Goal: Transaction & Acquisition: Purchase product/service

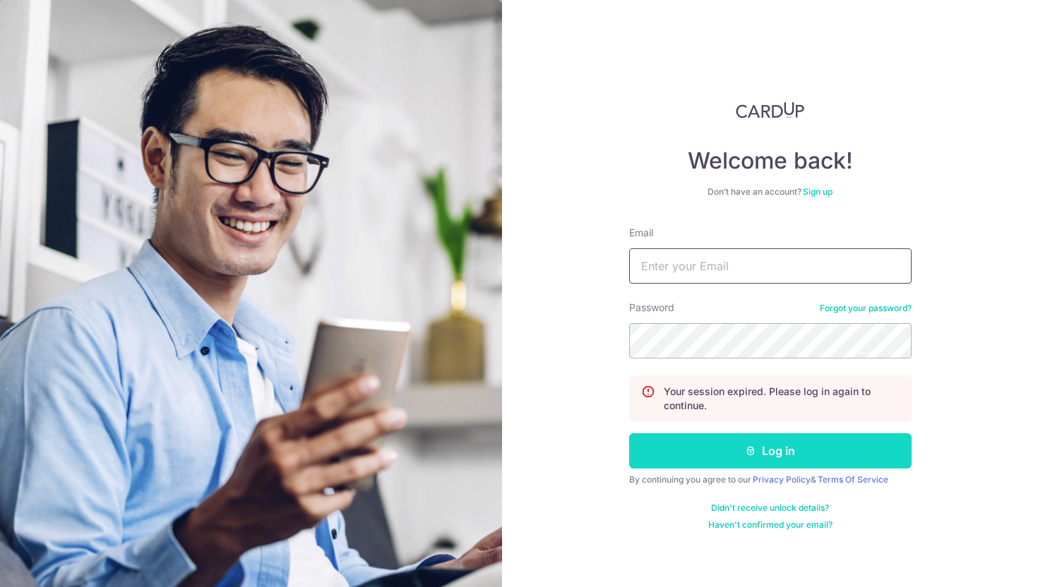
type input "sheryl.wong.wenli@gmail.com"
click at [693, 445] on button "Log in" at bounding box center [770, 450] width 282 height 35
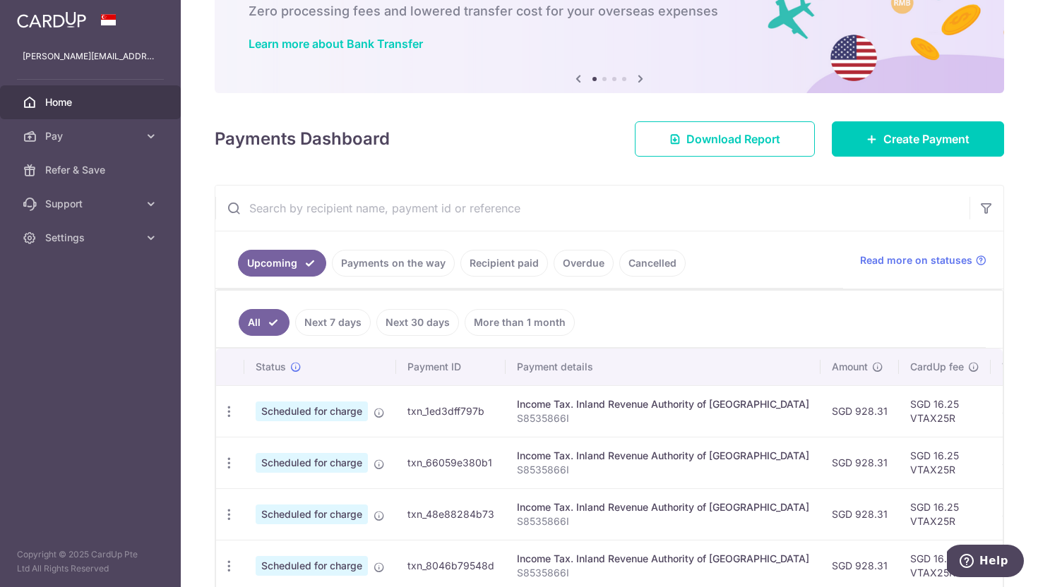
scroll to position [94, 0]
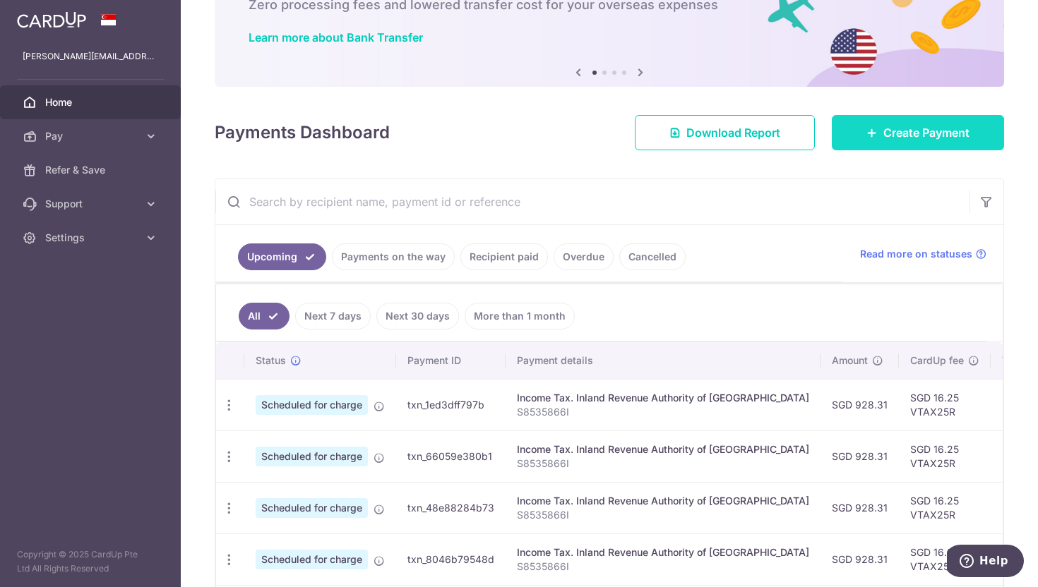
click at [858, 134] on link "Create Payment" at bounding box center [918, 132] width 172 height 35
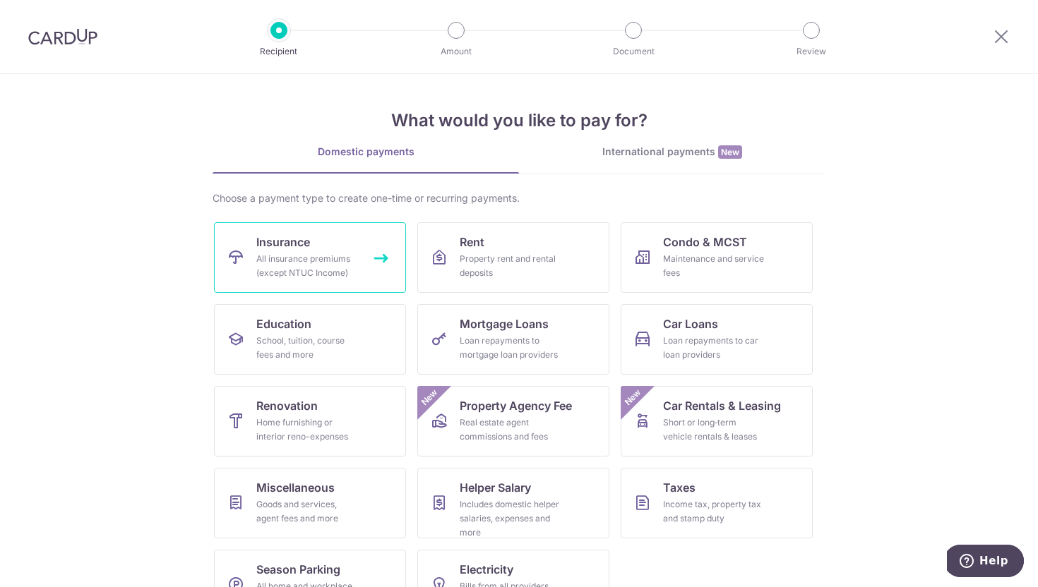
click at [258, 256] on div "All insurance premiums (except NTUC Income)" at bounding box center [307, 266] width 102 height 28
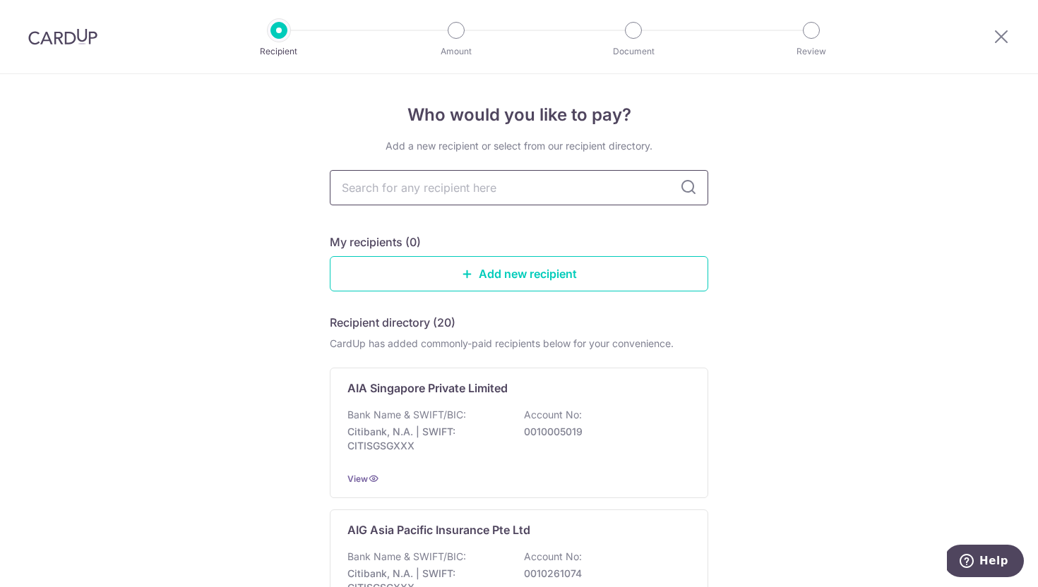
click at [454, 185] on input "text" at bounding box center [519, 187] width 378 height 35
type input "Prudential"
click at [683, 187] on icon at bounding box center [688, 187] width 17 height 17
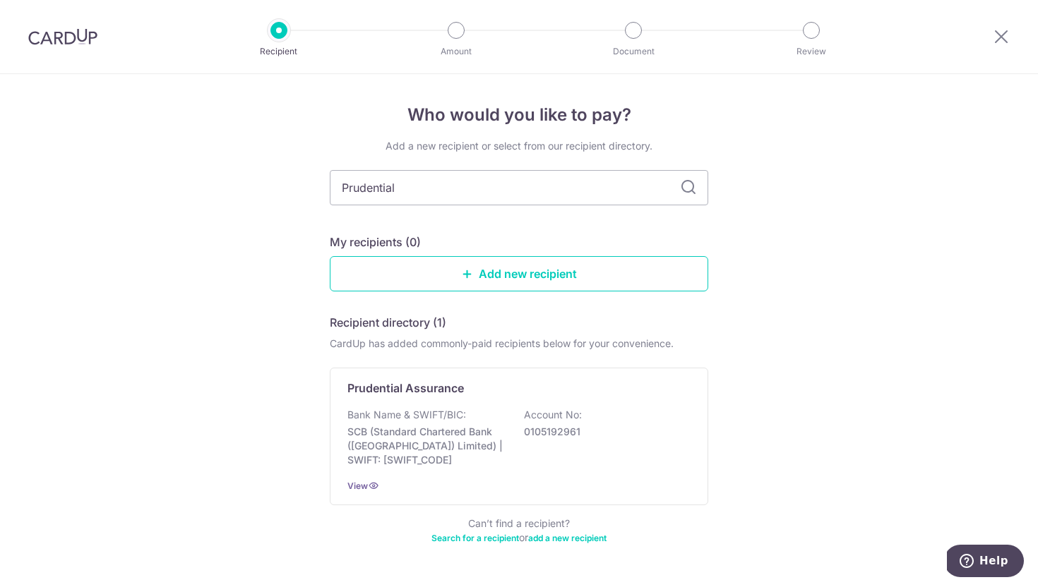
click at [494, 211] on div "Add a new recipient or select from our recipient directory. Prudential My recip…" at bounding box center [519, 350] width 378 height 423
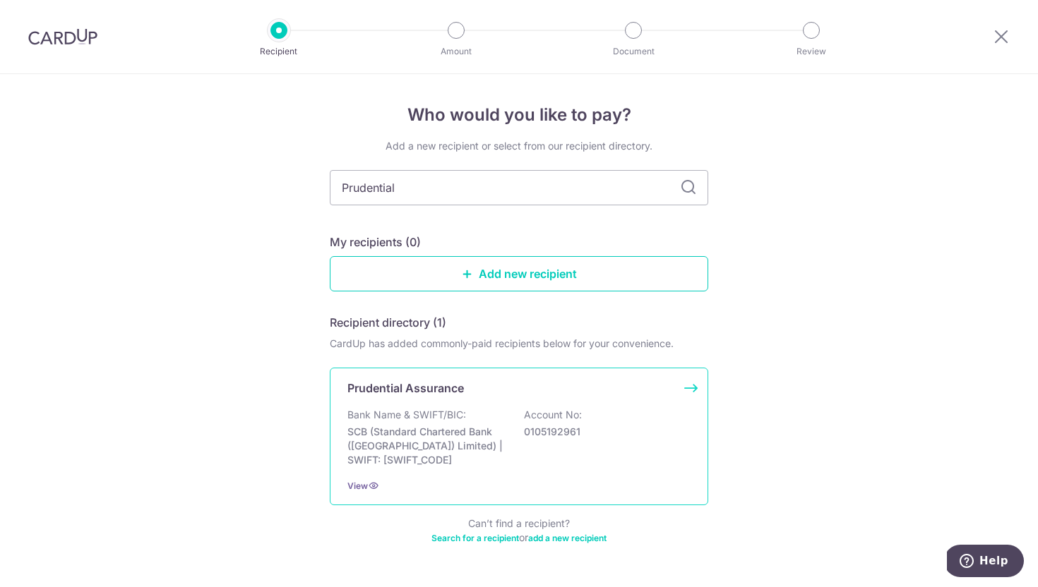
scroll to position [41, 0]
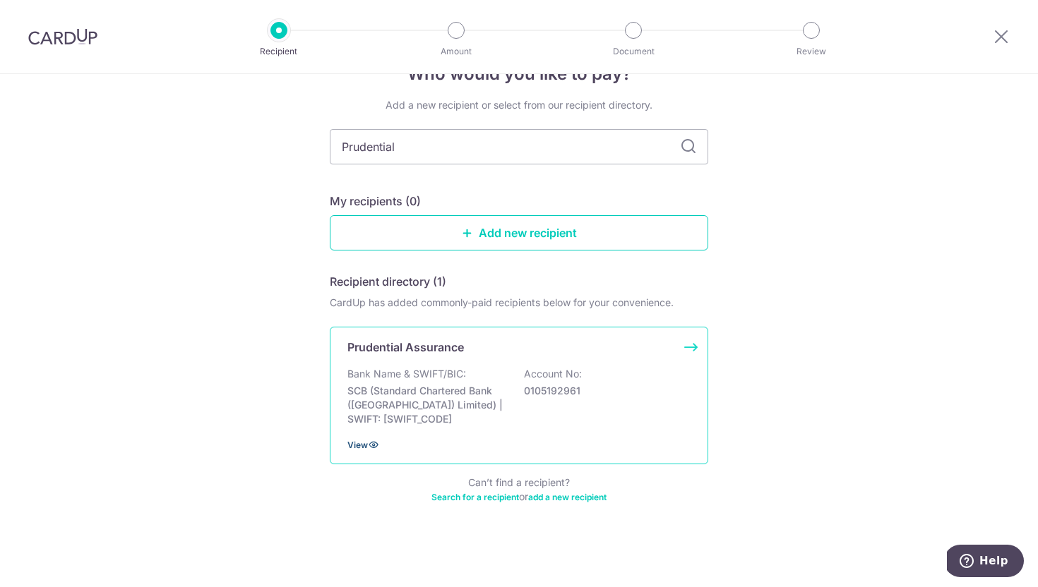
click at [376, 441] on icon at bounding box center [373, 444] width 11 height 11
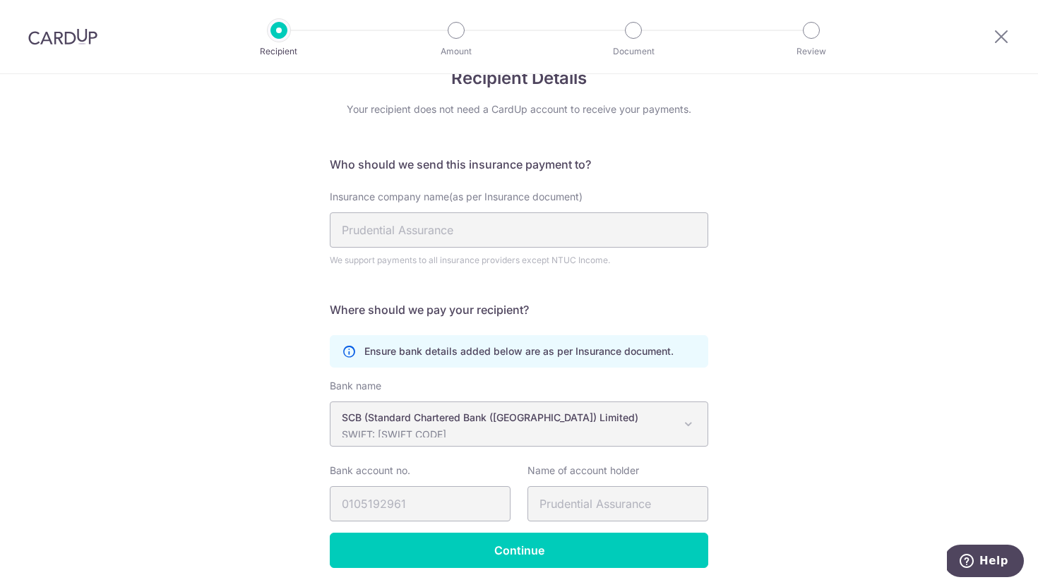
scroll to position [84, 0]
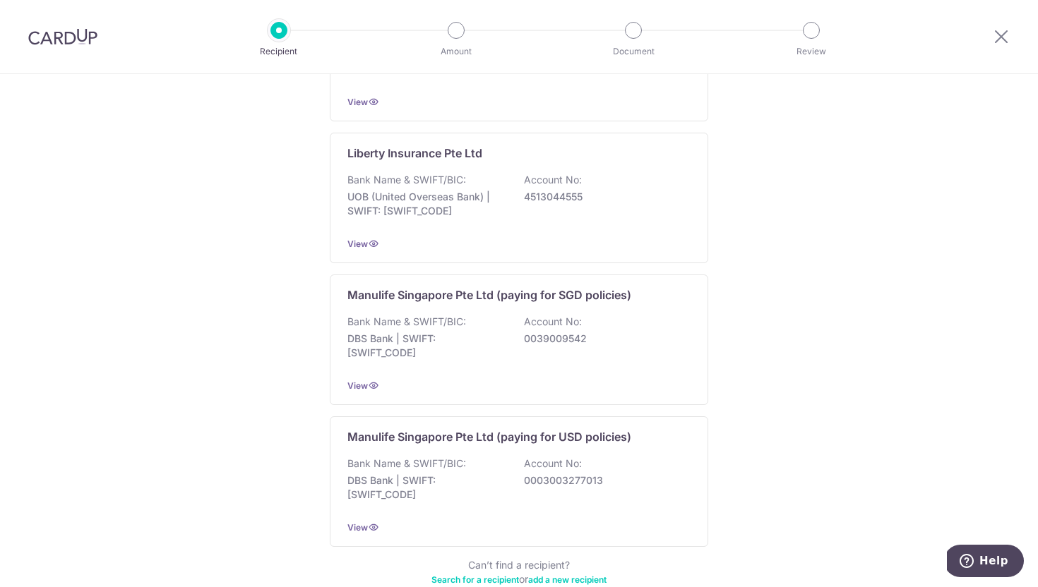
scroll to position [1287, 0]
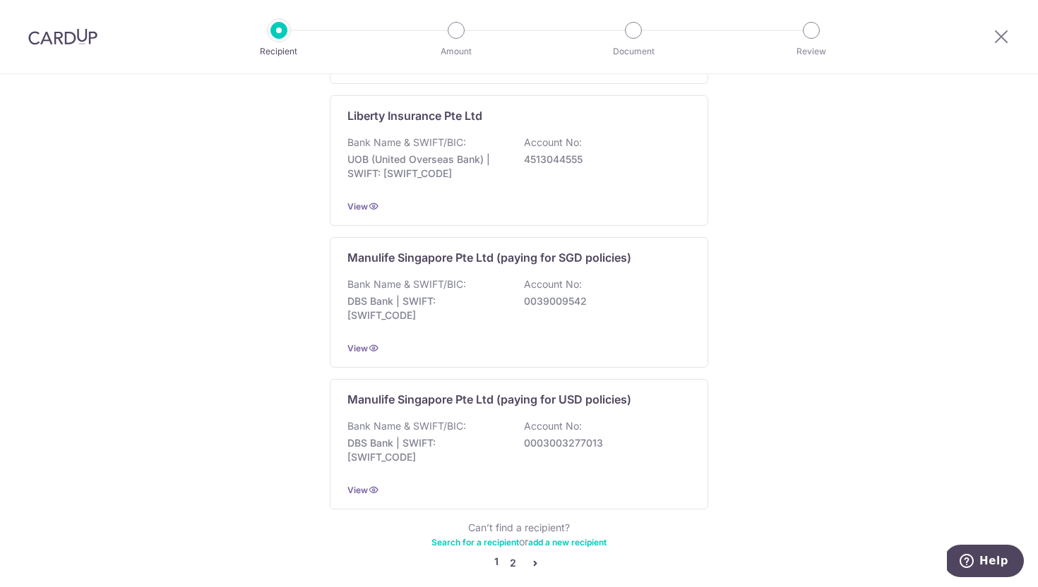
click at [514, 555] on link "2" at bounding box center [512, 563] width 17 height 17
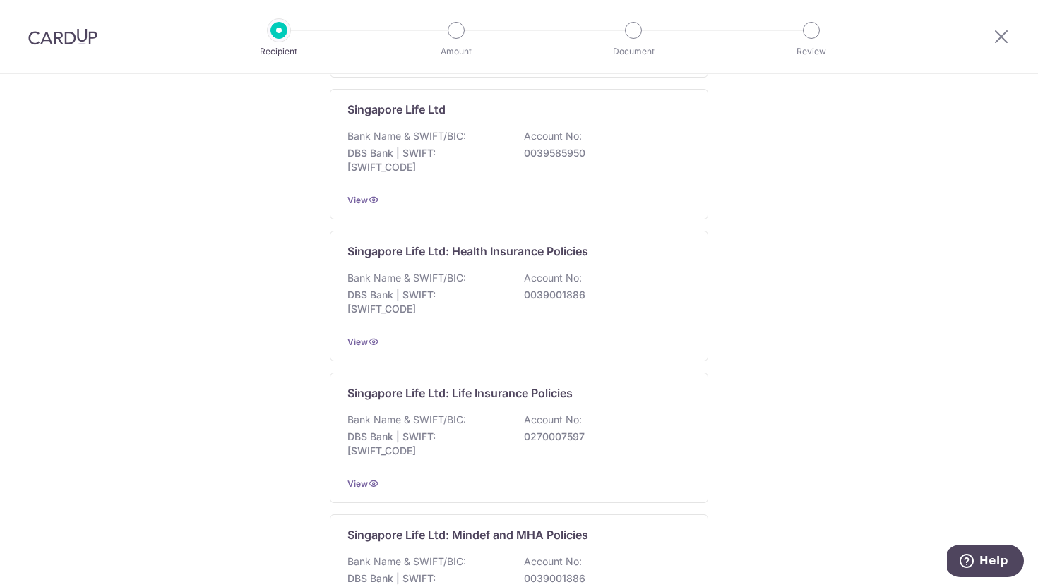
scroll to position [0, 0]
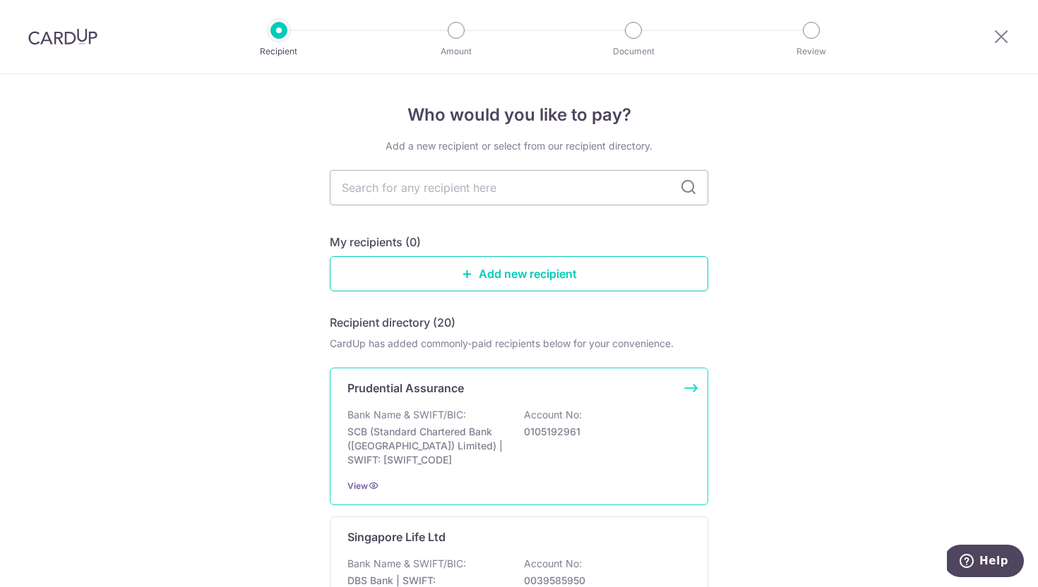
click at [451, 420] on p "Bank Name & SWIFT/BIC:" at bounding box center [406, 415] width 119 height 14
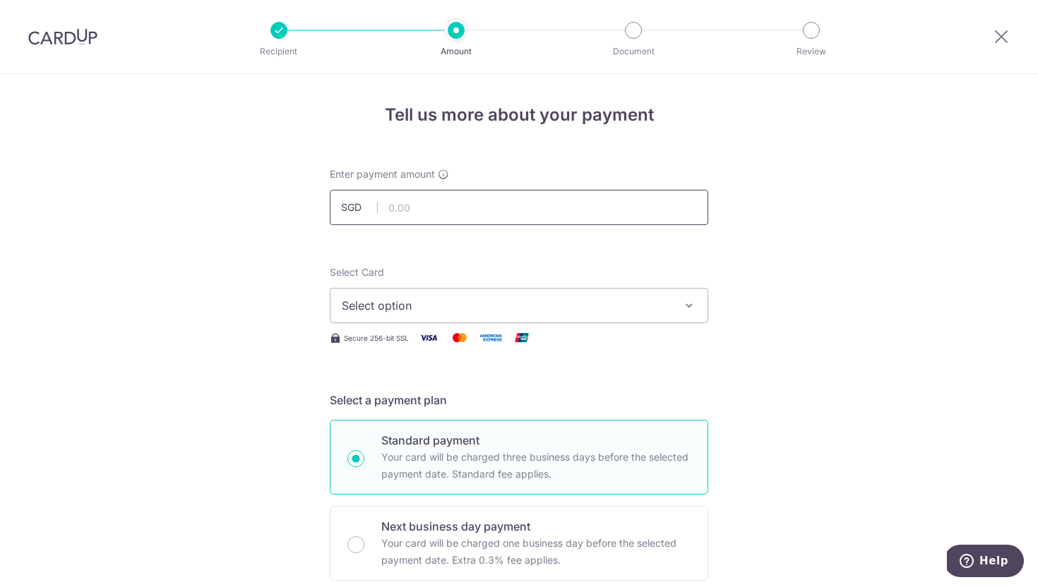
click at [546, 207] on input "text" at bounding box center [519, 207] width 378 height 35
type input "54.74"
click at [426, 313] on span "Select option" at bounding box center [506, 305] width 329 height 17
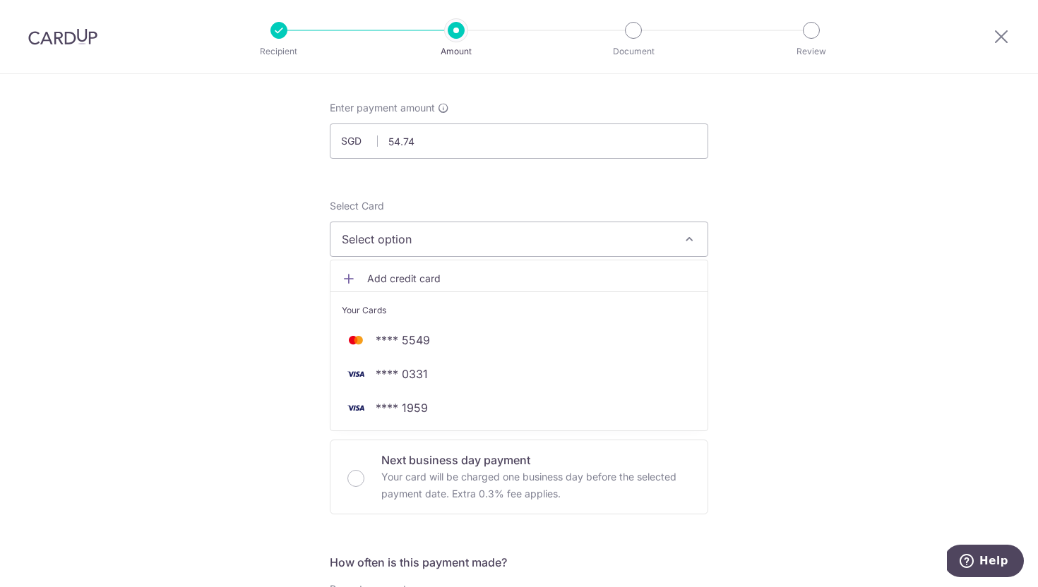
scroll to position [68, 0]
click at [401, 346] on span "**** 5549" at bounding box center [403, 338] width 54 height 17
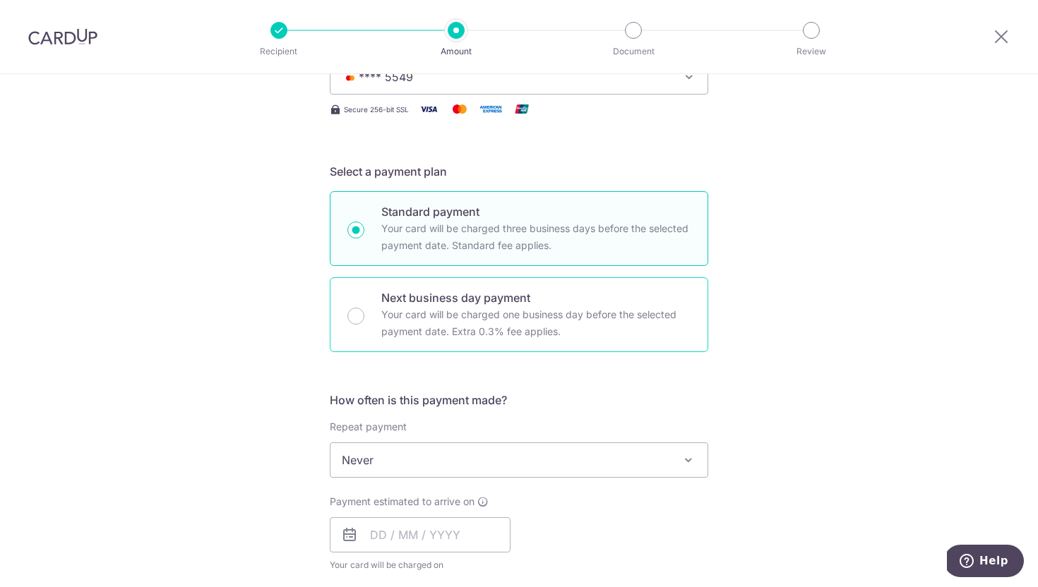
scroll to position [231, 0]
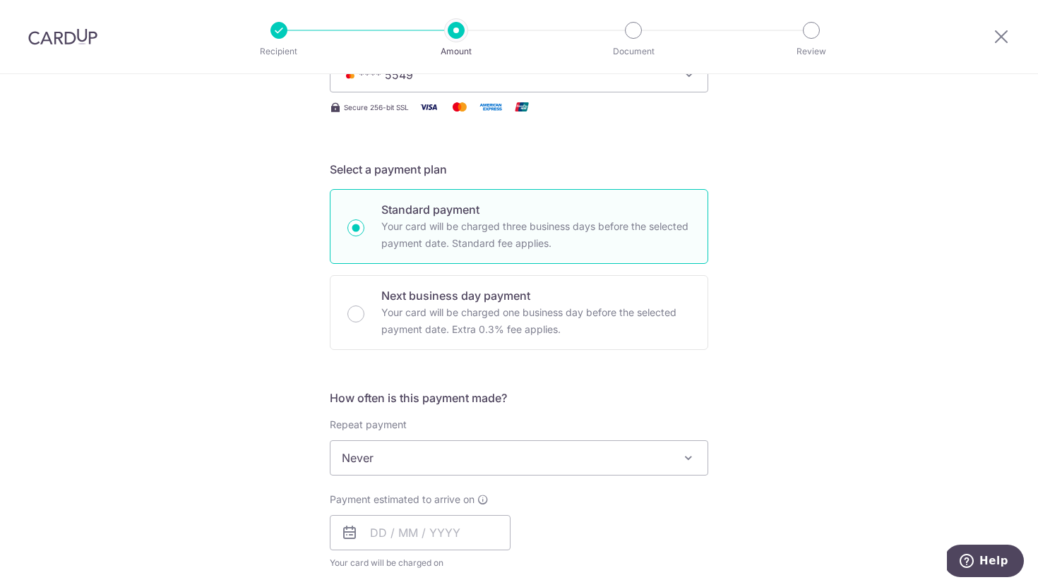
click at [456, 468] on span "Never" at bounding box center [518, 458] width 377 height 34
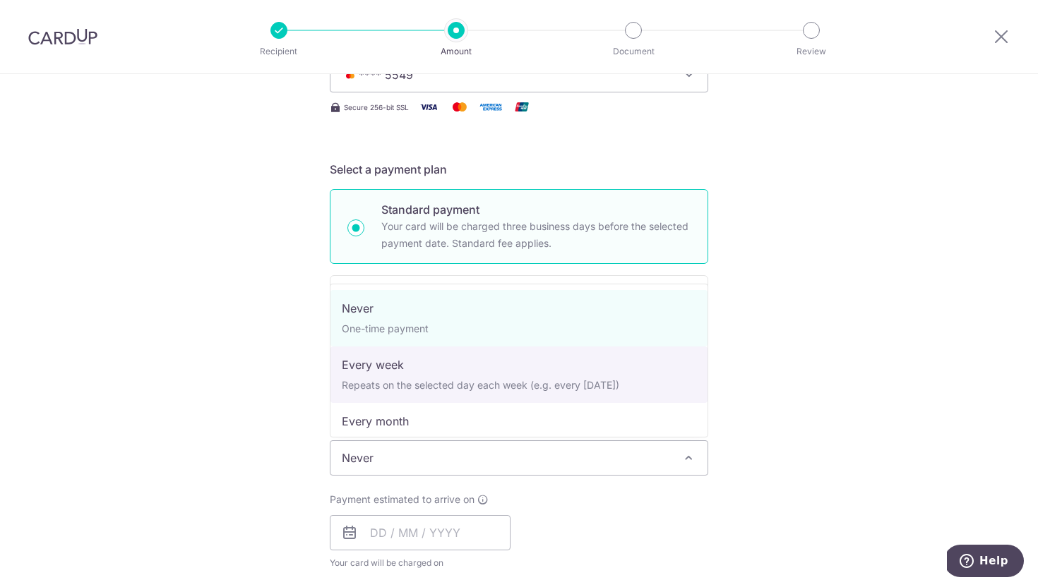
click at [813, 445] on div "Tell us more about your payment Enter payment amount SGD 54.74 54.74 Select Car…" at bounding box center [519, 510] width 1038 height 1335
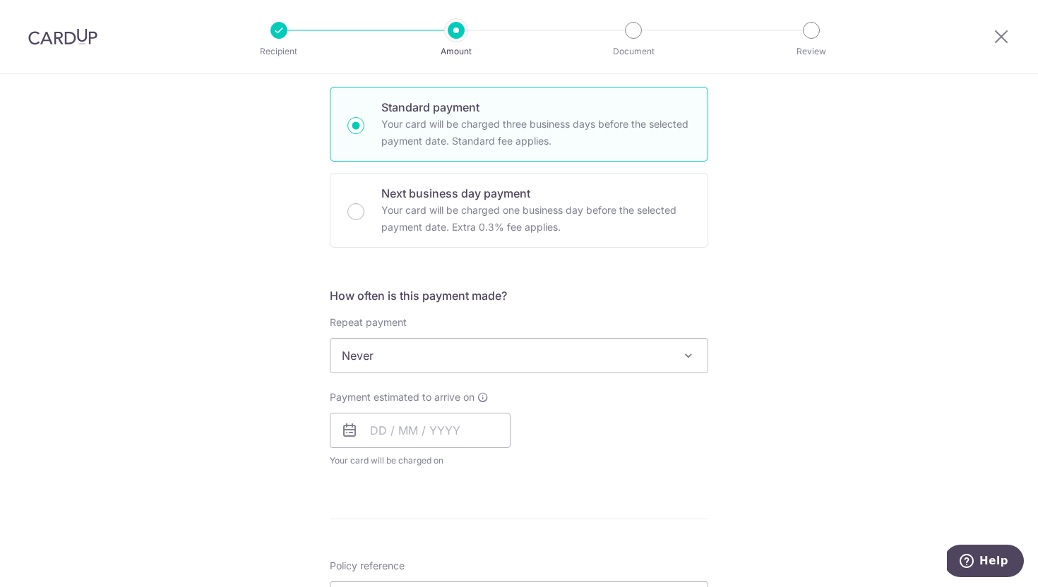
scroll to position [359, 0]
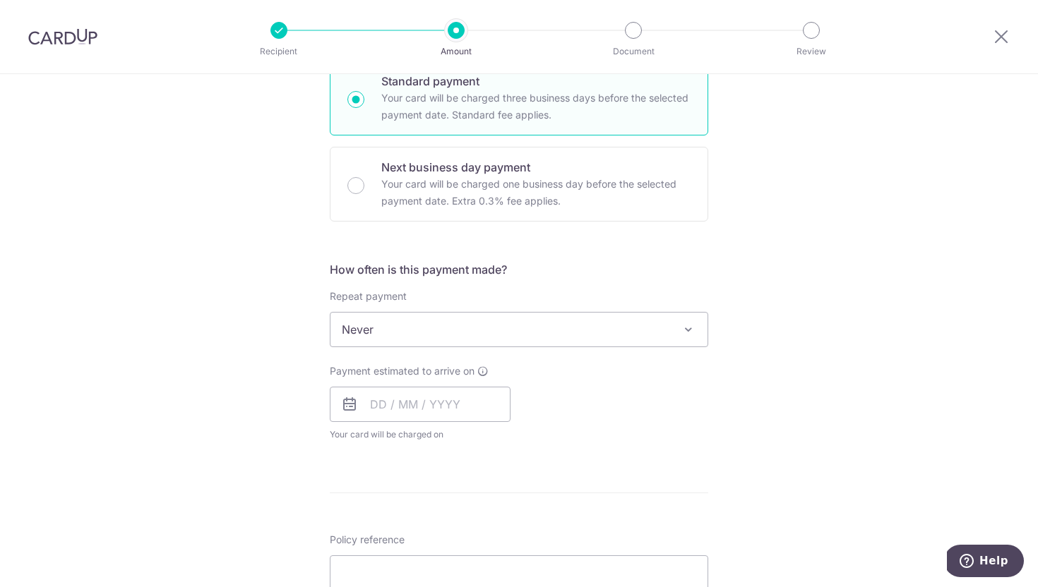
click at [384, 385] on div "Payment estimated to arrive on Your card will be charged on for the first payme…" at bounding box center [420, 403] width 181 height 78
click at [378, 401] on input "text" at bounding box center [420, 404] width 181 height 35
click at [527, 534] on link "13" at bounding box center [528, 533] width 23 height 23
type input "[DATE]"
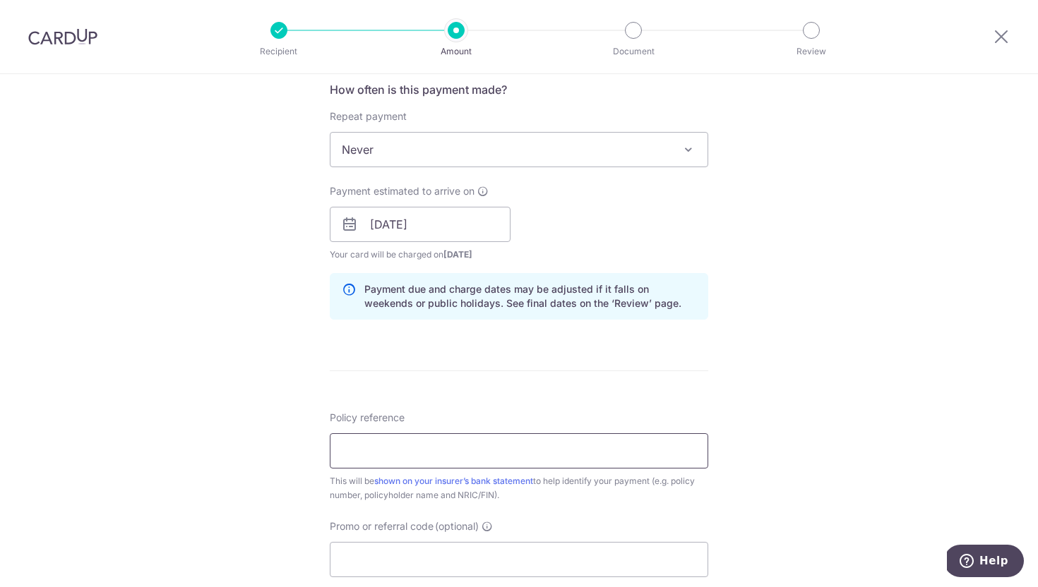
scroll to position [541, 0]
click at [581, 240] on div "Payment estimated to arrive on 13/09/2025 Prev Next Sep Oct Nov Dec 2025 2026 2…" at bounding box center [518, 222] width 395 height 78
click at [570, 201] on div "Payment estimated to arrive on 13/09/2025 Prev Next Sep Oct Nov Dec 2025 2026 2…" at bounding box center [518, 222] width 395 height 78
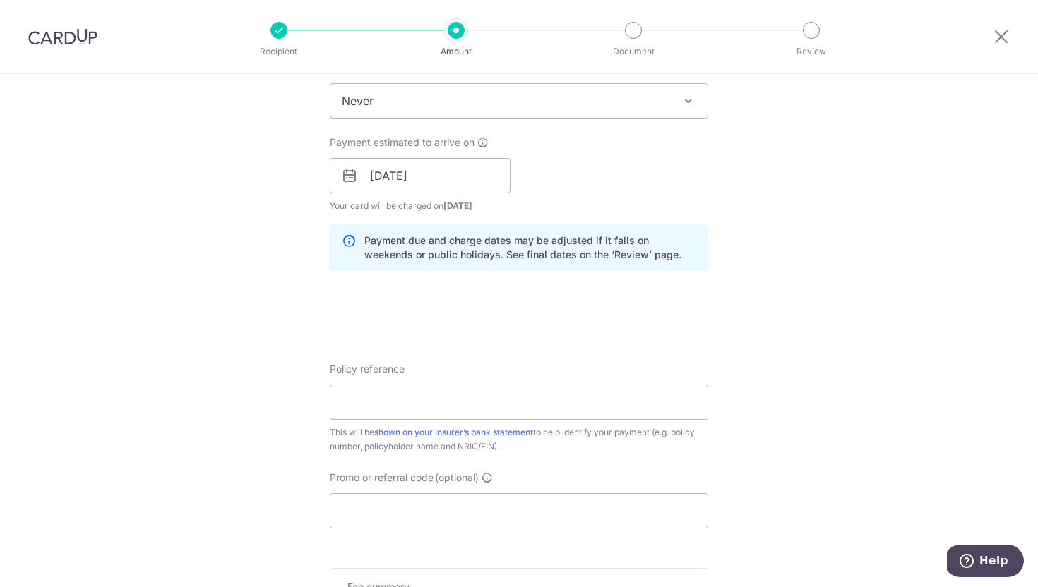
scroll to position [602, 0]
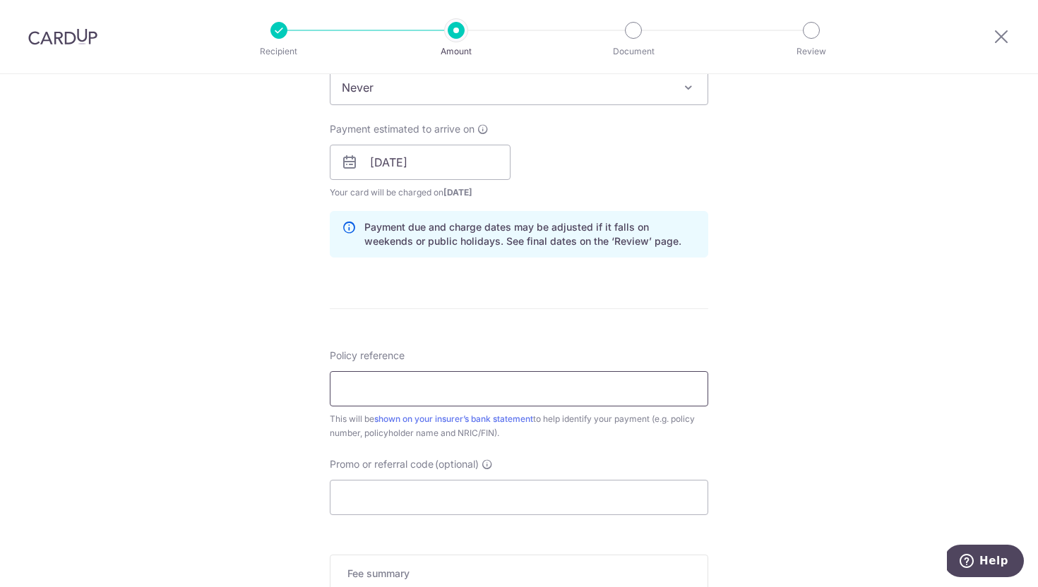
click at [544, 389] on input "Policy reference" at bounding box center [519, 388] width 378 height 35
click at [686, 313] on form "Enter payment amount SGD 54.74 54.74 Select Card **** 5549 Add credit card Your…" at bounding box center [519, 182] width 378 height 1233
click at [373, 374] on input "Policy reference" at bounding box center [519, 388] width 378 height 35
type input "720006792"
click at [695, 357] on div "Policy reference 720006792 9/35 This will be shown on your insurer’s bank state…" at bounding box center [519, 395] width 378 height 92
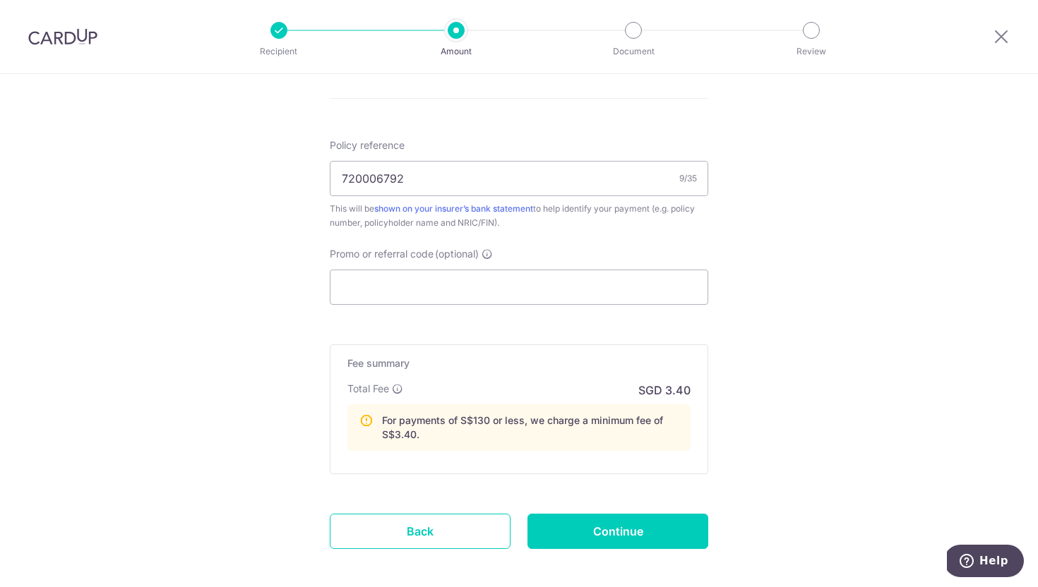
scroll to position [880, 0]
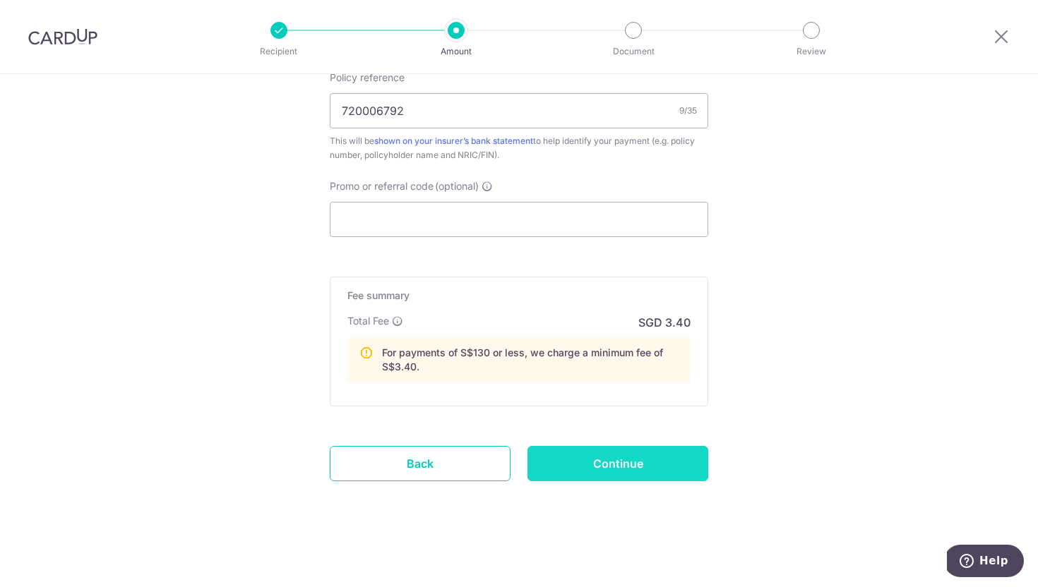
click at [565, 459] on input "Continue" at bounding box center [617, 463] width 181 height 35
type input "Create Schedule"
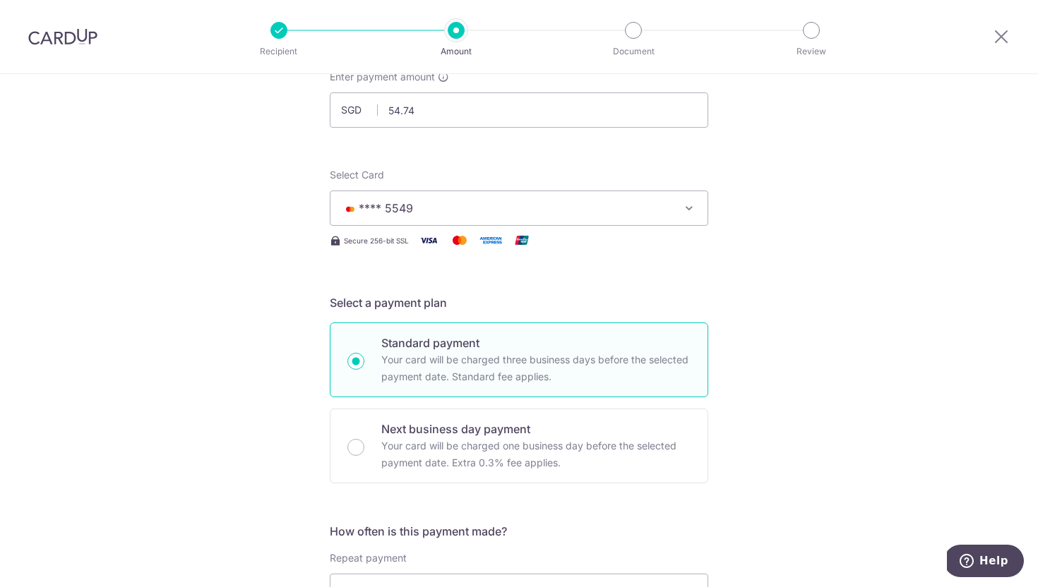
scroll to position [0, 0]
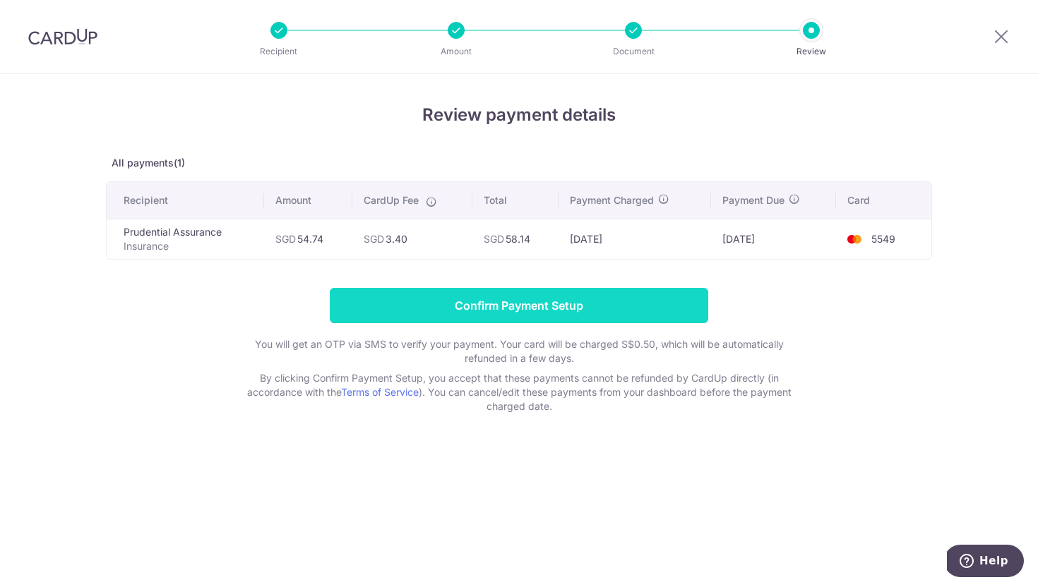
click at [643, 301] on input "Confirm Payment Setup" at bounding box center [519, 305] width 378 height 35
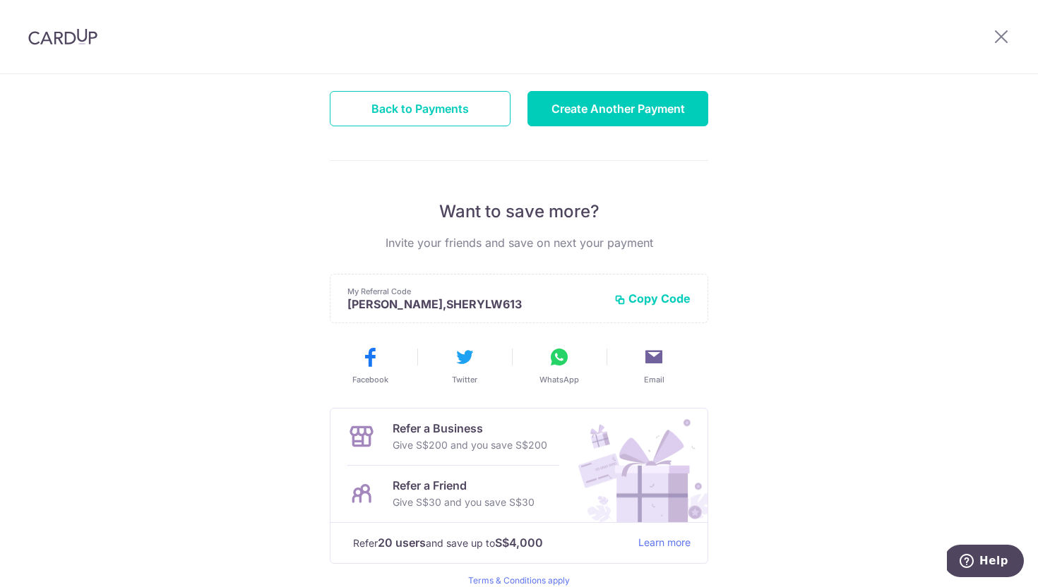
scroll to position [14, 0]
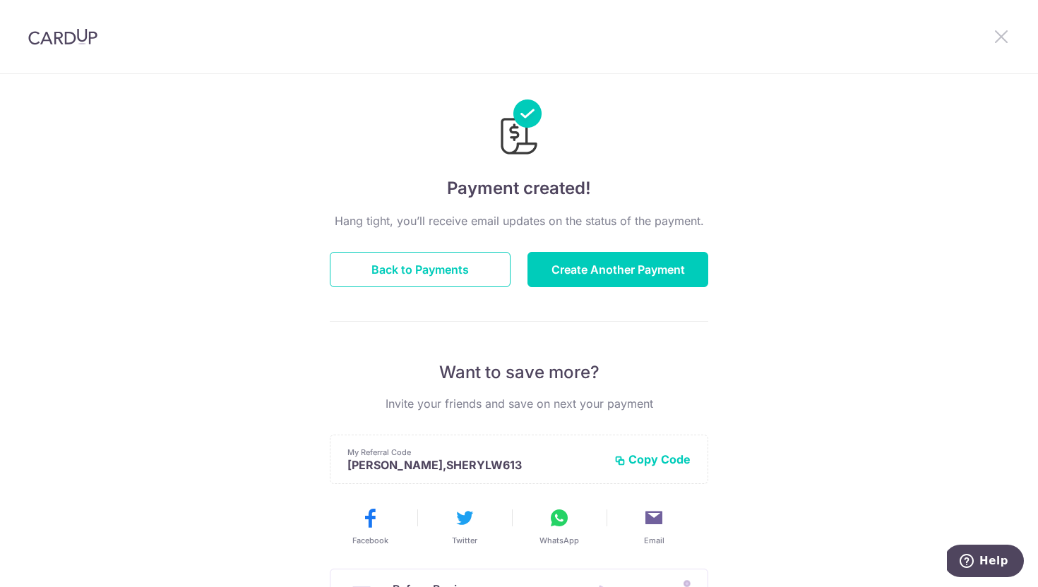
click at [1000, 36] on icon at bounding box center [1001, 37] width 17 height 18
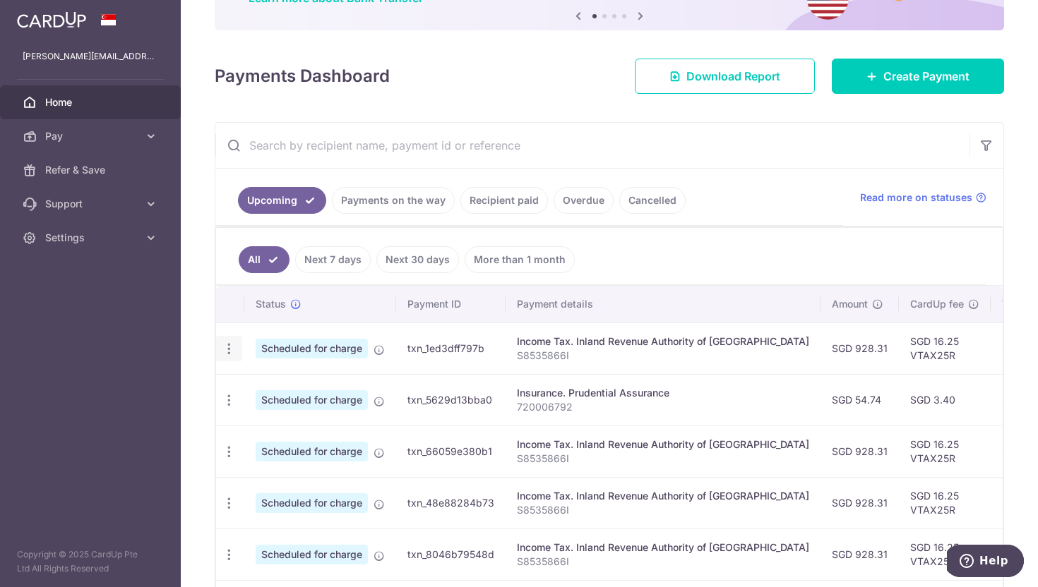
click at [232, 351] on icon "button" at bounding box center [229, 349] width 15 height 15
click at [278, 388] on span "Update payment" at bounding box center [304, 387] width 96 height 17
radio input "true"
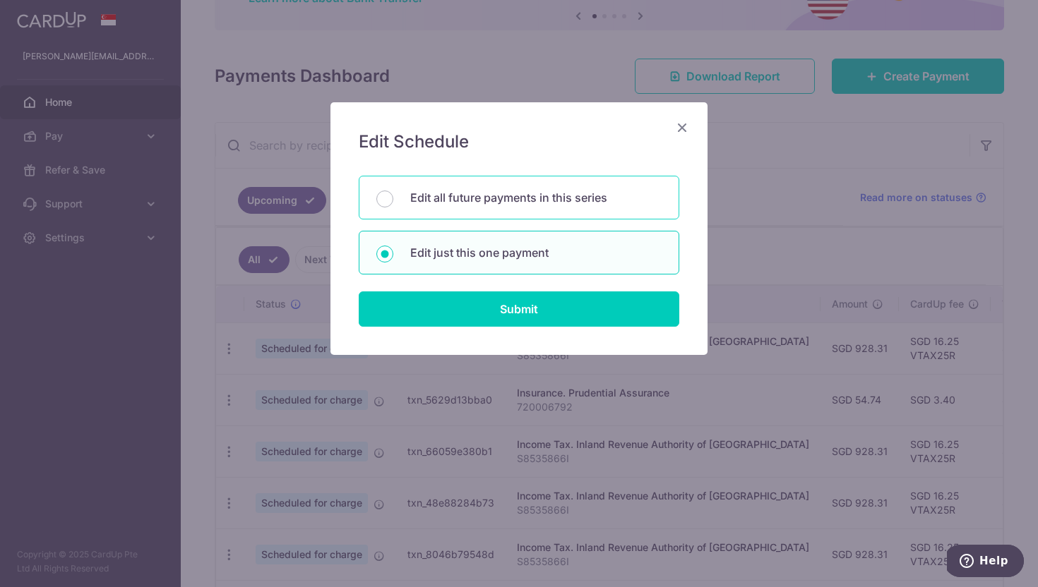
click at [461, 201] on p "Edit all future payments in this series" at bounding box center [535, 197] width 251 height 17
click at [393, 201] on input "Edit all future payments in this series" at bounding box center [384, 199] width 17 height 17
click at [531, 260] on p "Edit just this one payment" at bounding box center [535, 252] width 251 height 17
click at [393, 260] on input "Edit just this one payment" at bounding box center [384, 254] width 17 height 17
radio input "false"
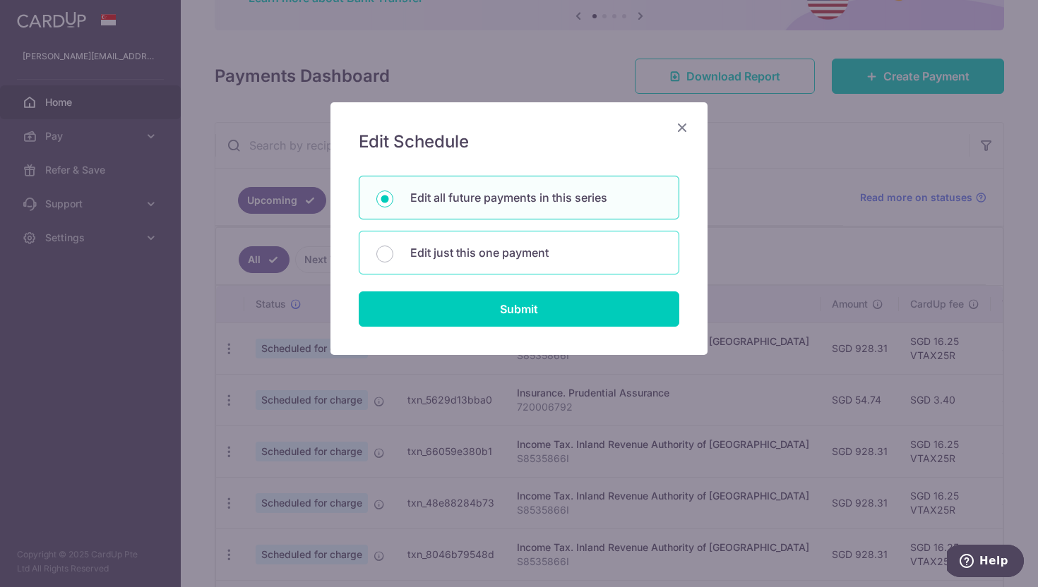
radio input "true"
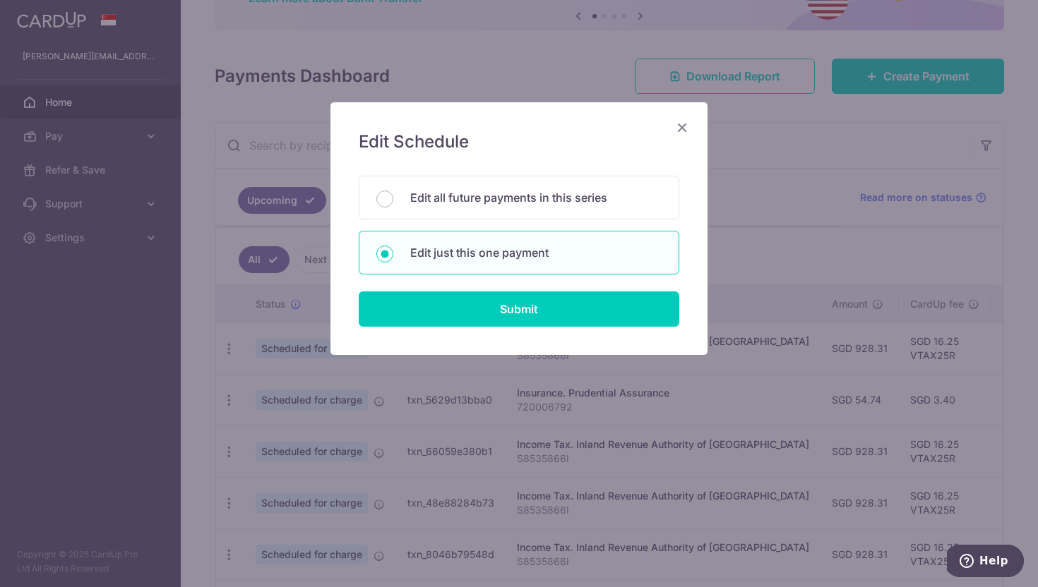
click at [682, 126] on icon "Close" at bounding box center [682, 128] width 17 height 18
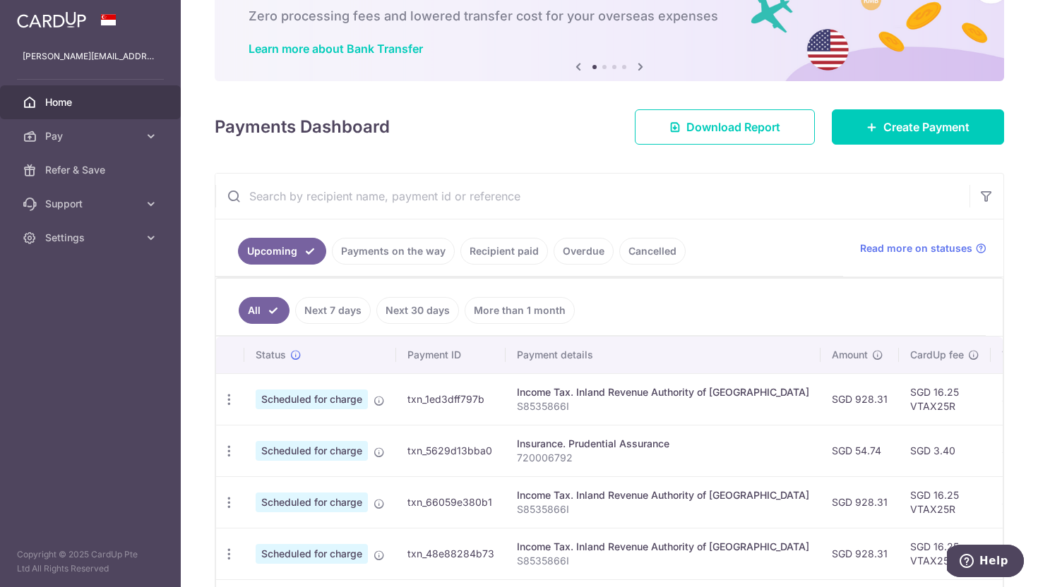
scroll to position [85, 0]
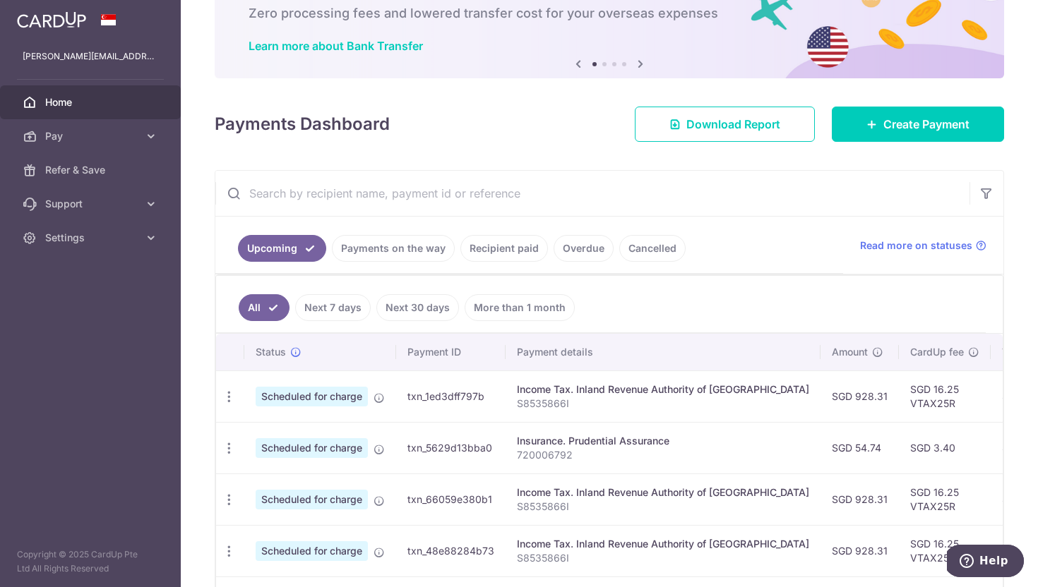
click at [399, 246] on link "Payments on the way" at bounding box center [393, 248] width 123 height 27
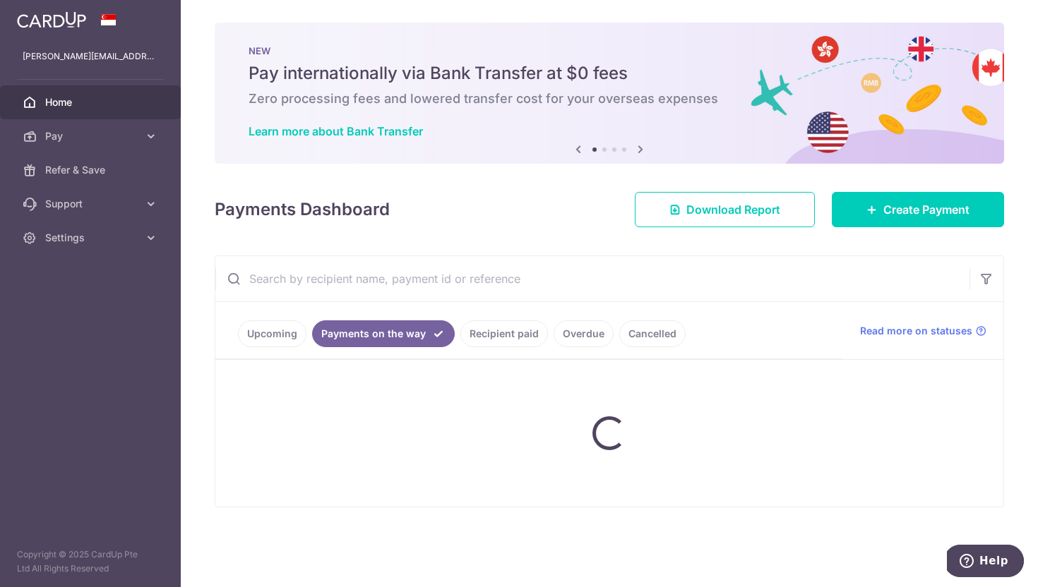
scroll to position [0, 0]
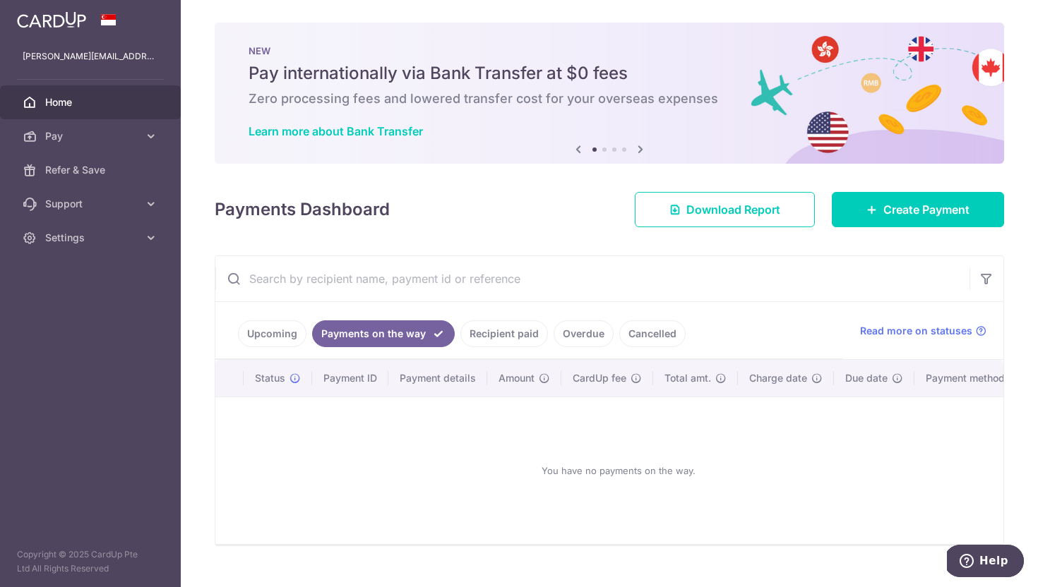
click at [489, 331] on link "Recipient paid" at bounding box center [504, 334] width 88 height 27
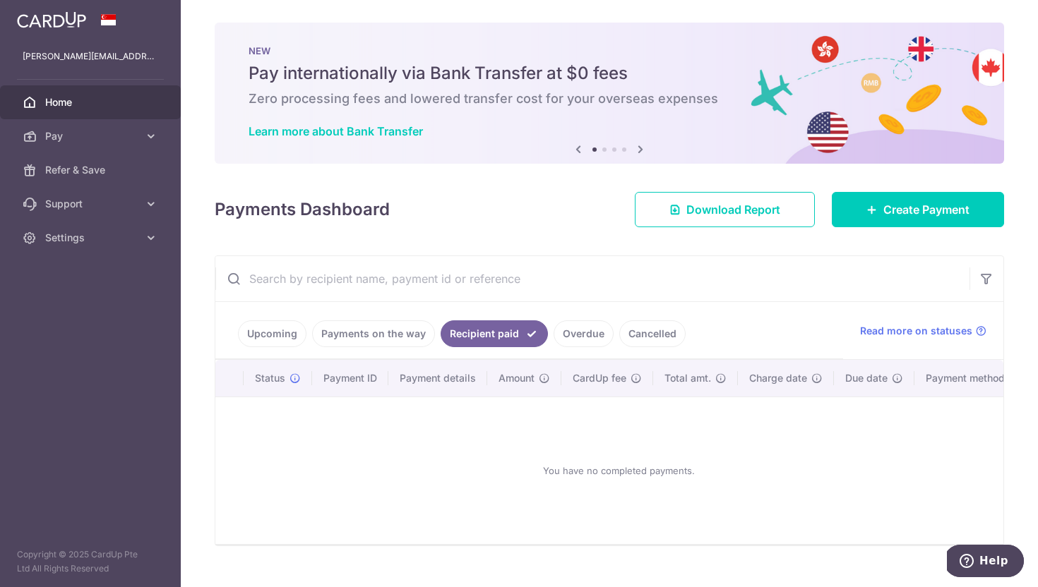
click at [575, 335] on link "Overdue" at bounding box center [583, 334] width 60 height 27
click at [645, 336] on link "Cancelled" at bounding box center [652, 334] width 66 height 27
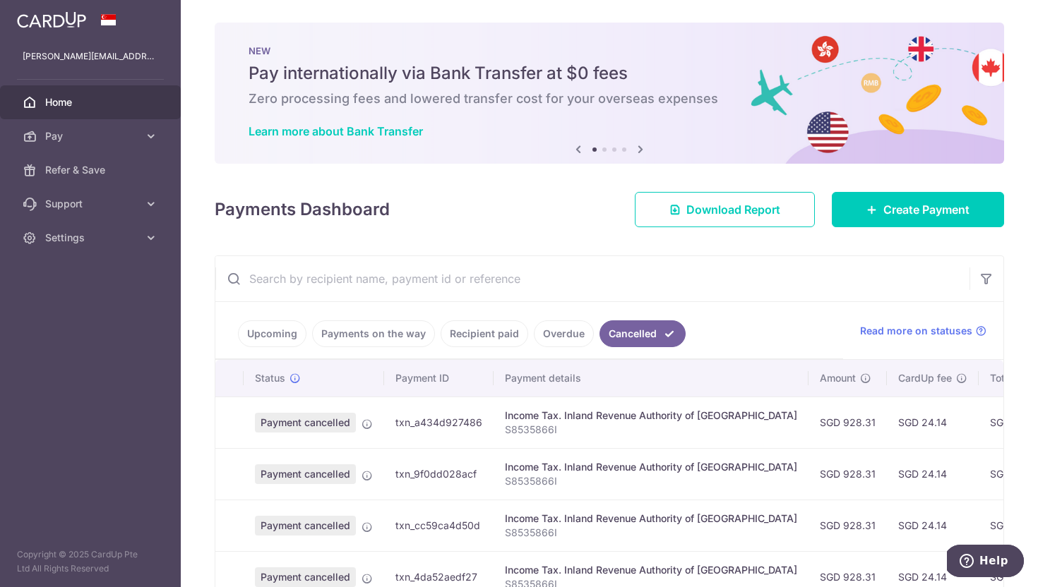
click at [277, 334] on link "Upcoming" at bounding box center [272, 334] width 68 height 27
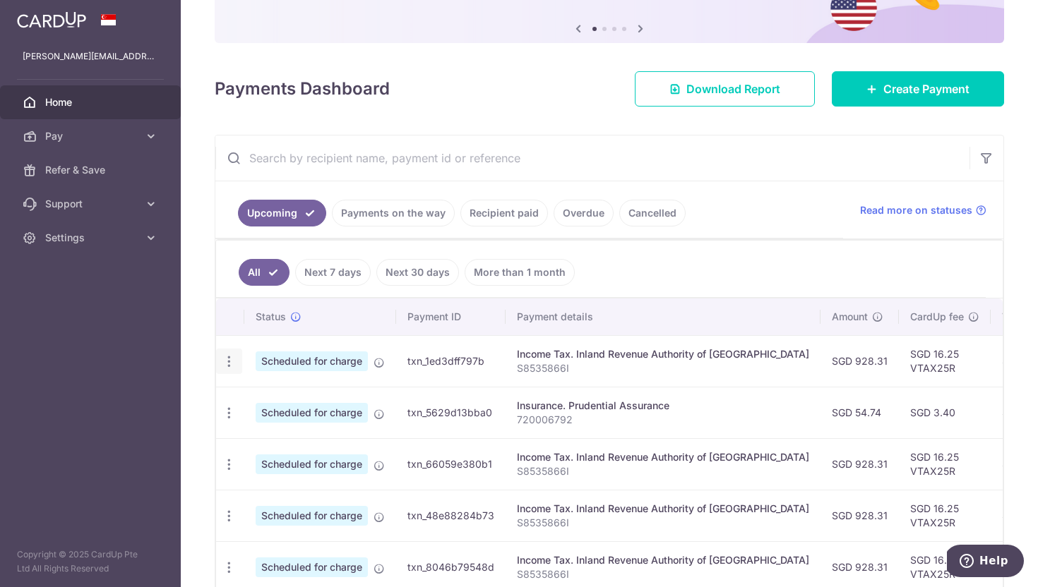
click at [225, 359] on icon "button" at bounding box center [229, 361] width 15 height 15
click at [484, 364] on td "txn_1ed3dff797b" at bounding box center [450, 361] width 109 height 52
click at [230, 357] on icon "button" at bounding box center [229, 361] width 15 height 15
click at [287, 403] on span "Update payment" at bounding box center [304, 400] width 96 height 17
radio input "true"
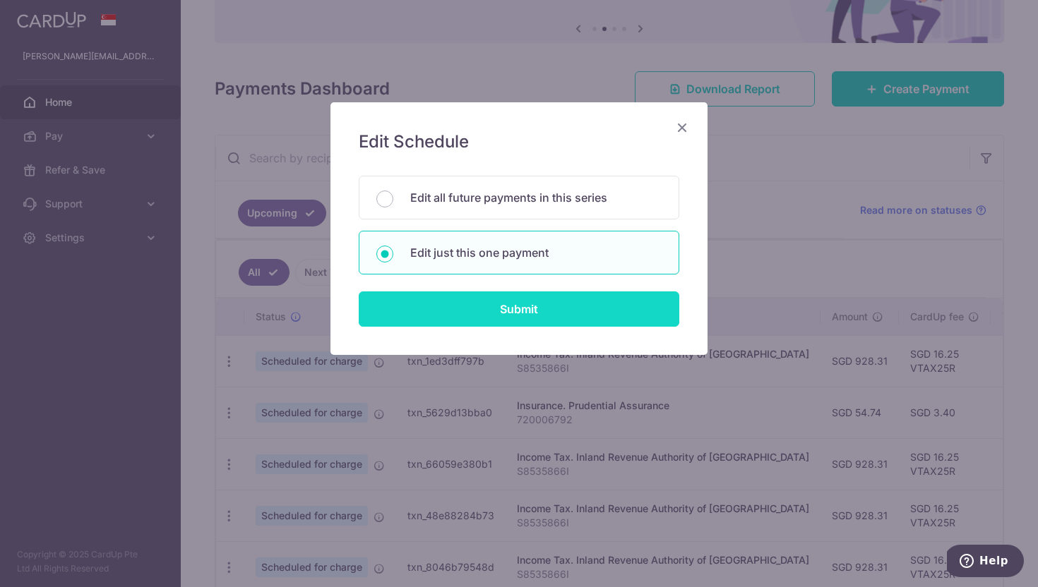
click at [533, 304] on input "Submit" at bounding box center [519, 309] width 321 height 35
radio input "true"
type input "928.31"
type input "[DATE]"
type input "S8535866I"
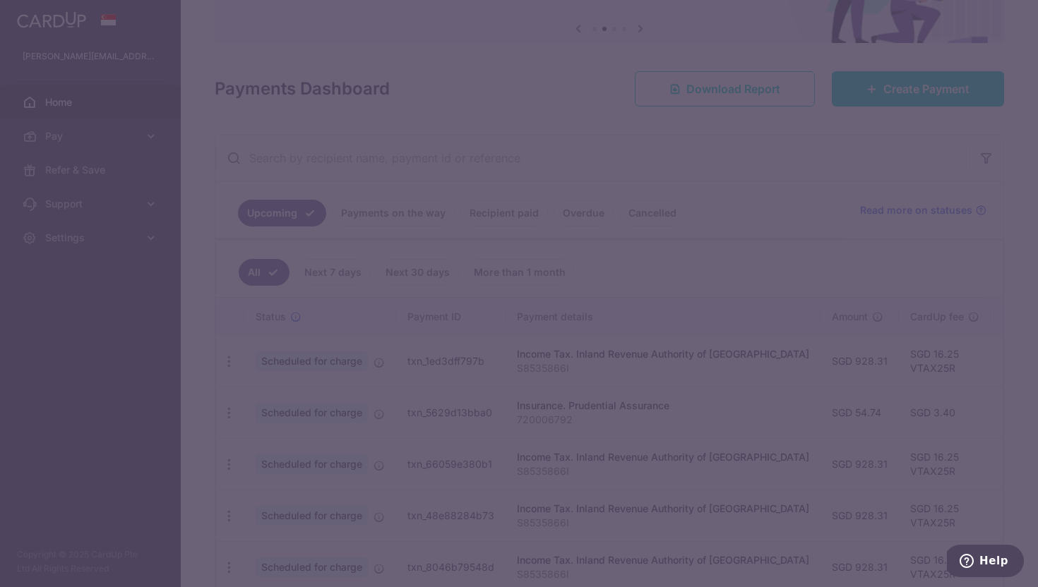
type input "VTAX25R"
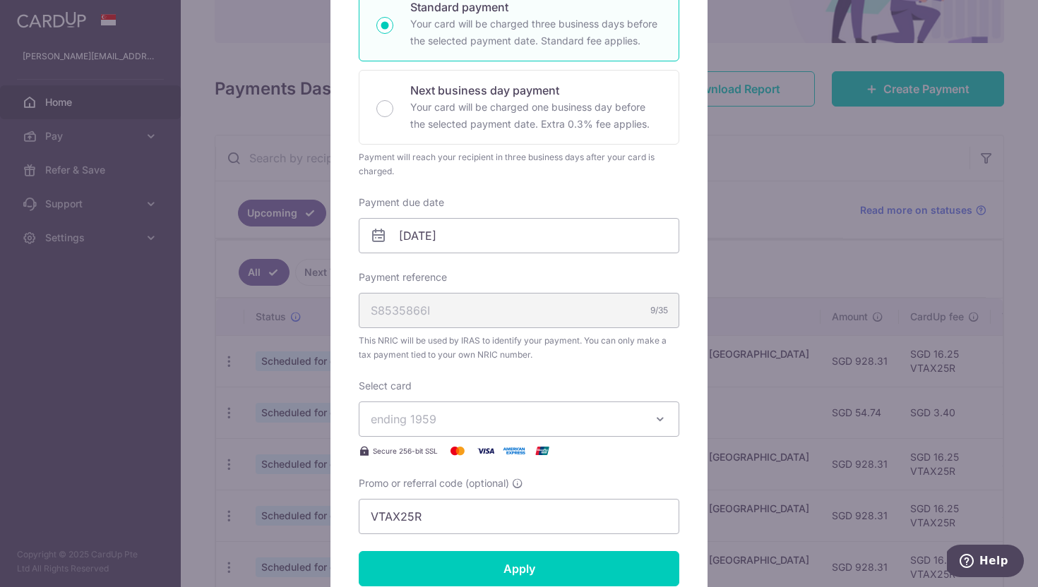
scroll to position [265, 0]
click at [474, 402] on button "ending 1959" at bounding box center [519, 417] width 321 height 35
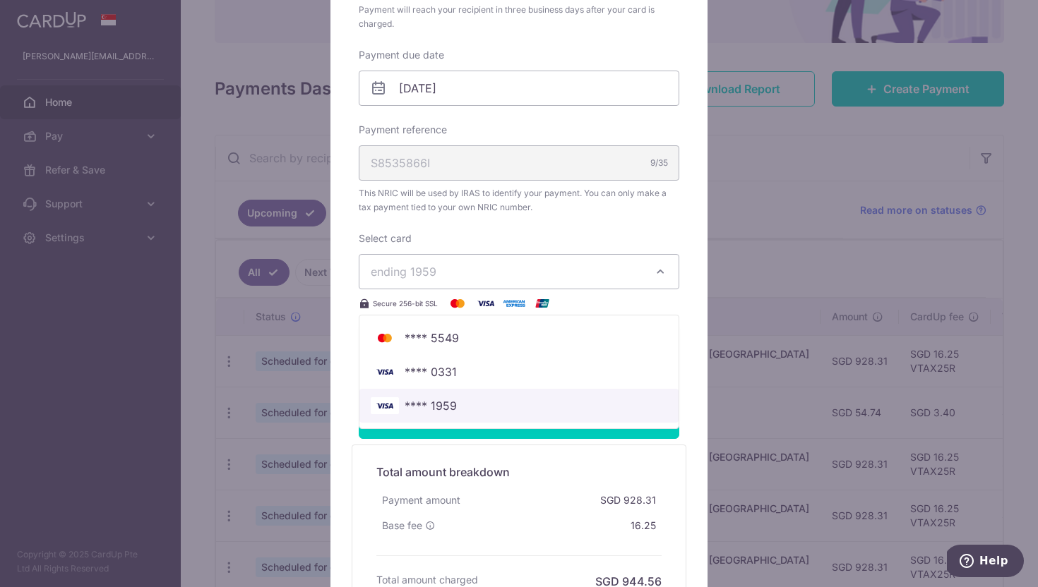
scroll to position [415, 0]
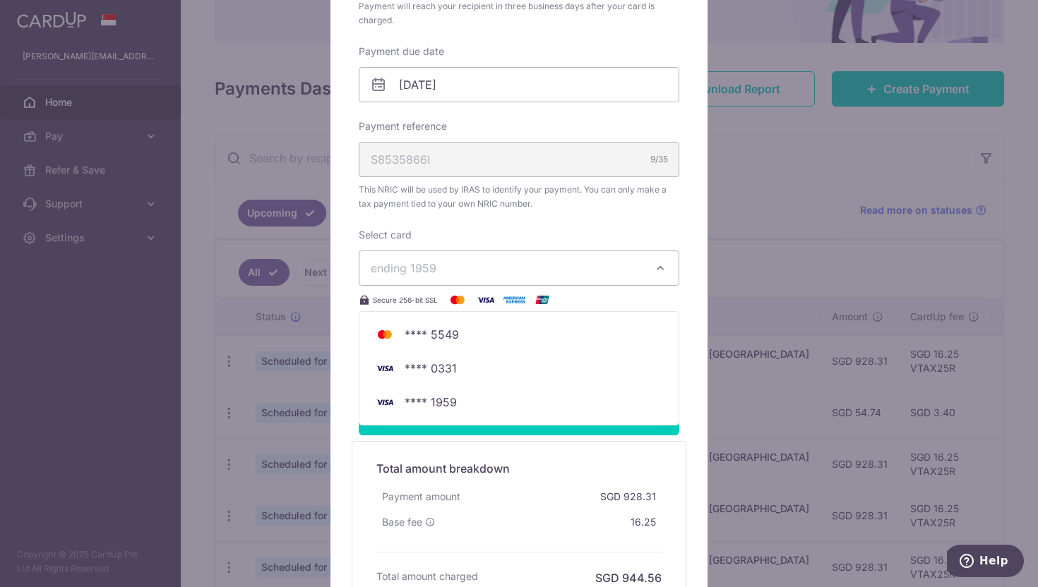
click at [71, 281] on div "Edit payment By clicking apply, you will make changes to all payments to Inland…" at bounding box center [519, 293] width 1038 height 587
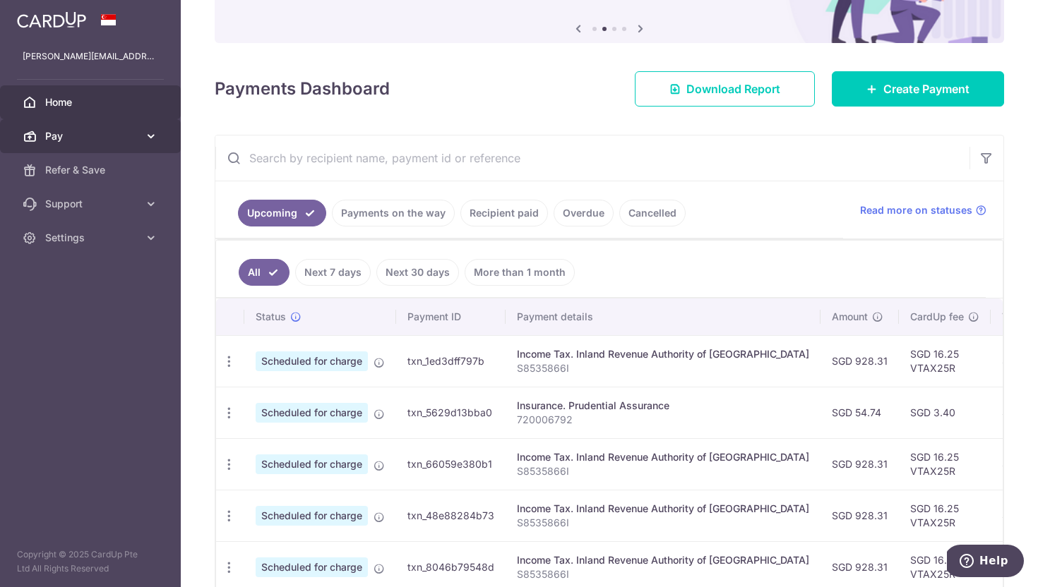
click at [148, 147] on link "Pay" at bounding box center [90, 136] width 181 height 34
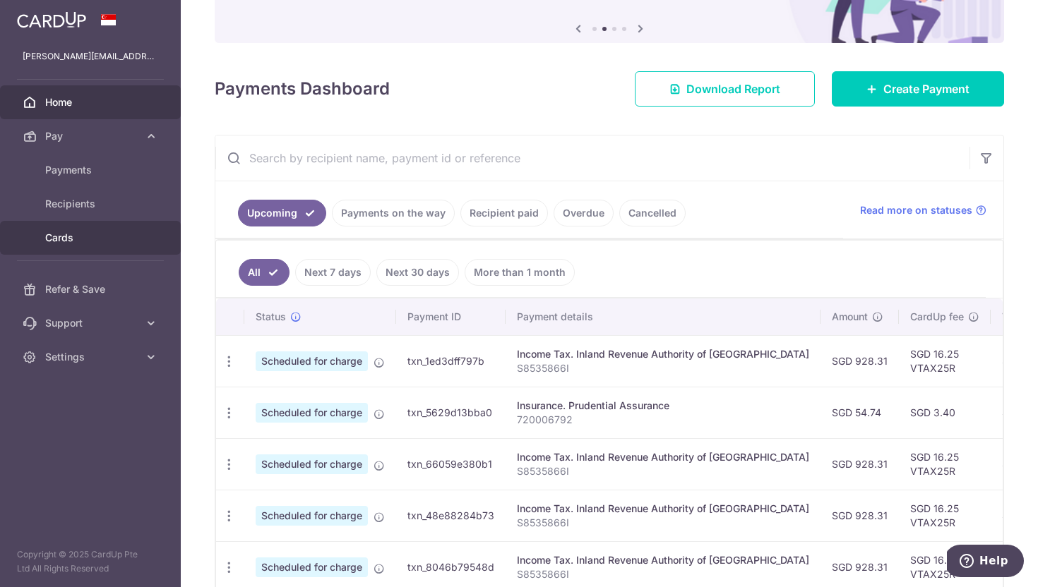
click at [120, 225] on link "Cards" at bounding box center [90, 238] width 181 height 34
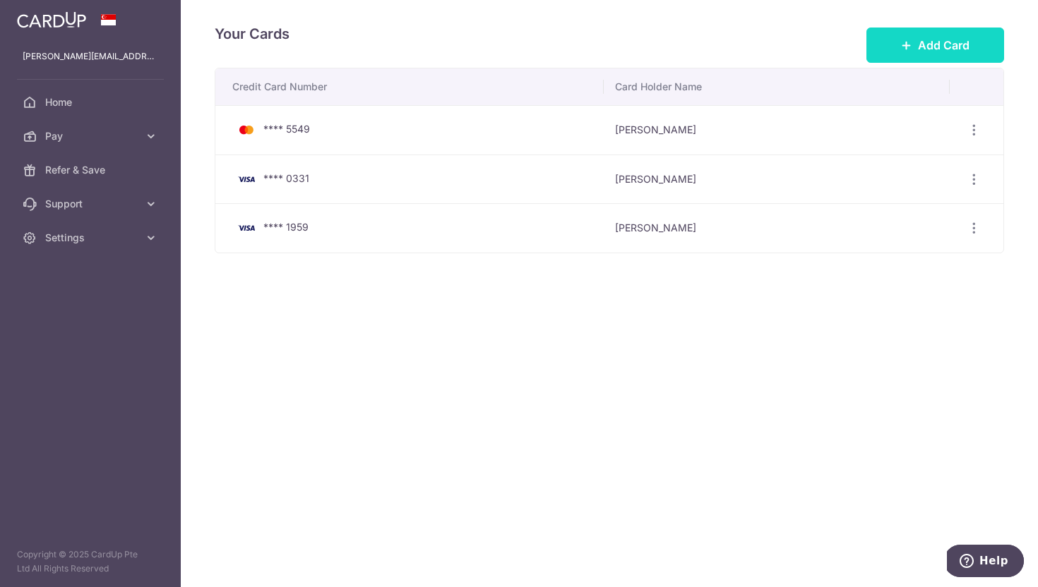
click at [950, 42] on span "Add Card" at bounding box center [944, 45] width 52 height 17
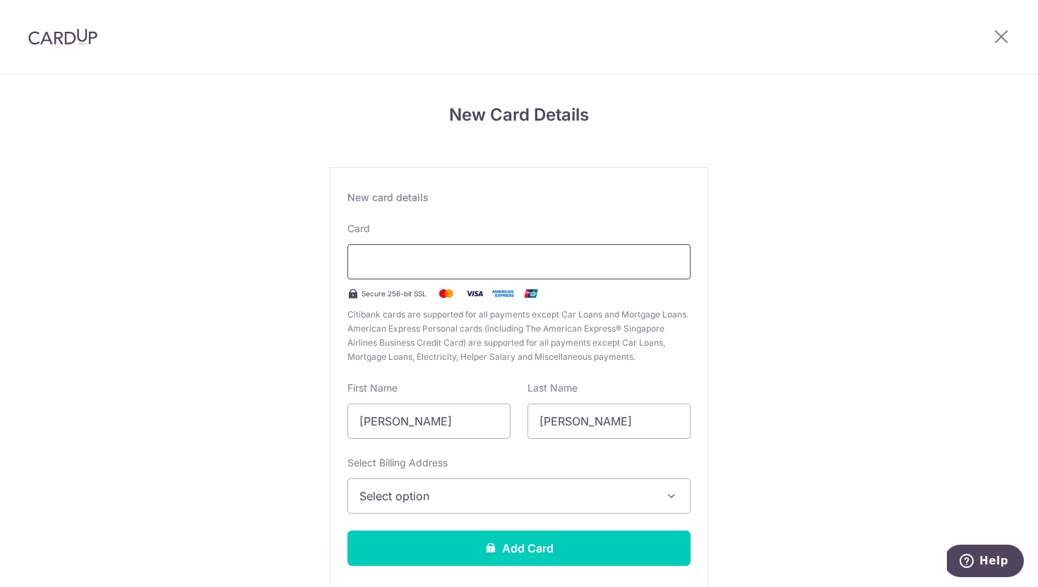
click at [515, 272] on div at bounding box center [518, 261] width 343 height 35
click at [460, 451] on div "New card details Card Secure 256-bit SSL Citibank cards are supported for all p…" at bounding box center [519, 383] width 378 height 433
click at [471, 491] on span "Select option" at bounding box center [506, 496] width 294 height 17
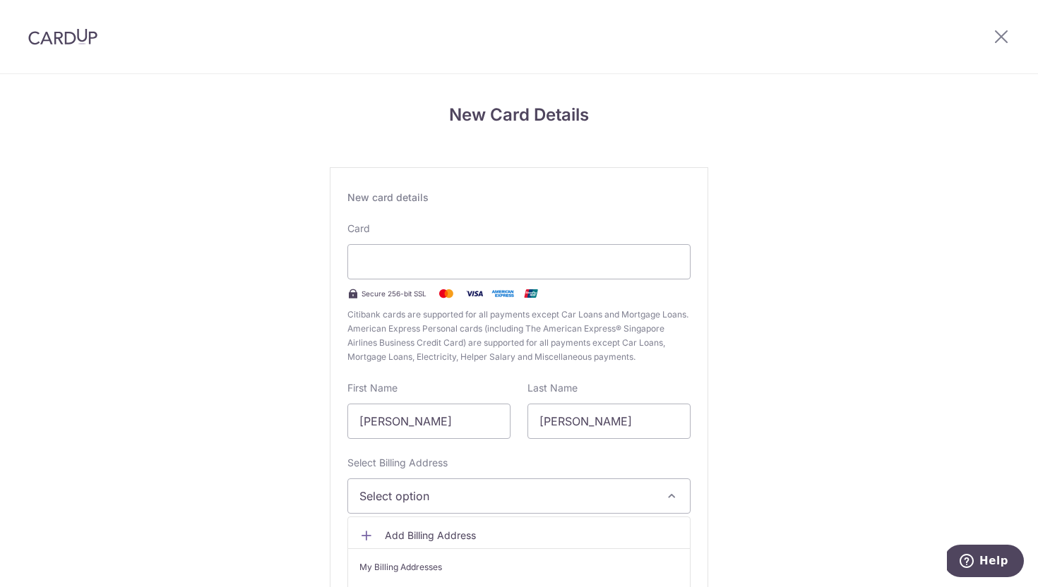
scroll to position [80, 0]
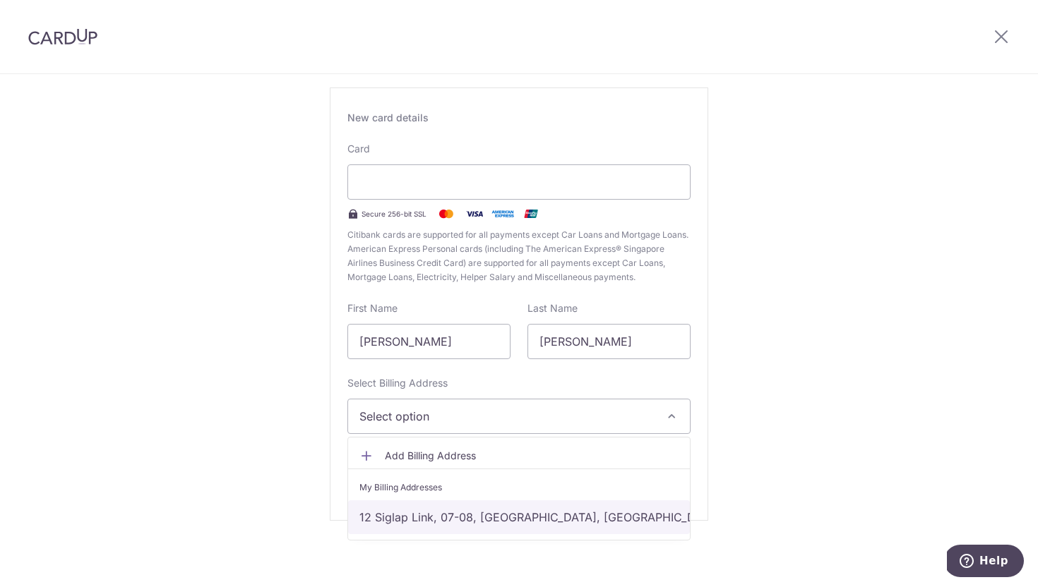
click at [469, 515] on link "12 Siglap Link, 07-08, Singapore, Singapore-448870" at bounding box center [519, 518] width 342 height 34
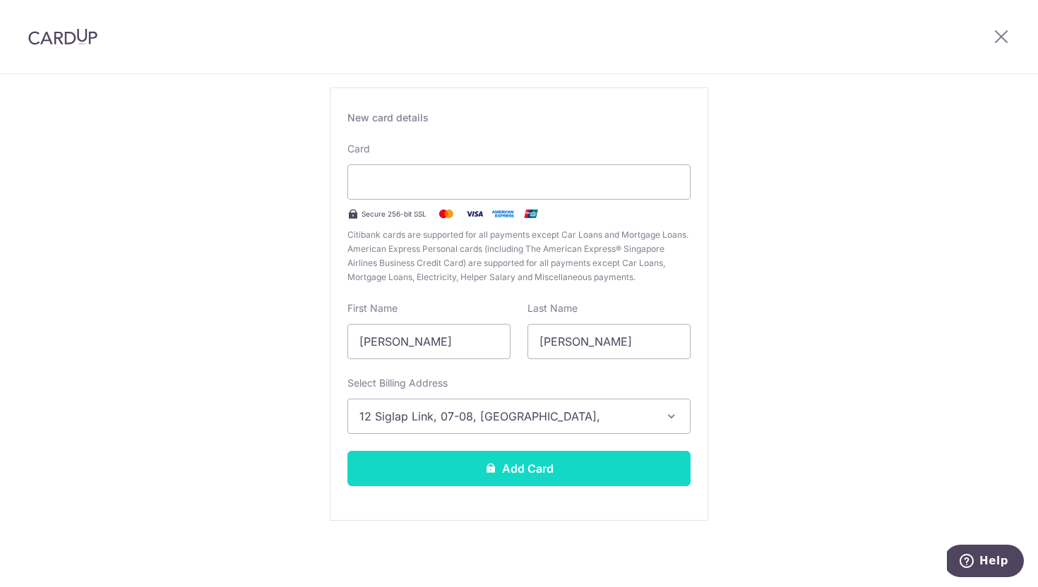
click at [541, 469] on button "Add Card" at bounding box center [518, 468] width 343 height 35
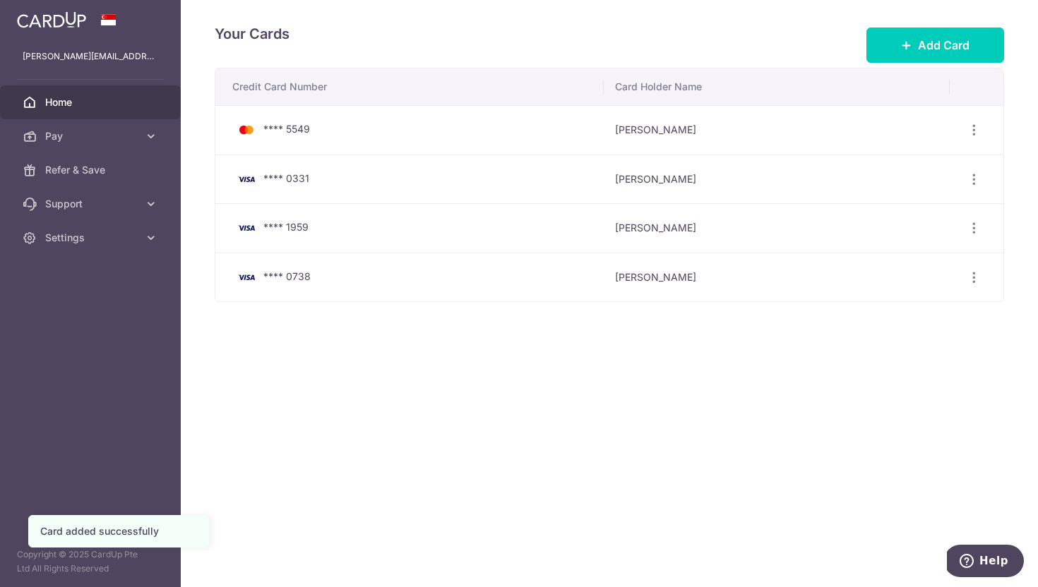
click at [77, 100] on span "Home" at bounding box center [91, 102] width 93 height 14
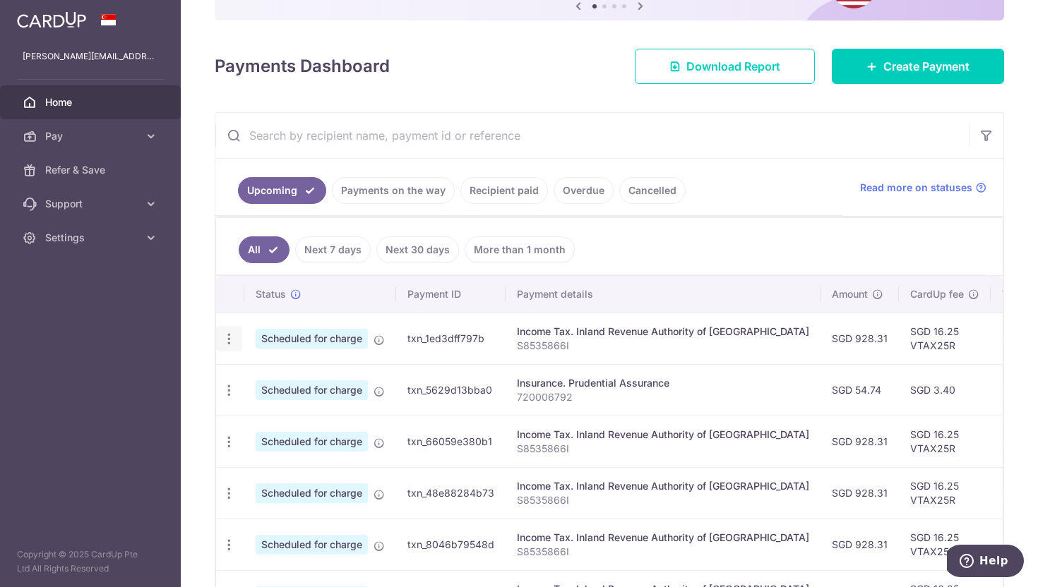
click at [232, 330] on div "Update payment Cancel payment" at bounding box center [229, 339] width 26 height 26
click at [220, 338] on div "Update payment Cancel payment" at bounding box center [229, 339] width 26 height 26
click at [225, 338] on icon "button" at bounding box center [229, 339] width 15 height 15
click at [270, 378] on span "Update payment" at bounding box center [304, 377] width 96 height 17
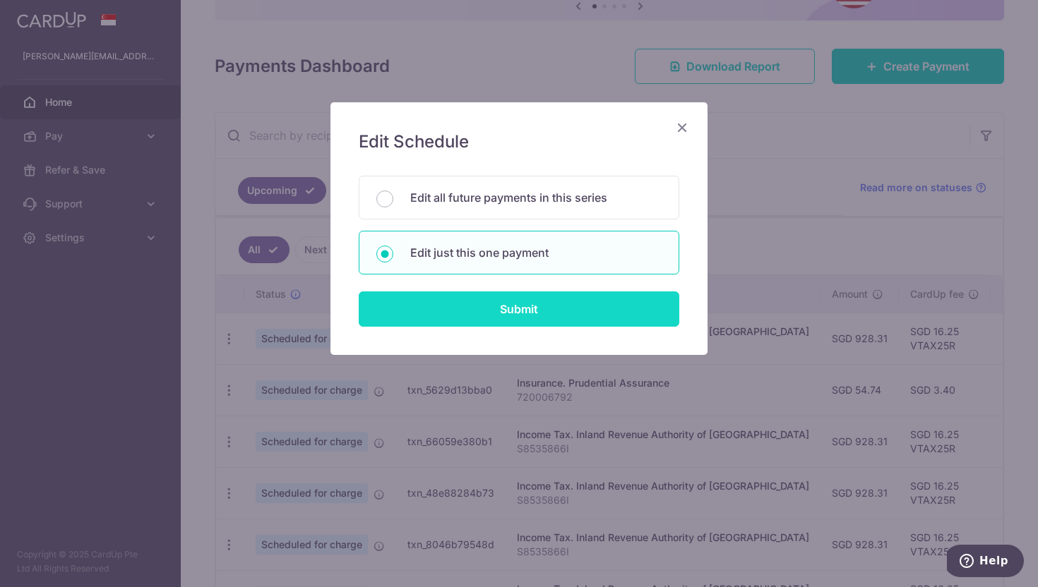
click at [488, 316] on input "Submit" at bounding box center [519, 309] width 321 height 35
radio input "true"
type input "928.31"
type input "[DATE]"
type input "S8535866I"
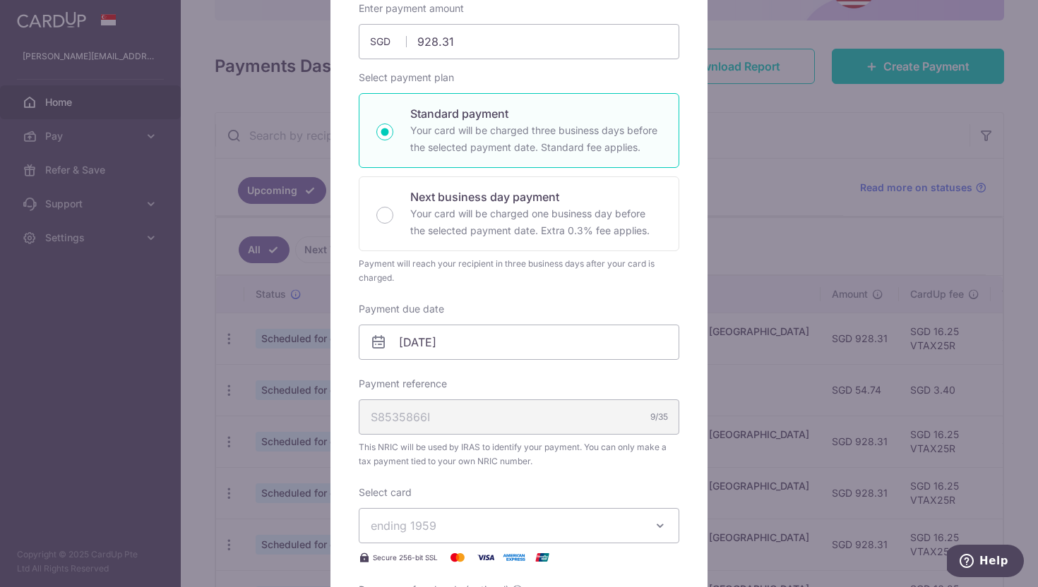
scroll to position [193, 0]
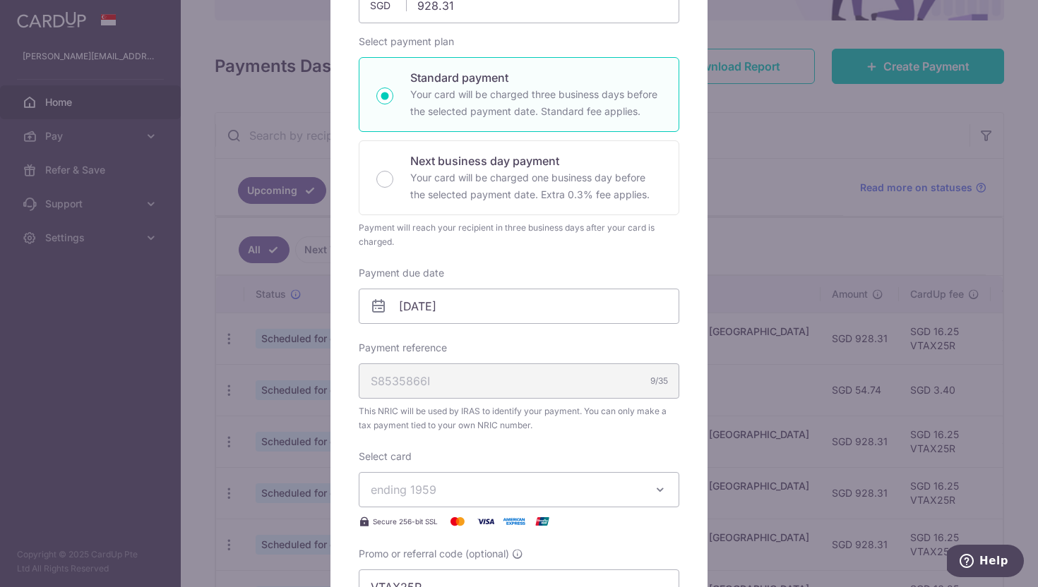
click at [426, 493] on span "ending 1959" at bounding box center [404, 490] width 66 height 14
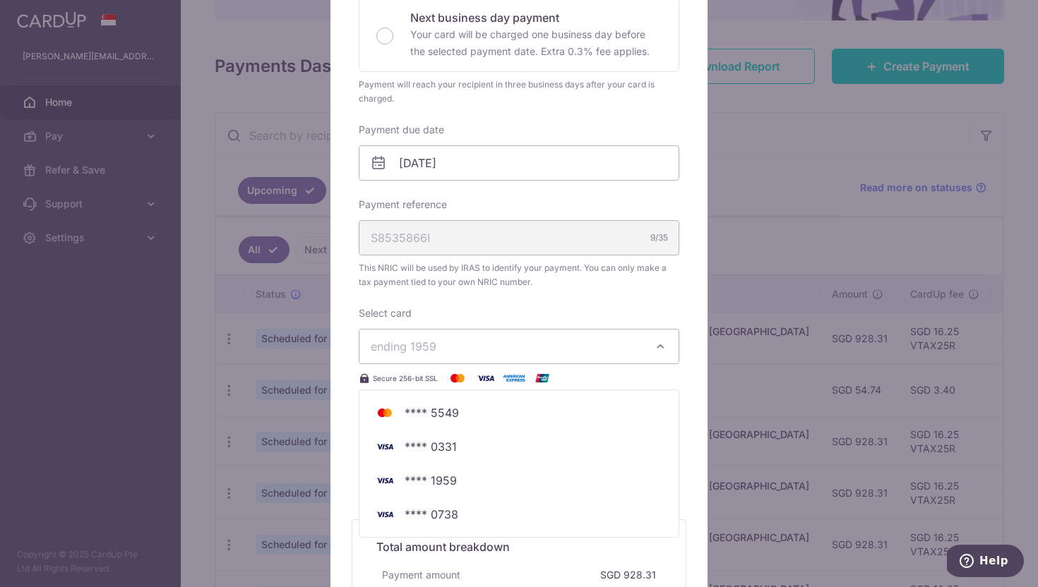
scroll to position [337, 0]
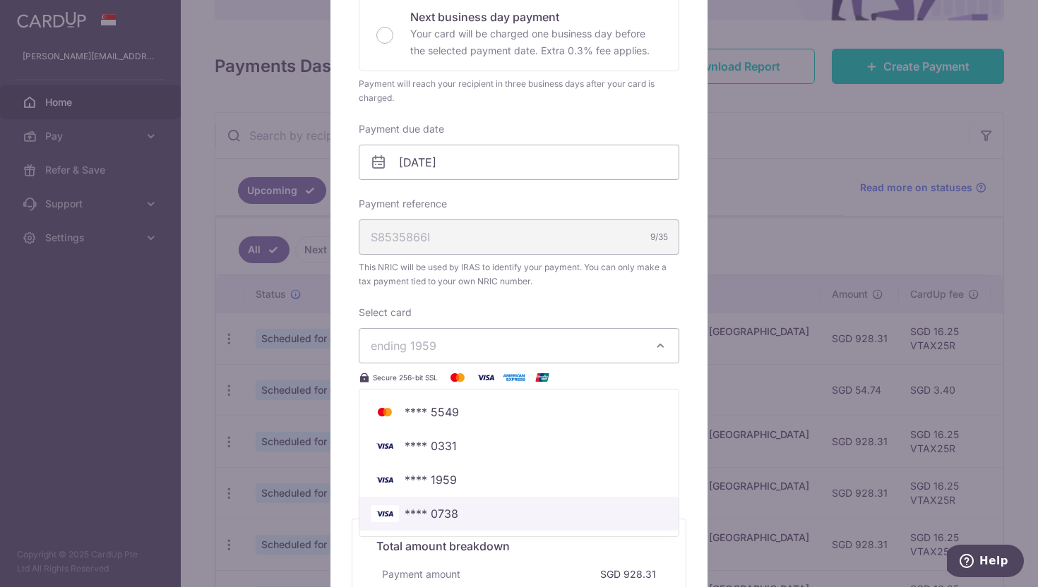
click at [467, 505] on link "**** 0738" at bounding box center [518, 514] width 319 height 34
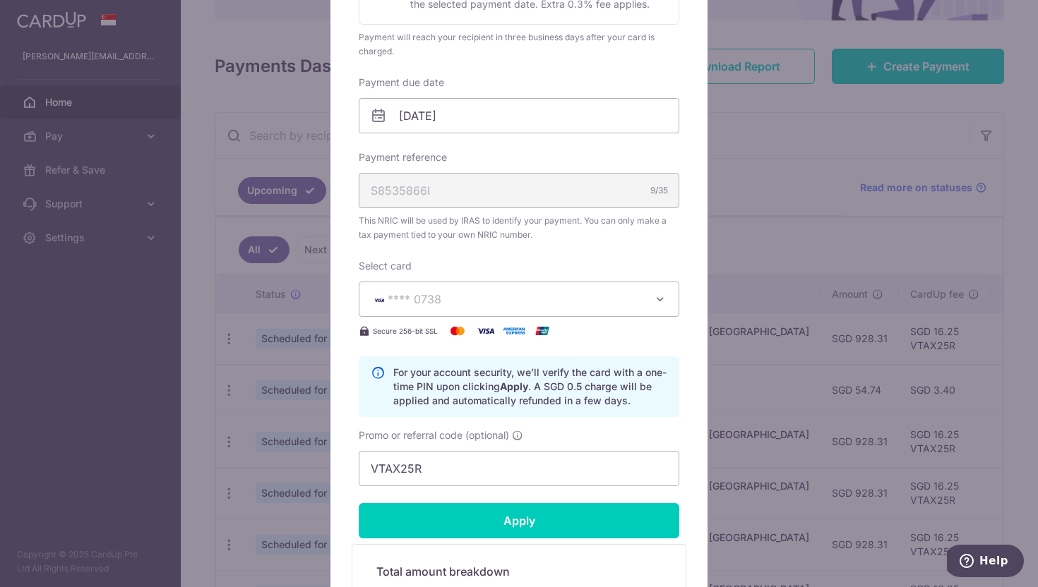
scroll to position [397, 0]
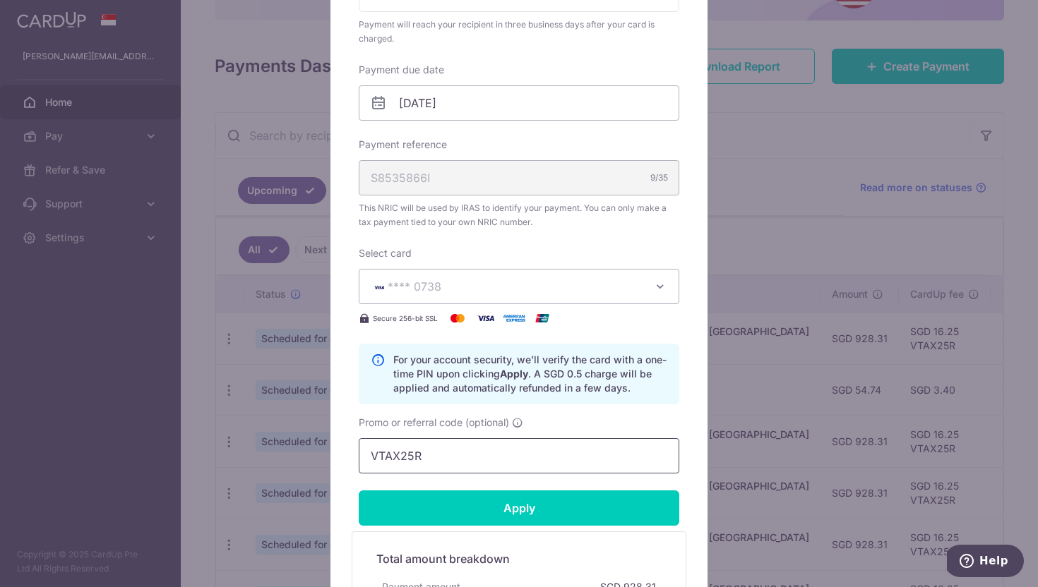
drag, startPoint x: 438, startPoint y: 454, endPoint x: 303, endPoint y: 436, distance: 136.0
click at [303, 436] on div "Edit payment By clicking apply, you will make changes to all payments to Inland…" at bounding box center [519, 293] width 1038 height 587
paste input "OCBCTAX173"
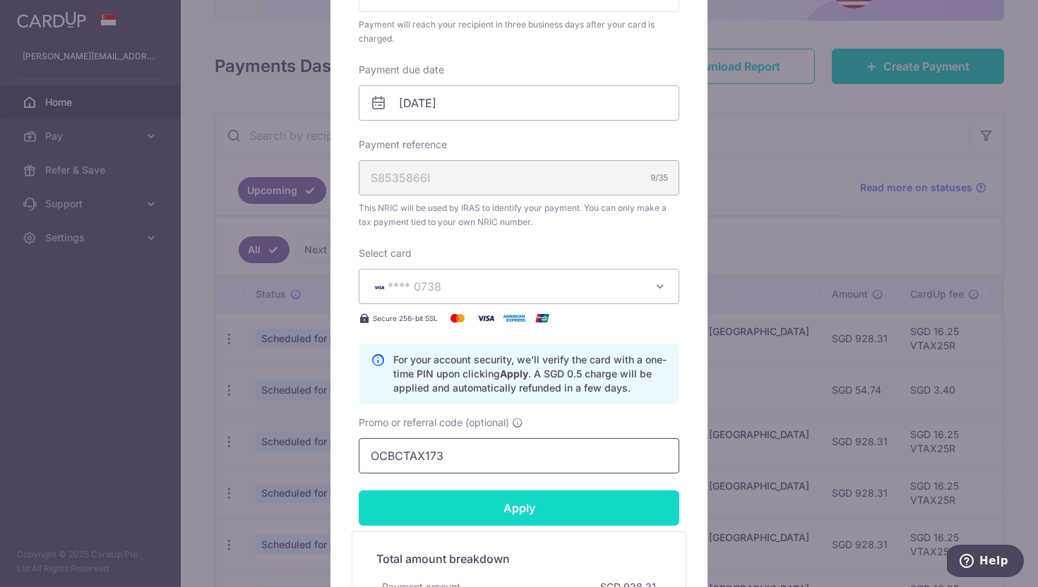
type input "OCBCTAX173"
click at [423, 508] on input "Apply" at bounding box center [519, 508] width 321 height 35
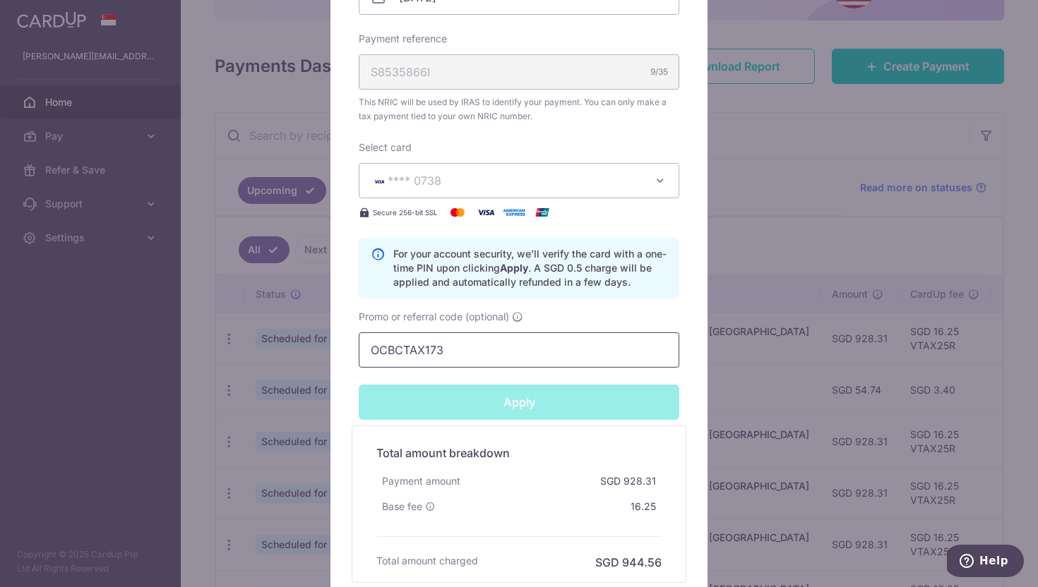
scroll to position [508, 0]
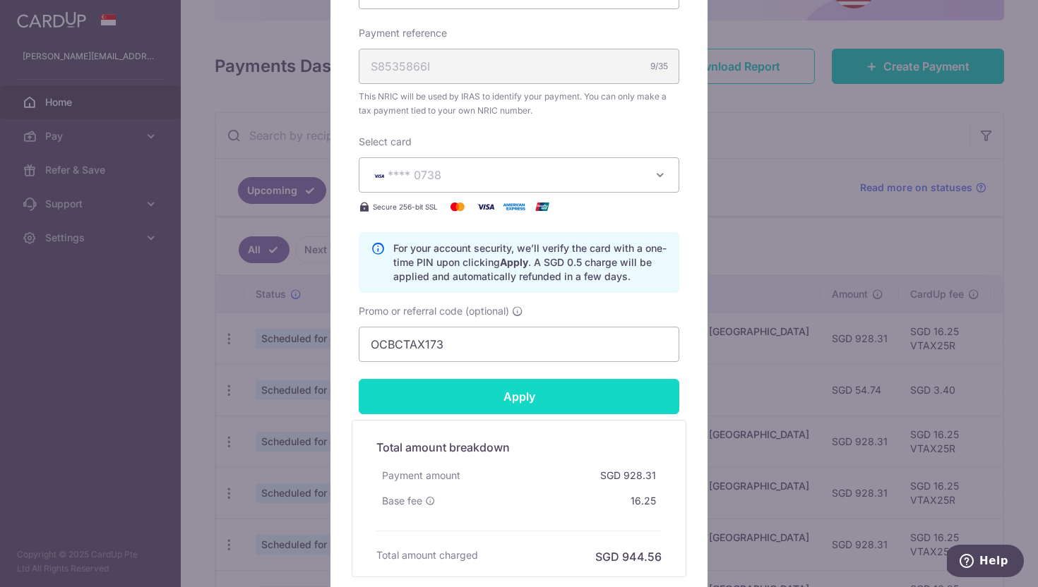
click at [517, 395] on input "Apply" at bounding box center [519, 396] width 321 height 35
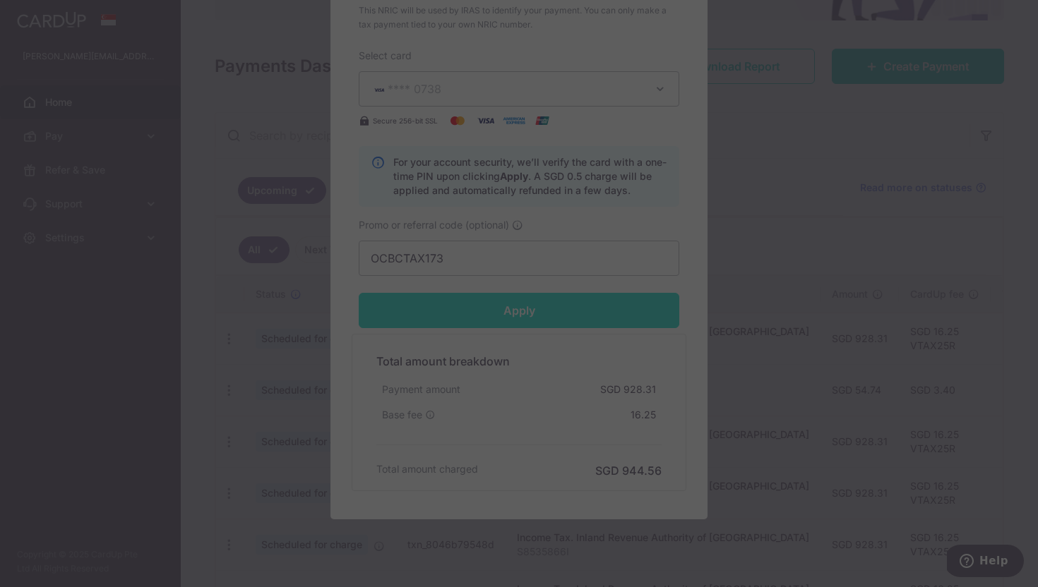
scroll to position [591, 0]
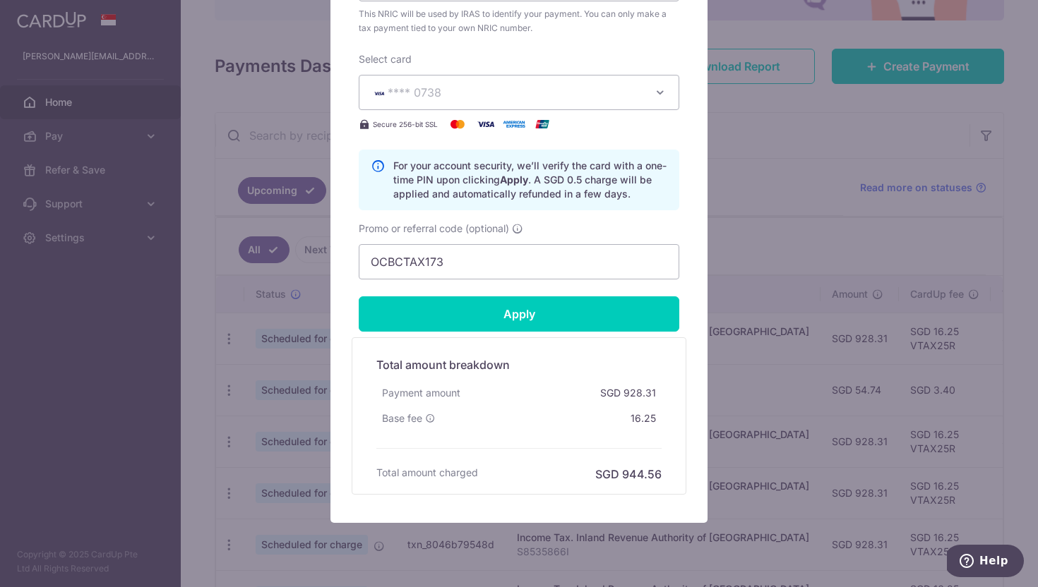
type input "Successfully Applied"
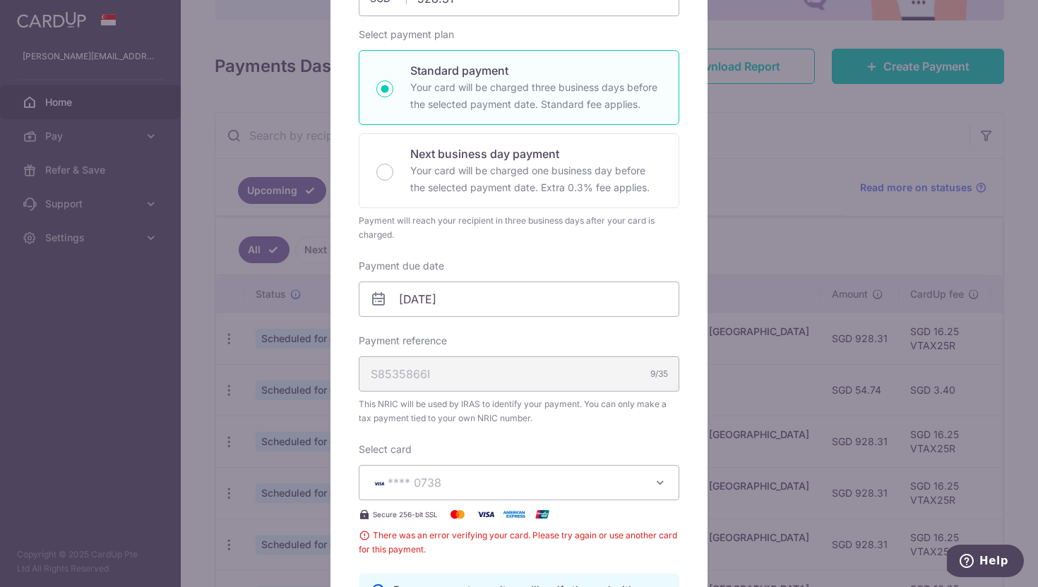
scroll to position [0, 0]
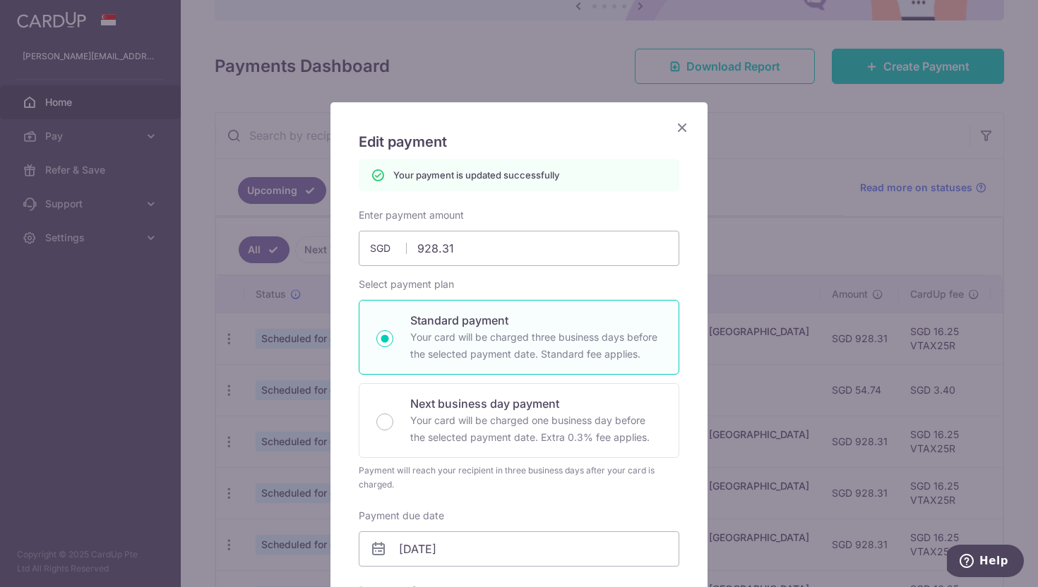
click at [680, 126] on icon "Close" at bounding box center [682, 128] width 17 height 18
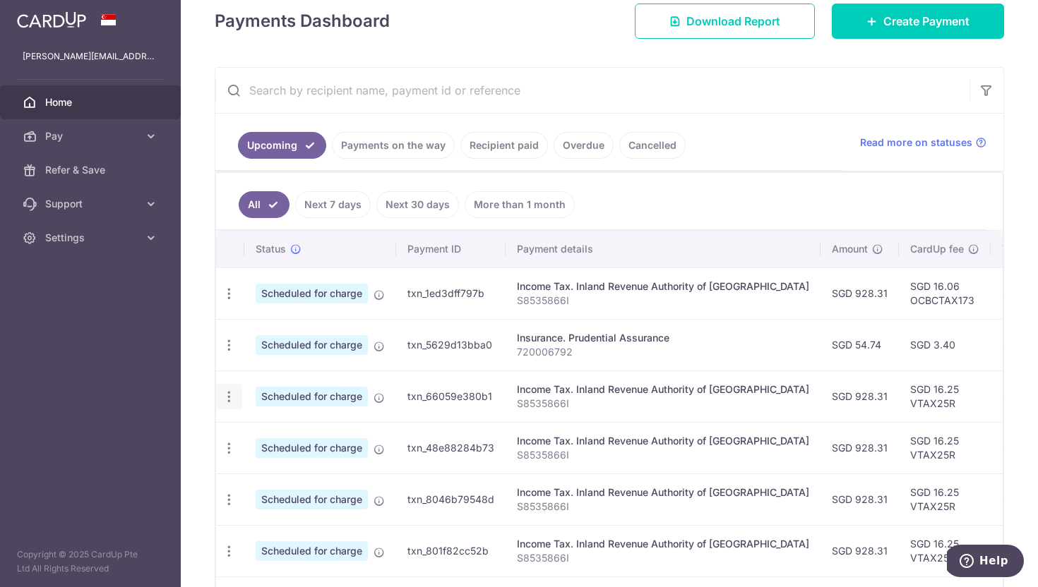
click at [227, 395] on icon "button" at bounding box center [229, 397] width 15 height 15
click at [278, 438] on span "Update payment" at bounding box center [304, 435] width 96 height 17
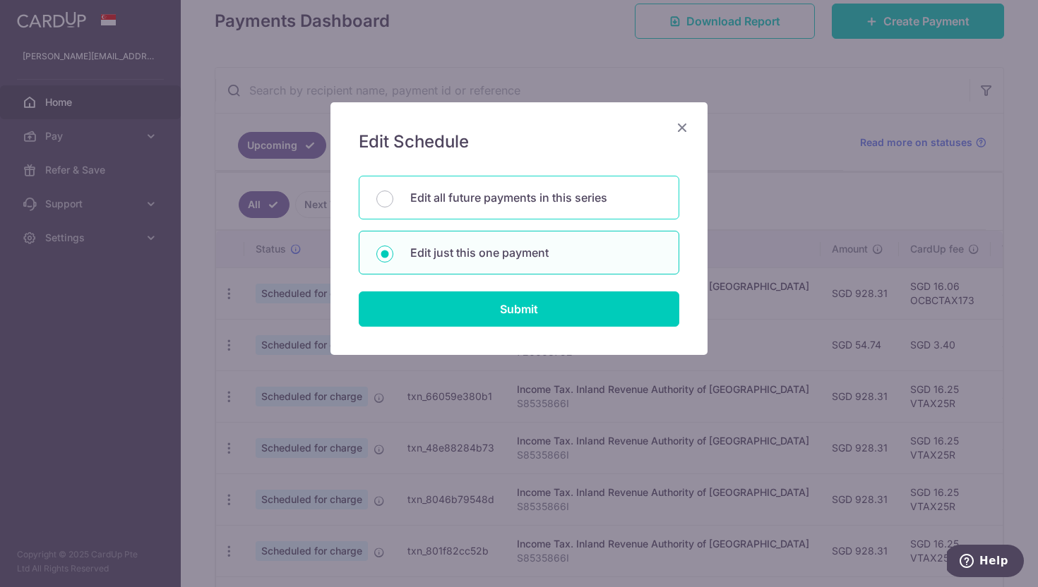
click at [473, 211] on div "Edit all future payments in this series" at bounding box center [519, 198] width 321 height 44
radio input "true"
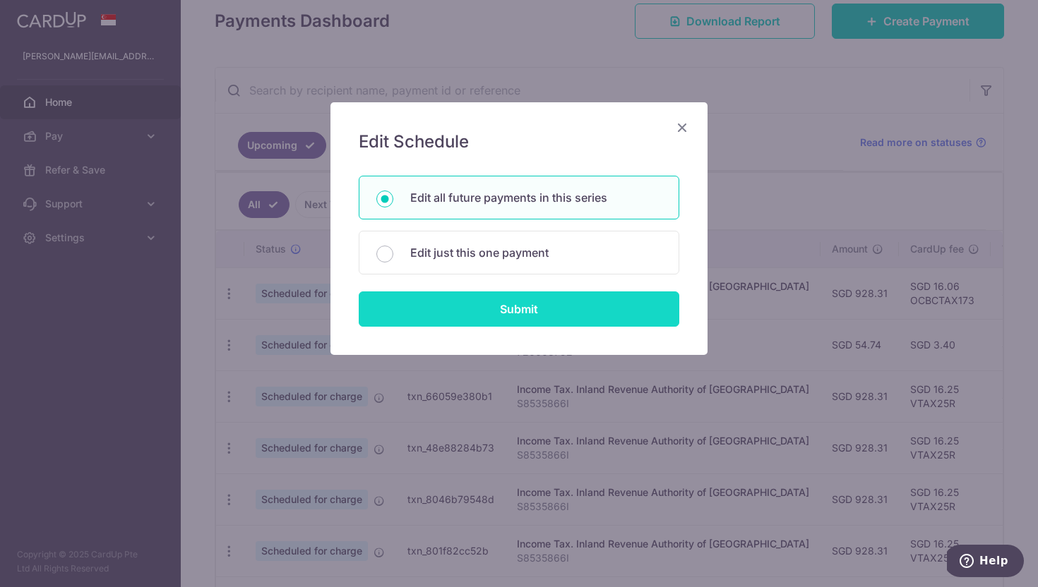
click at [448, 301] on input "Submit" at bounding box center [519, 309] width 321 height 35
radio input "true"
type input "928.31"
type input "S8535866I"
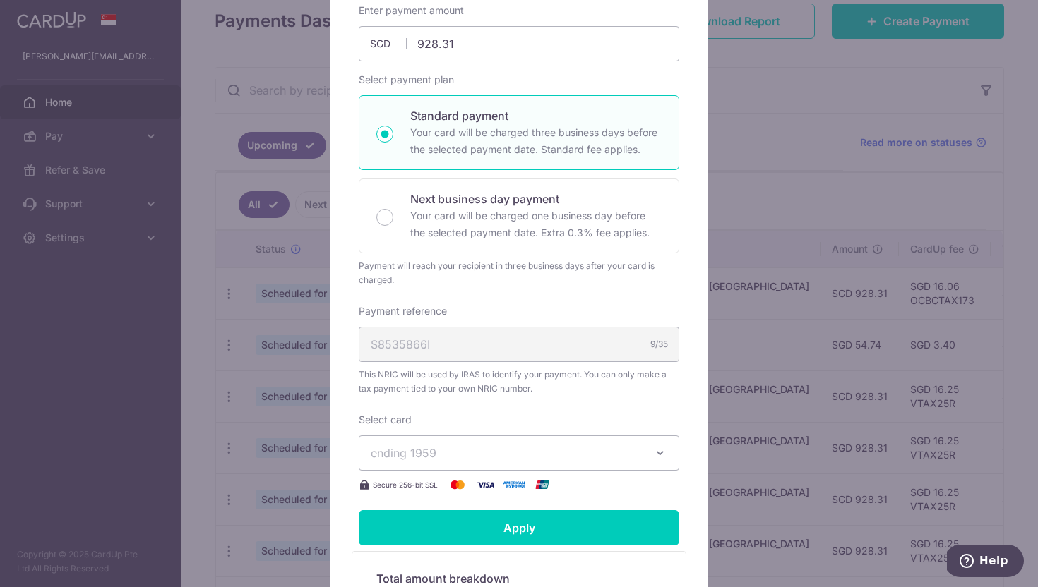
scroll to position [220, 0]
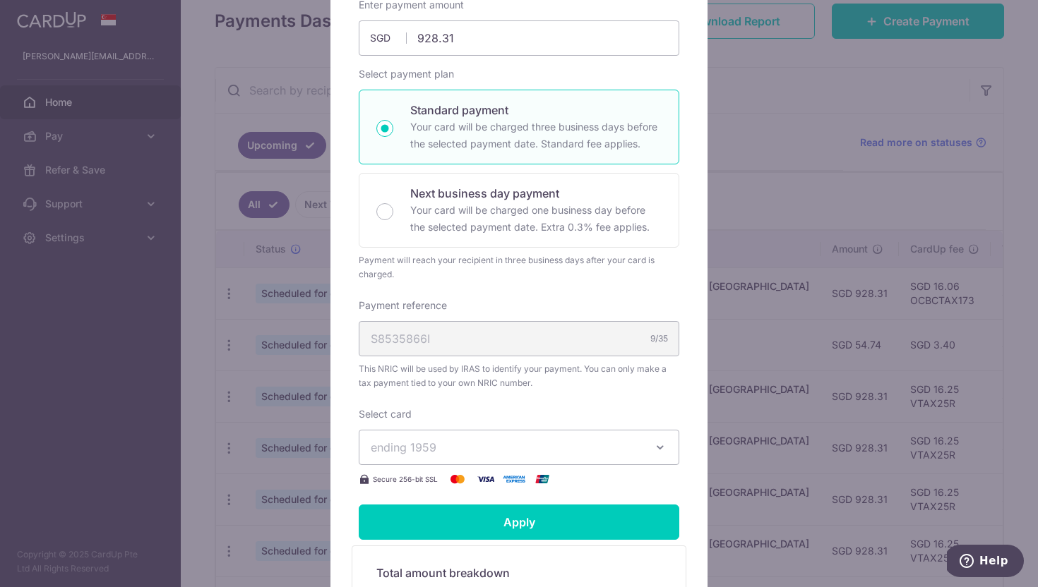
click at [466, 442] on span "ending 1959" at bounding box center [506, 447] width 271 height 17
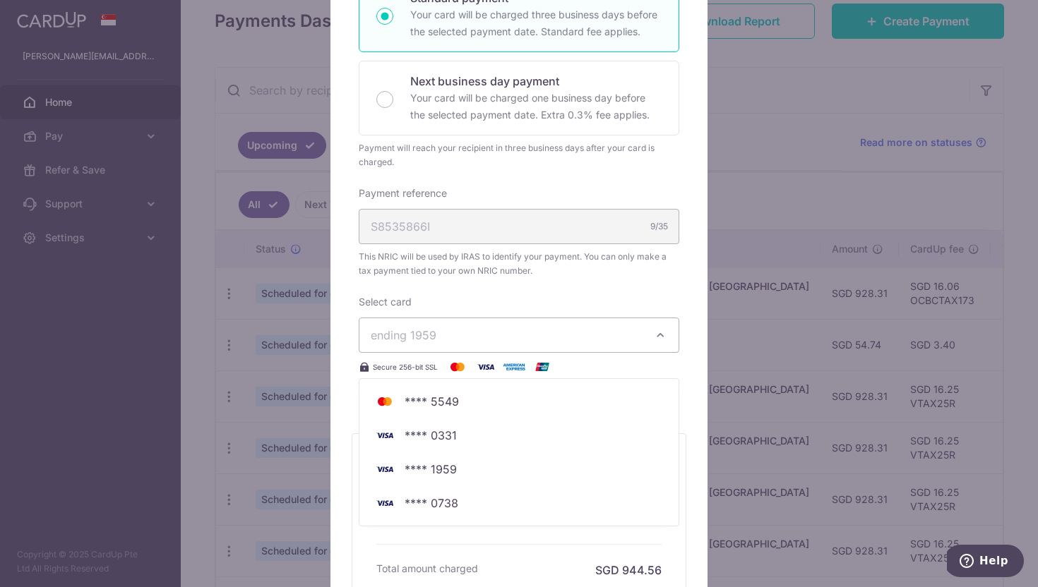
scroll to position [333, 0]
click at [460, 505] on span "**** 0738" at bounding box center [519, 502] width 297 height 17
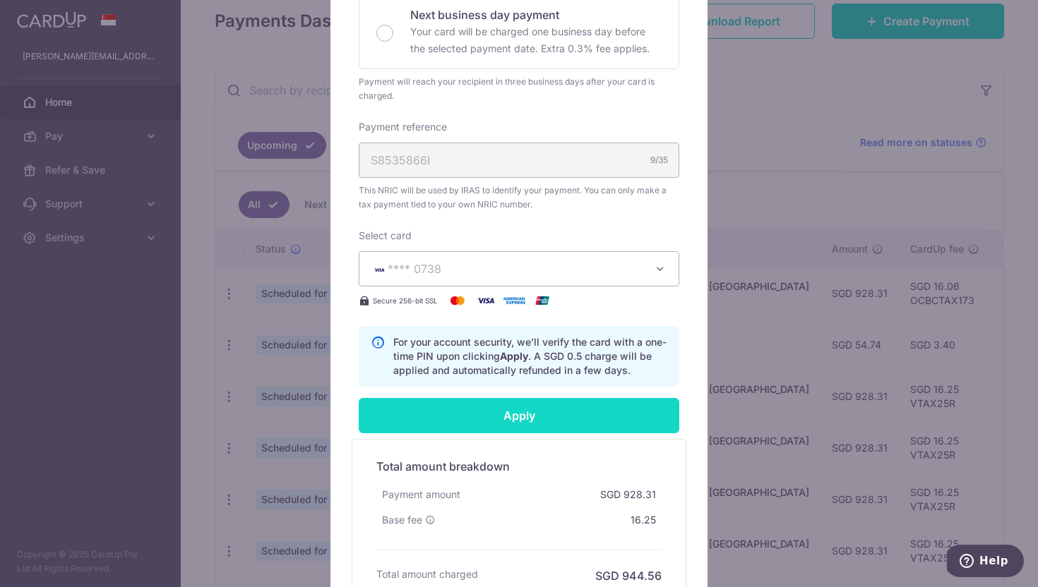
scroll to position [412, 0]
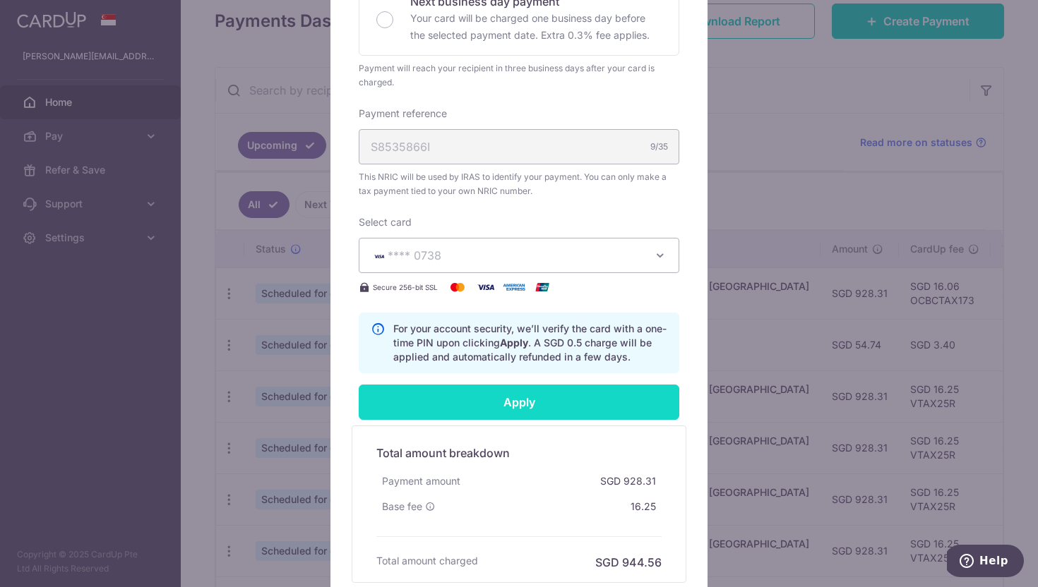
click at [547, 407] on input "Apply" at bounding box center [519, 402] width 321 height 35
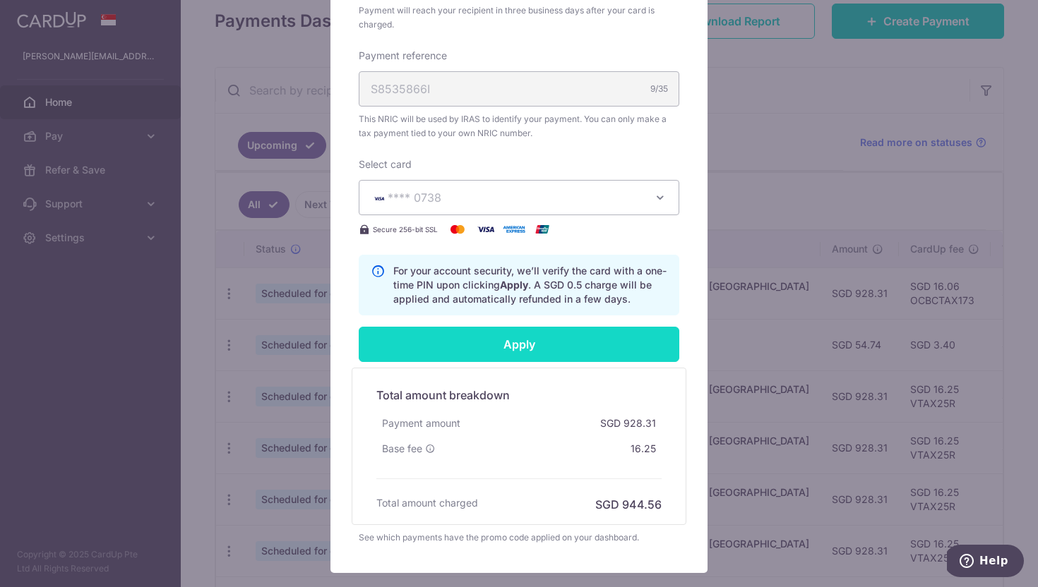
scroll to position [558, 0]
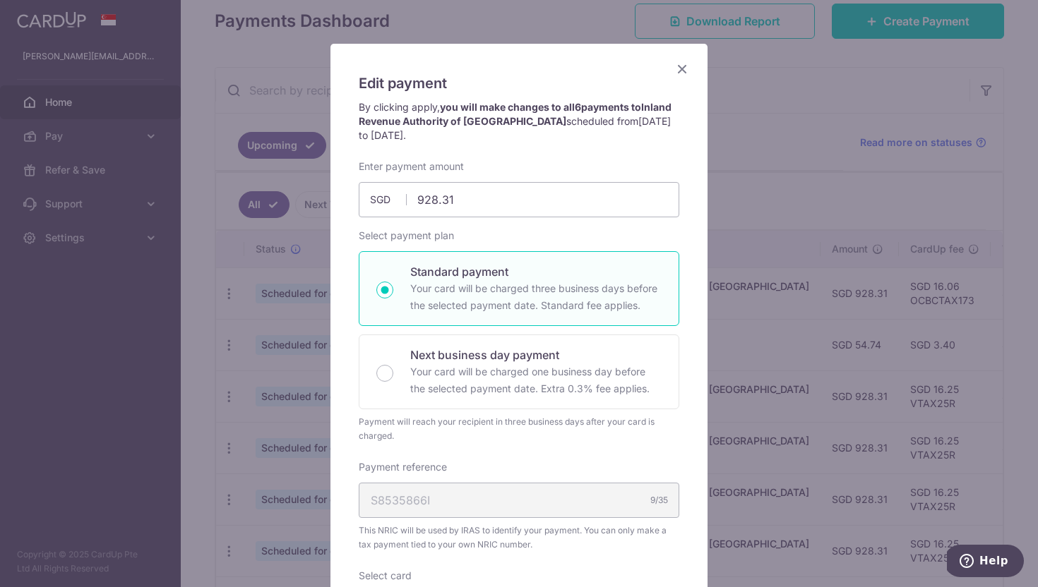
type input "Successfully Applied"
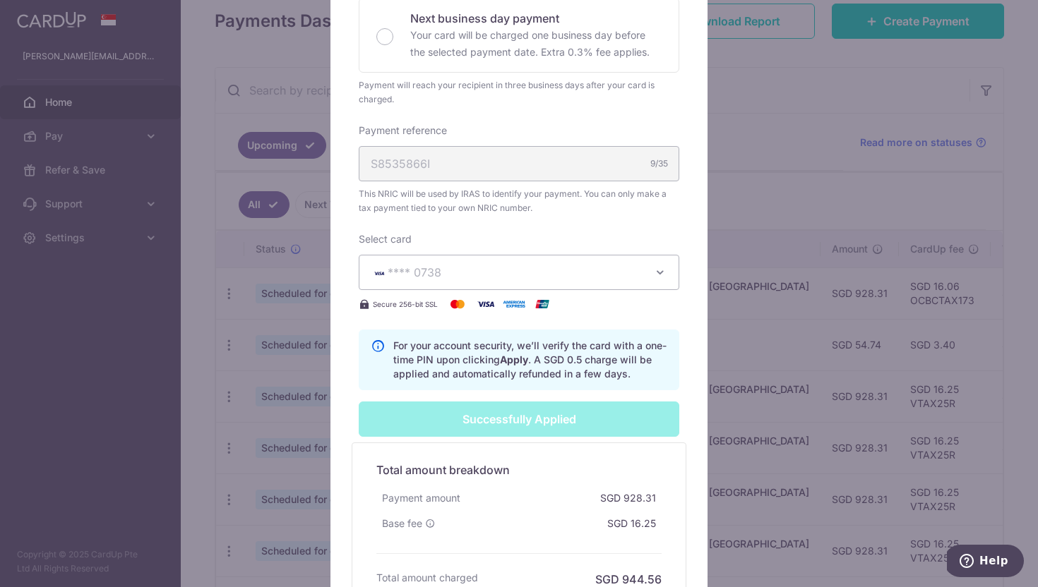
scroll to position [407, 0]
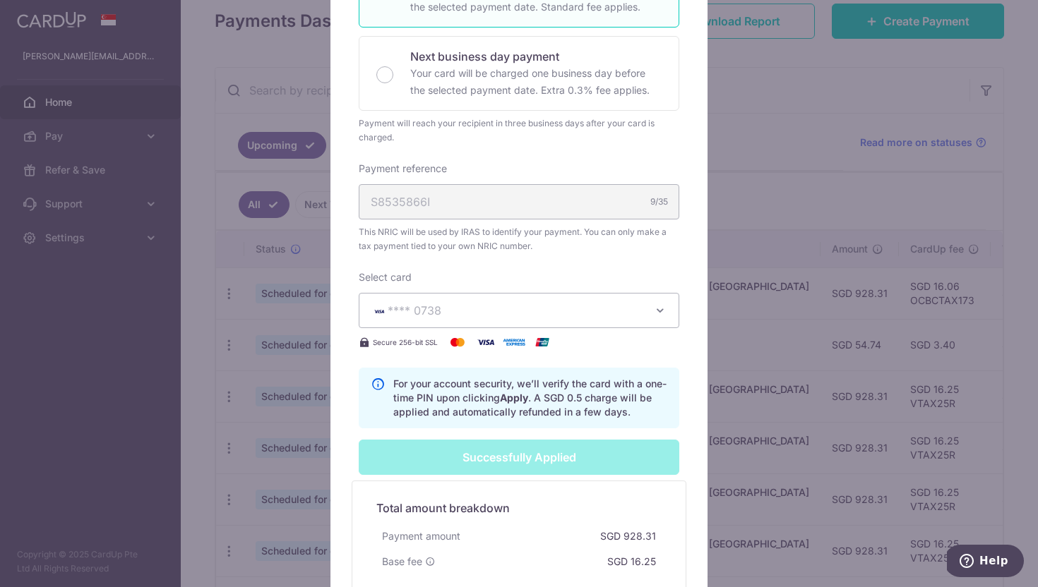
click at [663, 310] on icon "button" at bounding box center [660, 311] width 14 height 14
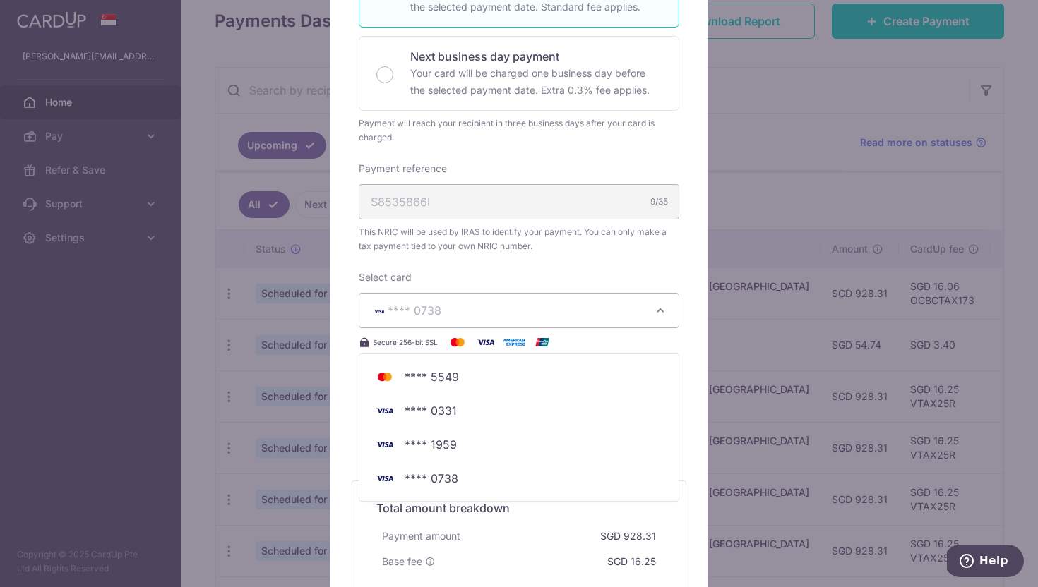
click at [614, 276] on div "Select card **** 0738 **** 5549 **** 0331 **** 1959 **** 0738 Secure 256-bit SSL" at bounding box center [519, 310] width 321 height 80
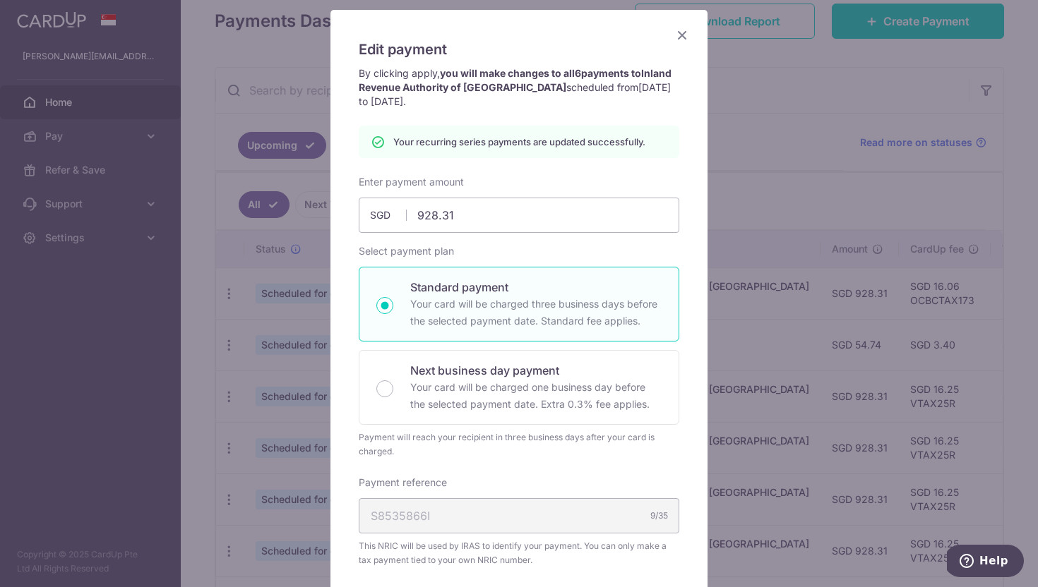
scroll to position [0, 0]
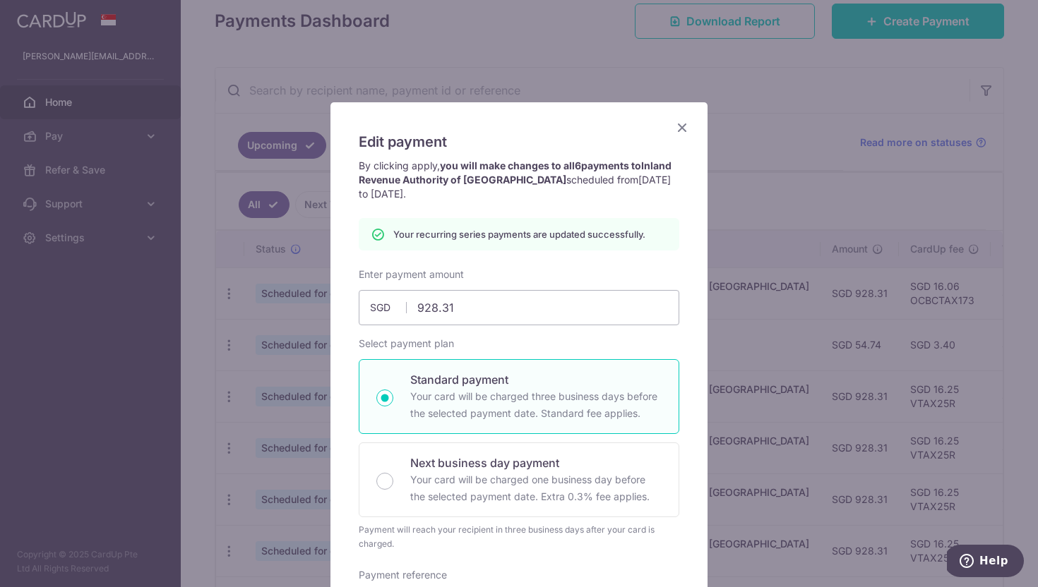
click at [680, 121] on icon "Close" at bounding box center [682, 128] width 17 height 18
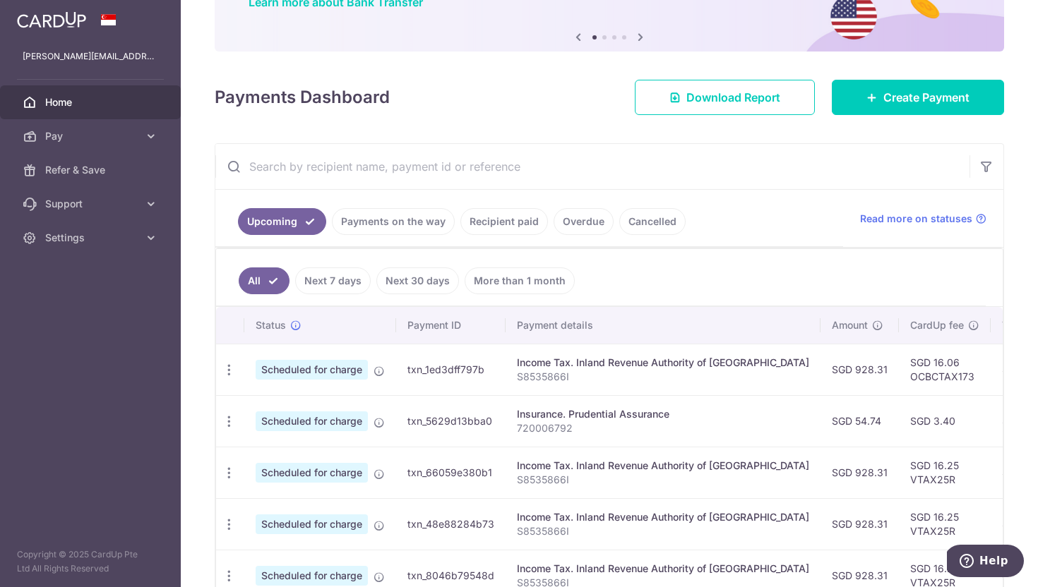
scroll to position [130, 0]
click at [229, 378] on div "Update payment Cancel payment" at bounding box center [229, 370] width 26 height 26
click at [227, 367] on icon "button" at bounding box center [229, 369] width 15 height 15
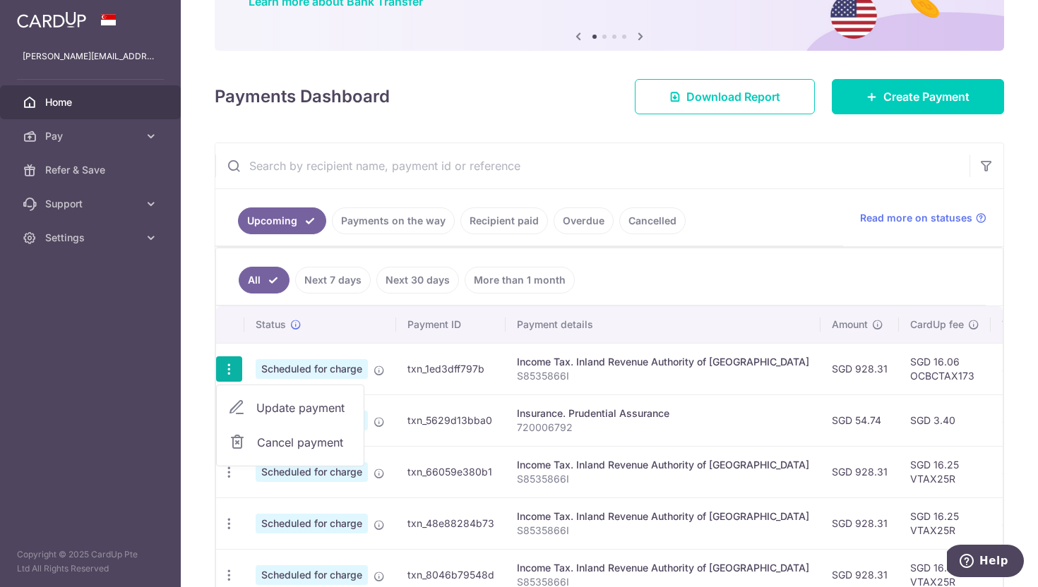
click at [287, 405] on span "Update payment" at bounding box center [304, 408] width 96 height 17
radio input "true"
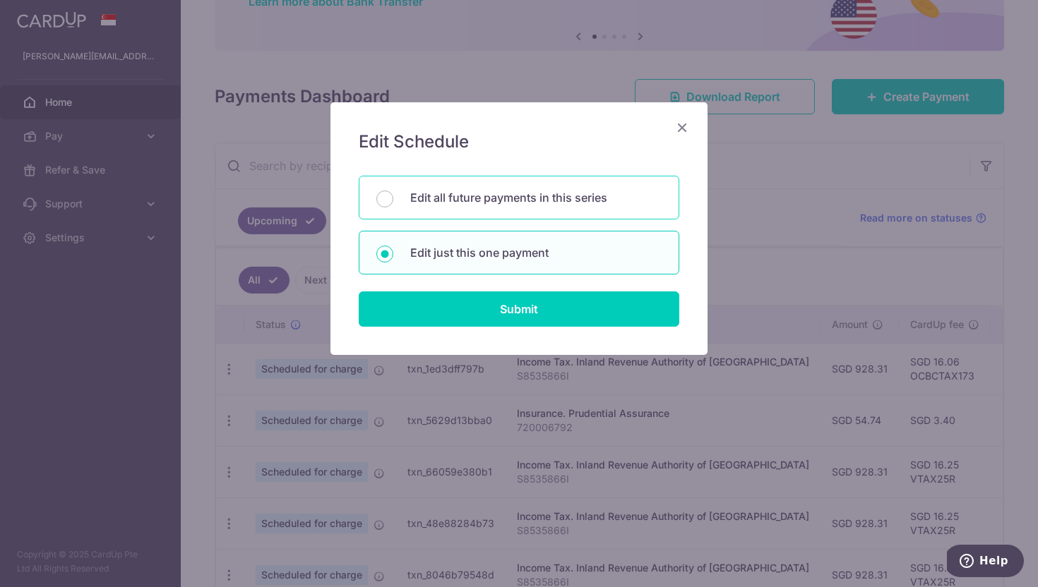
click at [481, 203] on p "Edit all future payments in this series" at bounding box center [535, 197] width 251 height 17
click at [393, 203] on input "Edit all future payments in this series" at bounding box center [384, 199] width 17 height 17
radio input "true"
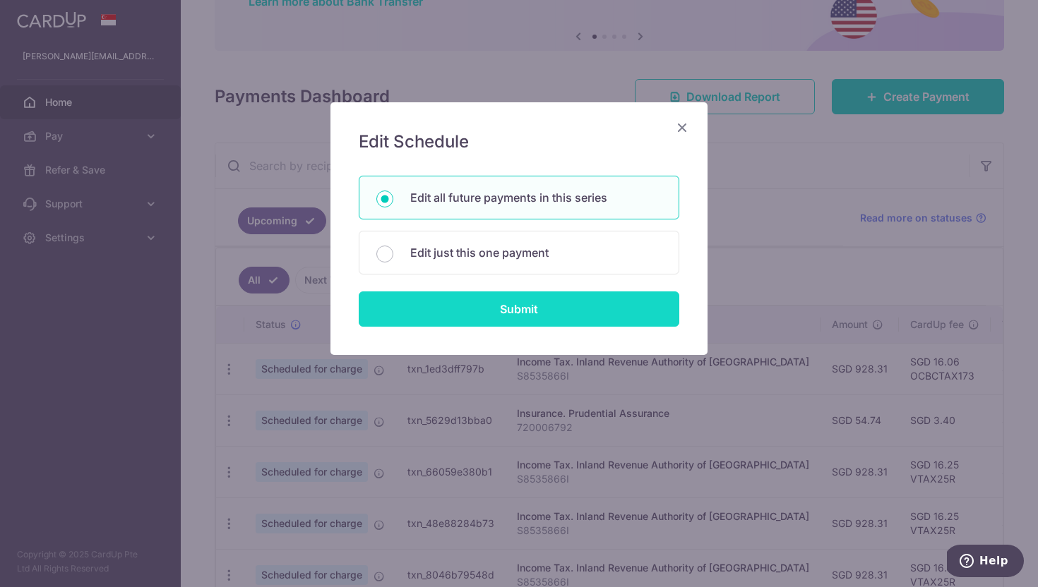
click at [455, 307] on input "Submit" at bounding box center [519, 309] width 321 height 35
radio input "true"
type input "928.31"
type input "S8535866I"
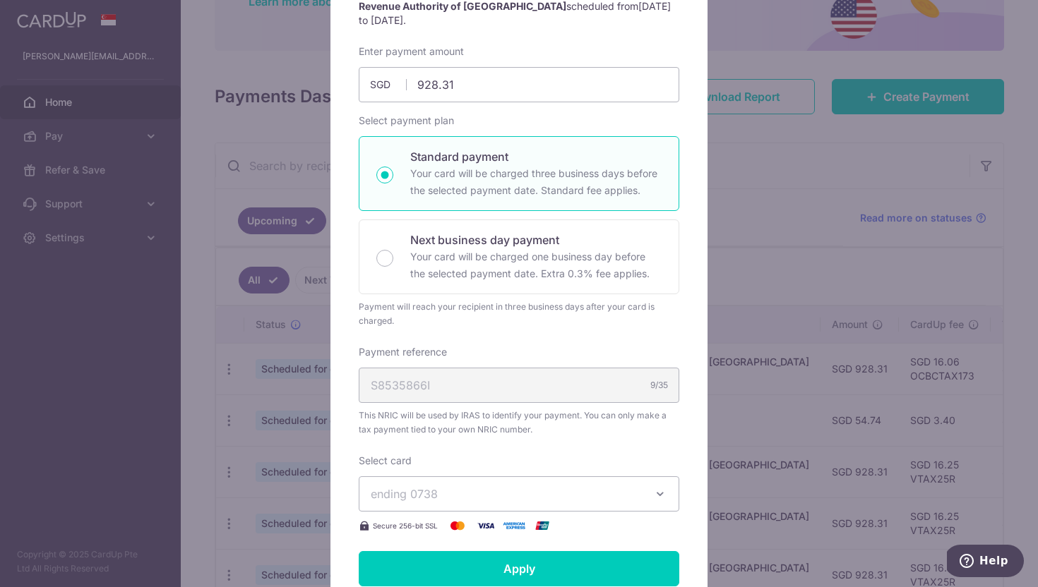
scroll to position [179, 0]
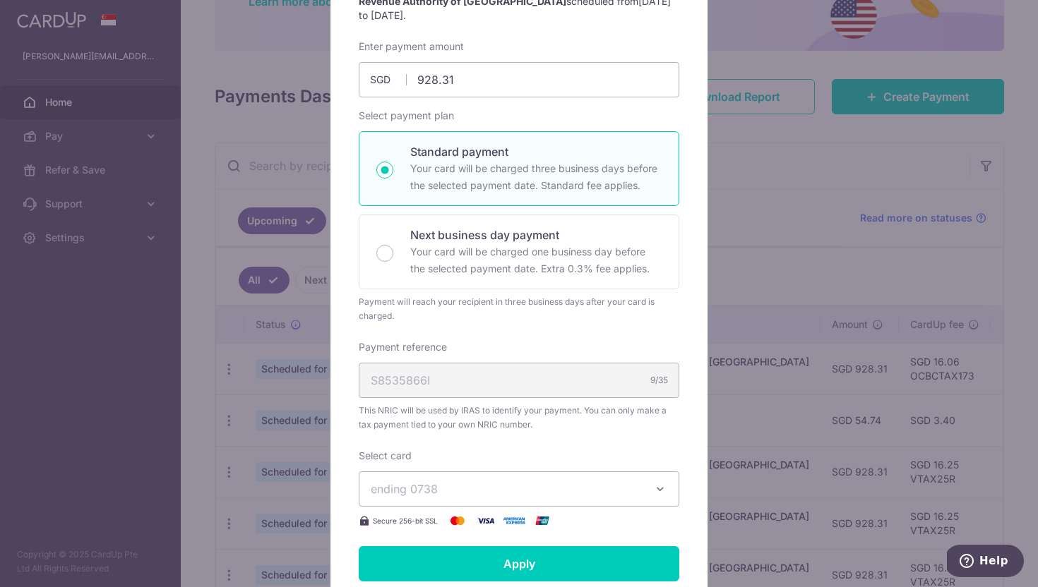
click at [448, 489] on span "ending 0738" at bounding box center [506, 489] width 271 height 17
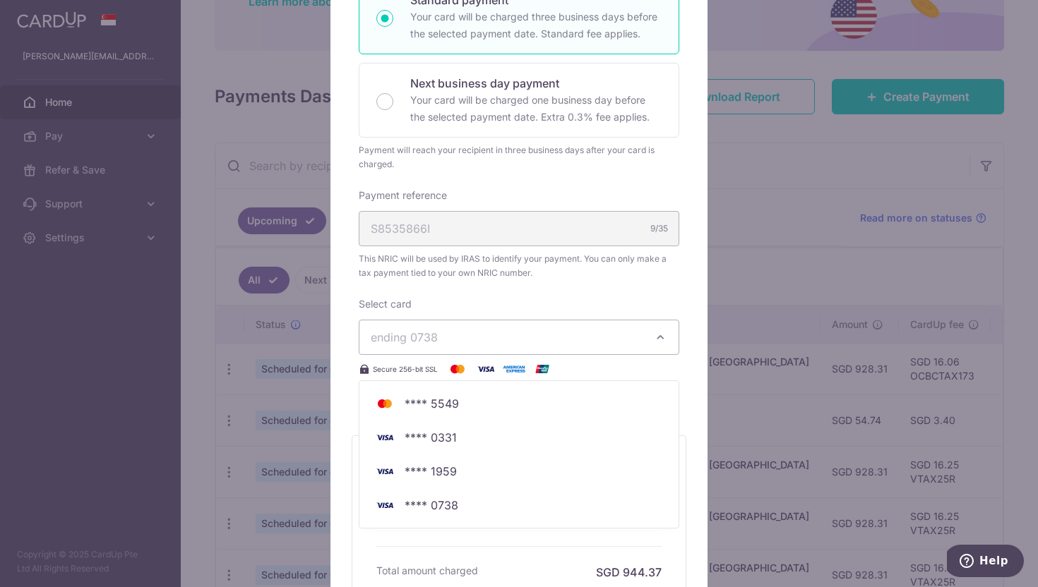
scroll to position [334, 0]
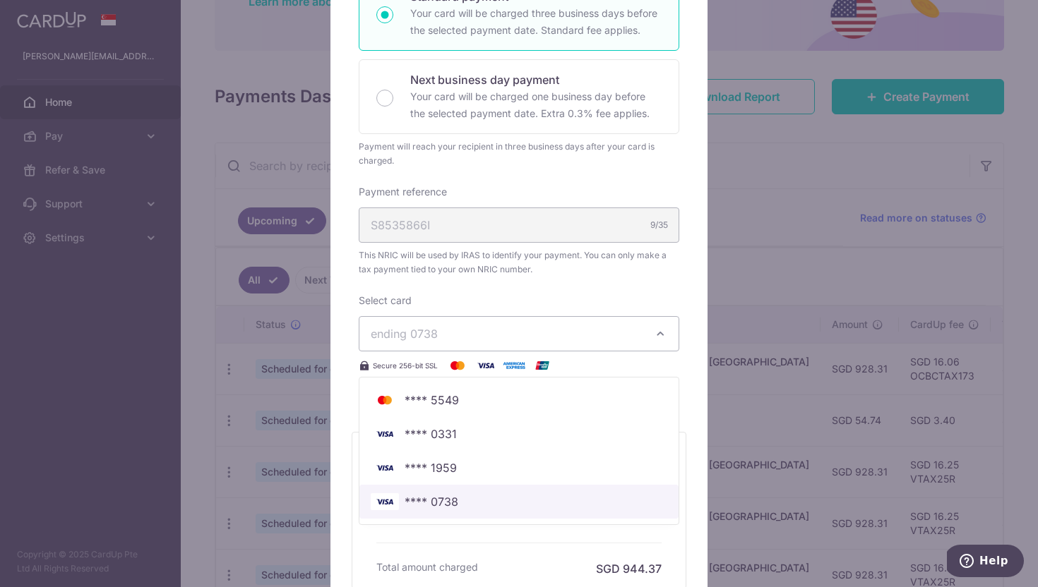
click at [453, 504] on span "**** 0738" at bounding box center [432, 501] width 54 height 17
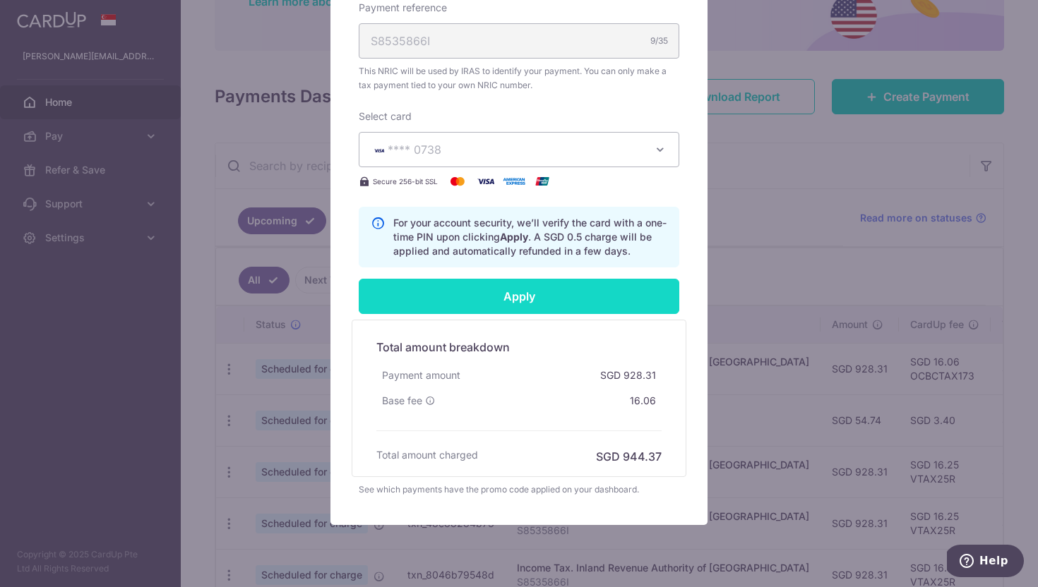
scroll to position [539, 0]
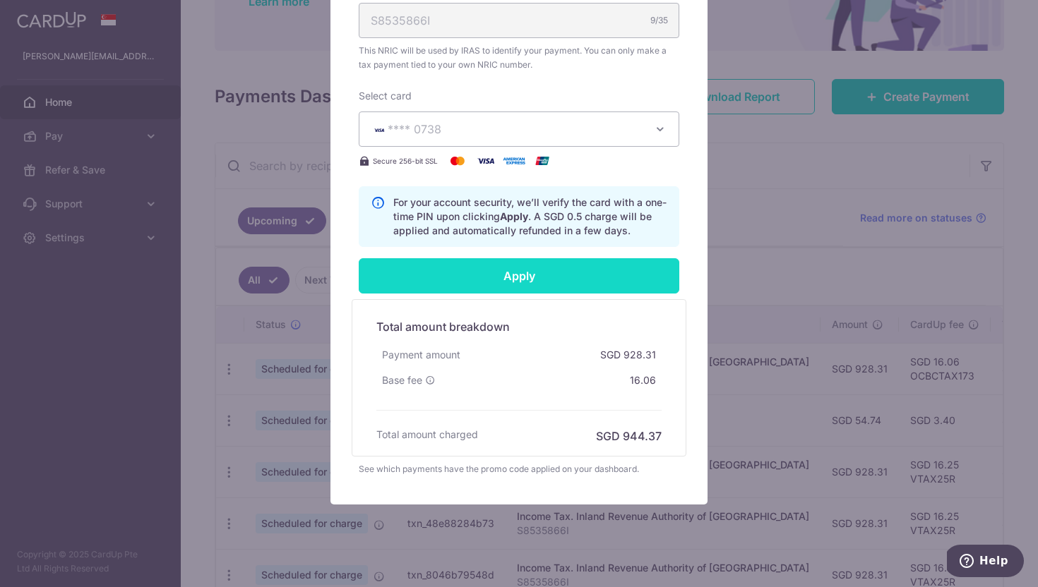
click at [520, 276] on input "Apply" at bounding box center [519, 275] width 321 height 35
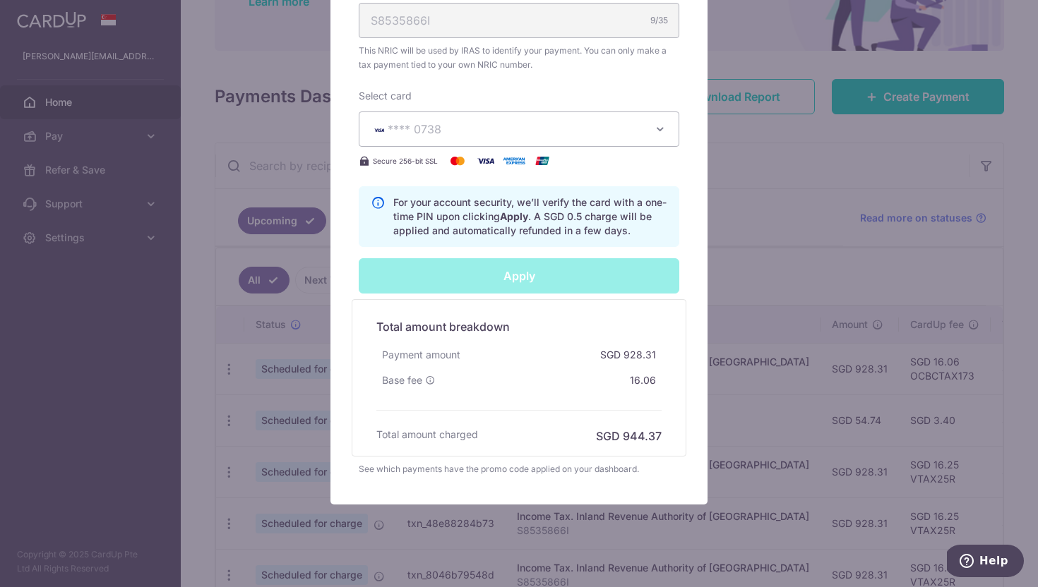
type input "Successfully Applied"
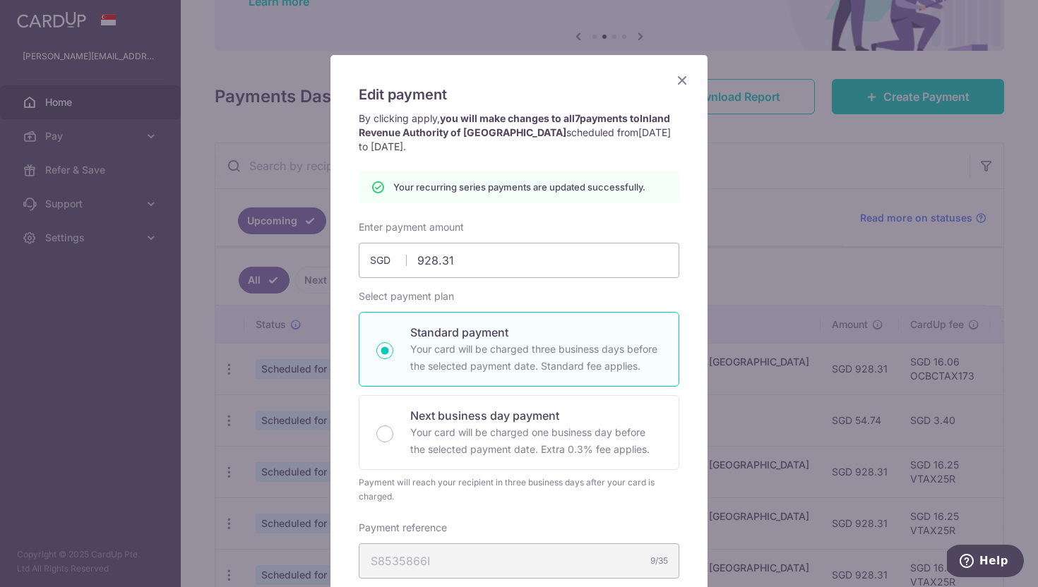
scroll to position [28, 0]
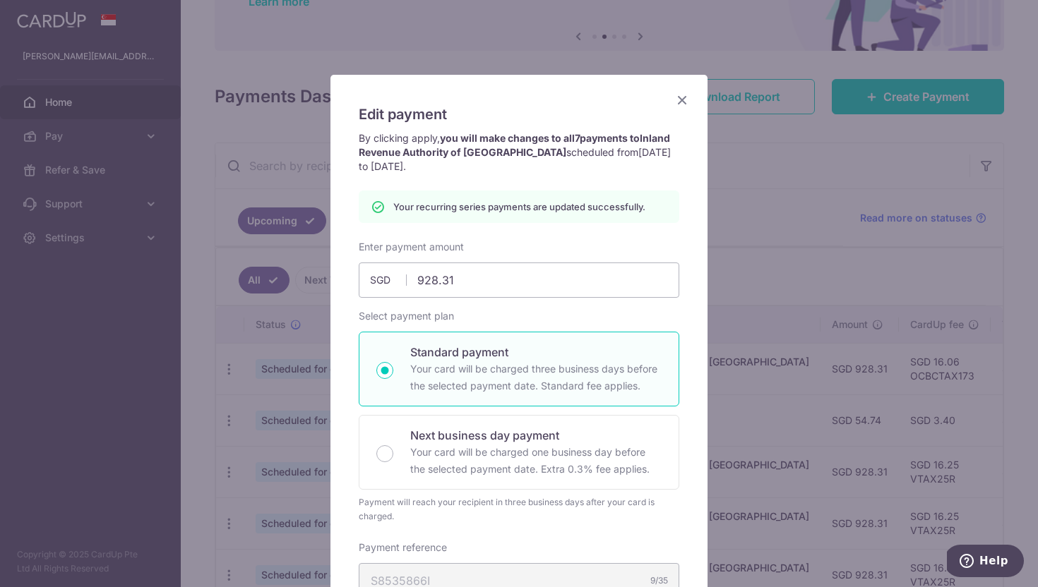
click at [681, 99] on icon "Close" at bounding box center [682, 100] width 17 height 18
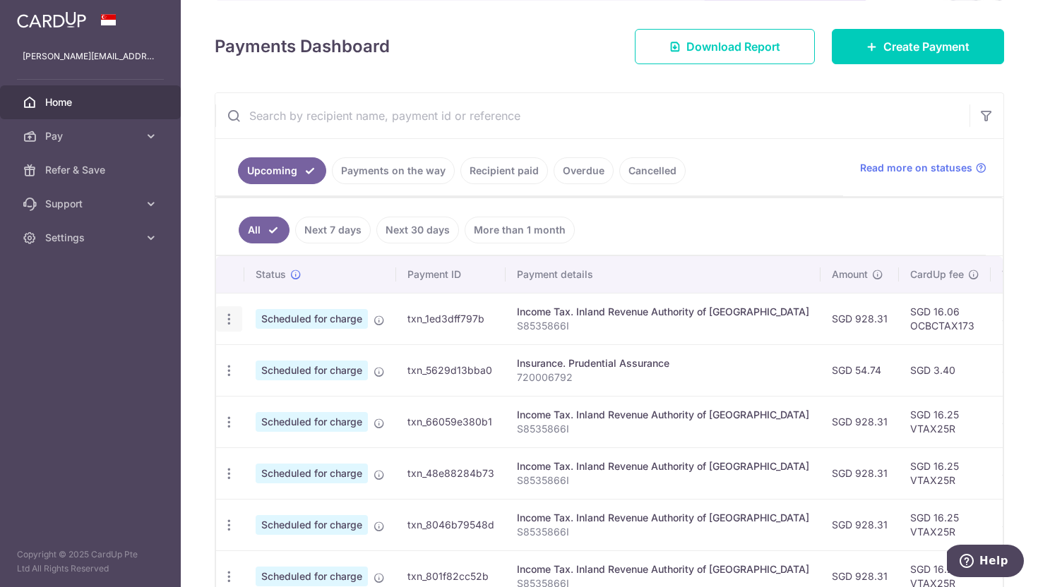
click at [232, 318] on icon "button" at bounding box center [229, 319] width 15 height 15
click at [268, 361] on span "Update payment" at bounding box center [304, 357] width 96 height 17
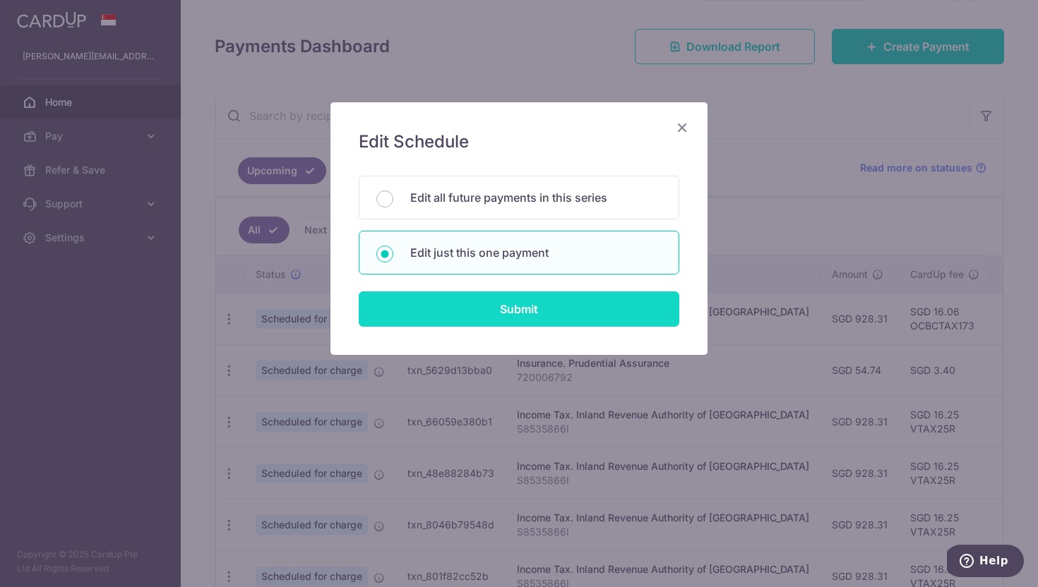
click at [456, 323] on input "Submit" at bounding box center [519, 309] width 321 height 35
radio input "true"
type input "928.31"
type input "[DATE]"
type input "S8535866I"
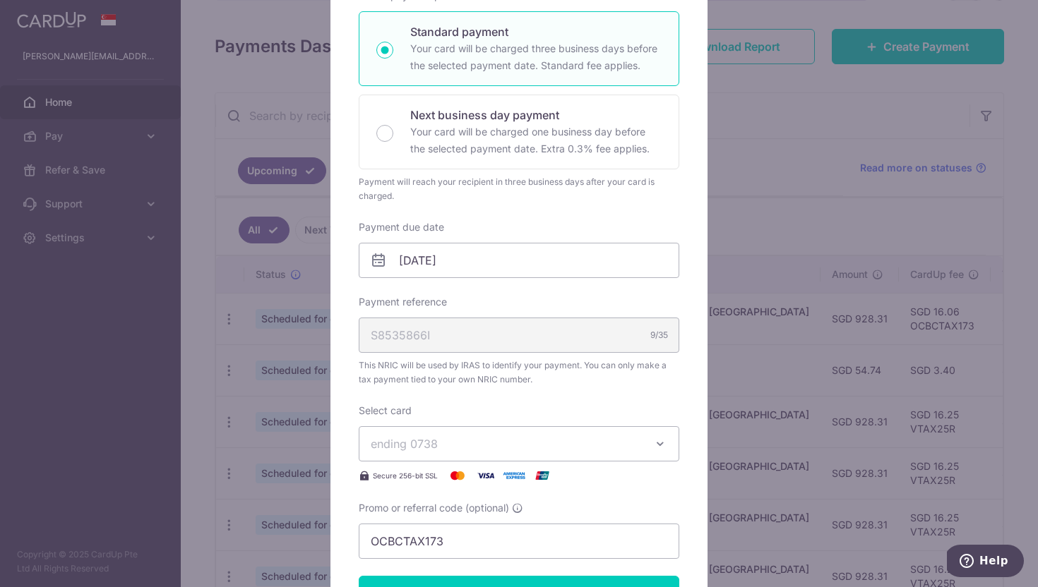
scroll to position [278, 0]
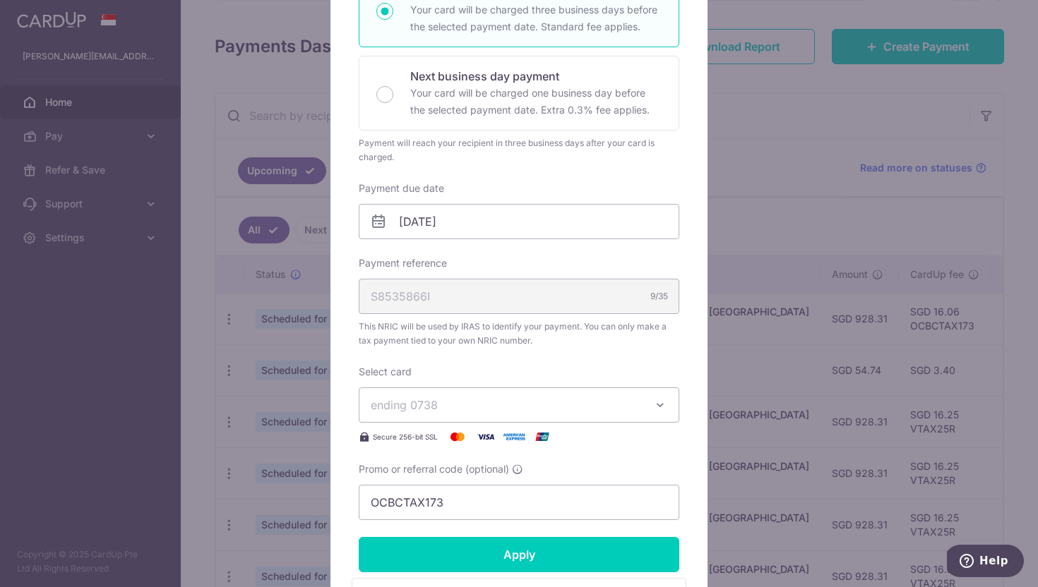
click at [493, 406] on span "ending 0738" at bounding box center [506, 405] width 271 height 17
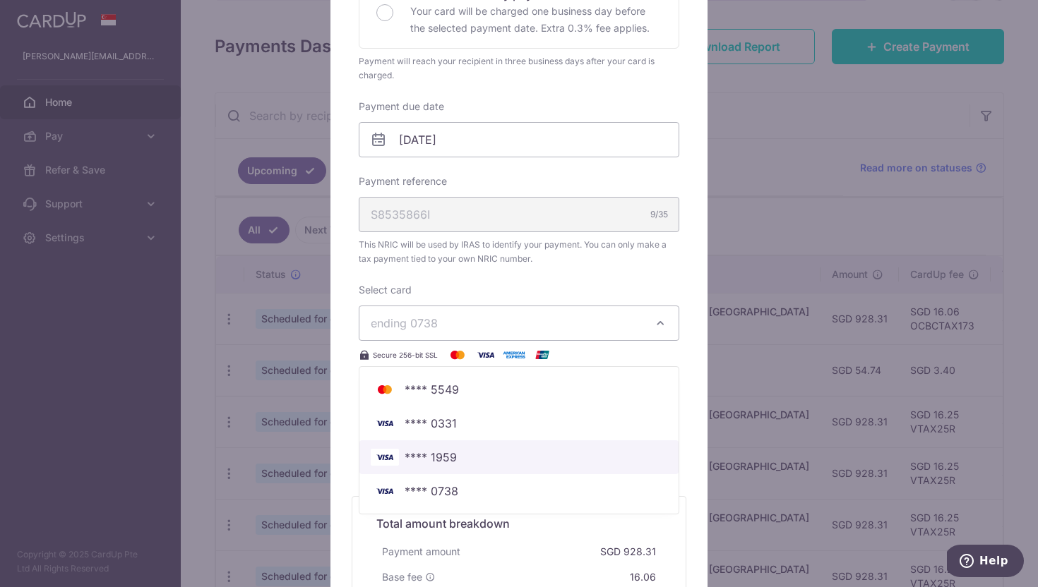
scroll to position [373, 0]
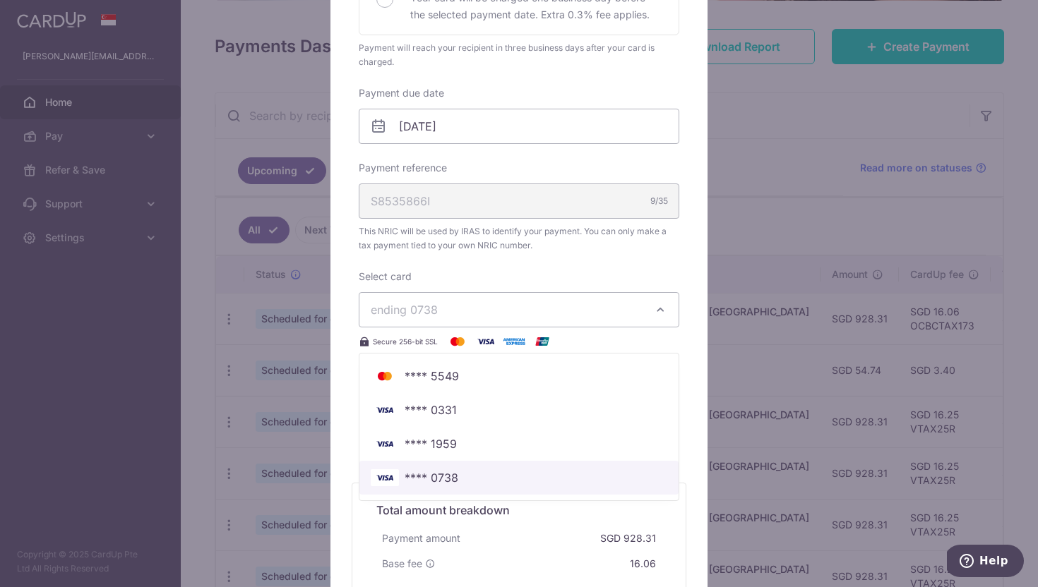
click at [480, 476] on span "**** 0738" at bounding box center [519, 477] width 297 height 17
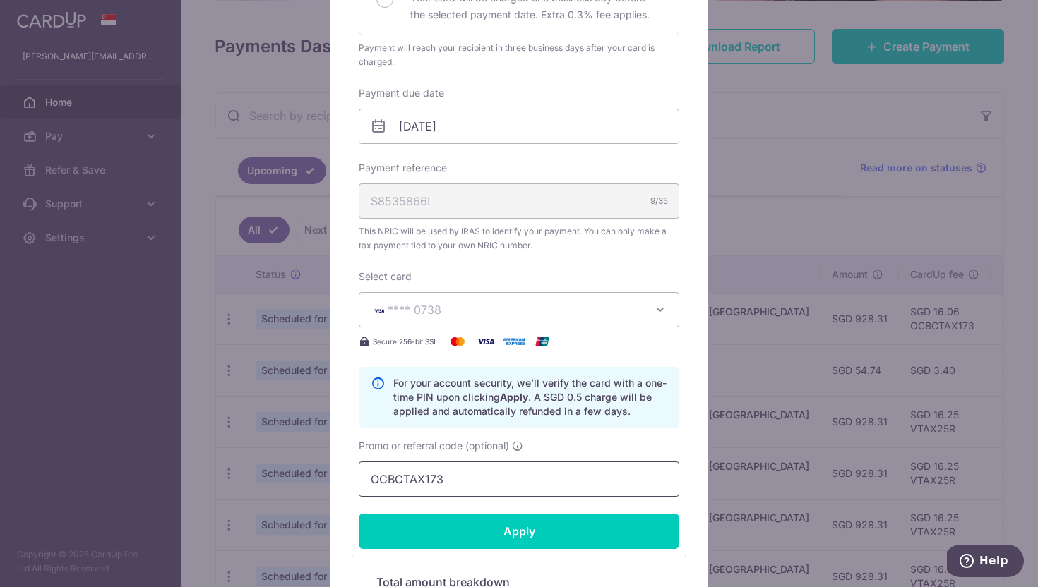
drag, startPoint x: 472, startPoint y: 477, endPoint x: 268, endPoint y: 475, distance: 204.0
click at [268, 475] on div "Edit payment By clicking apply, you will make changes to all payments to Inland…" at bounding box center [519, 293] width 1038 height 587
paste input "1.55%"
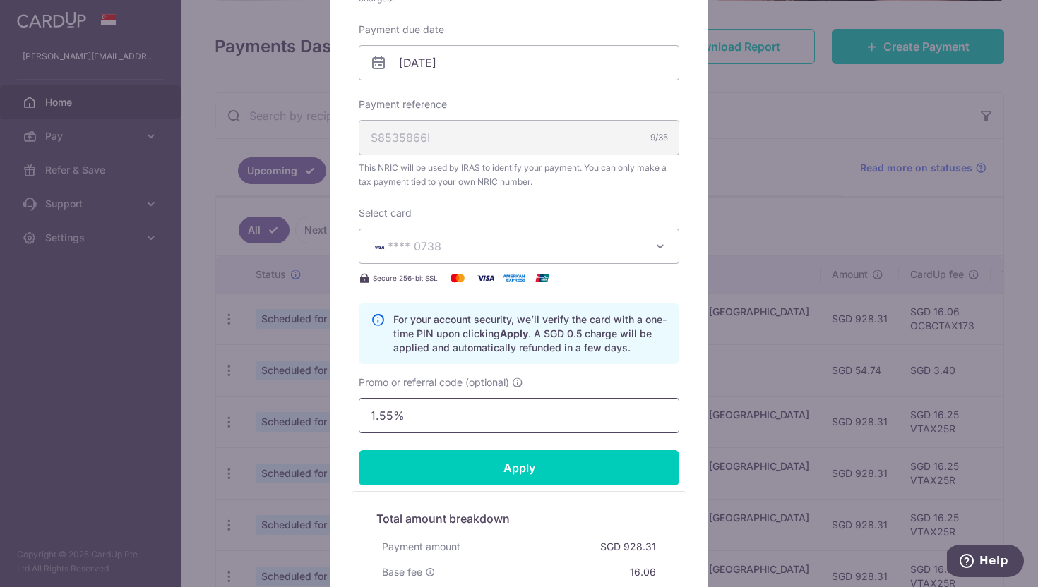
scroll to position [440, 0]
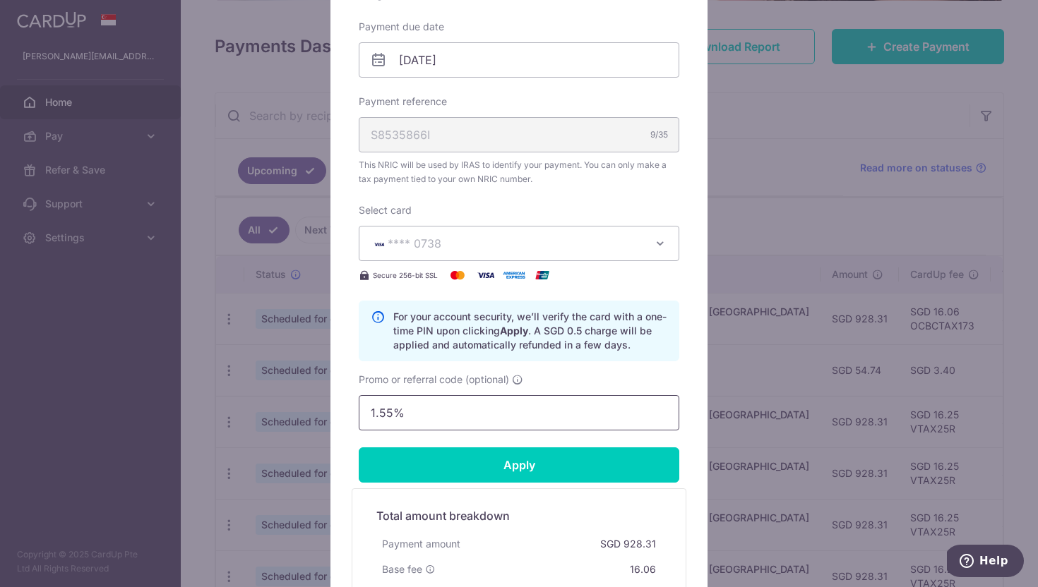
type input "OCBCTAX173"
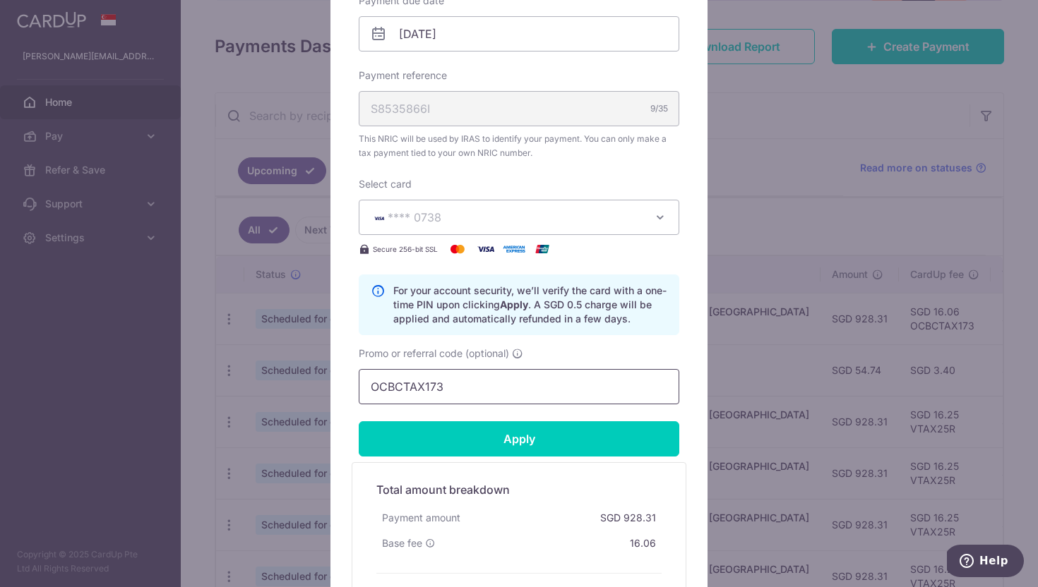
scroll to position [472, 0]
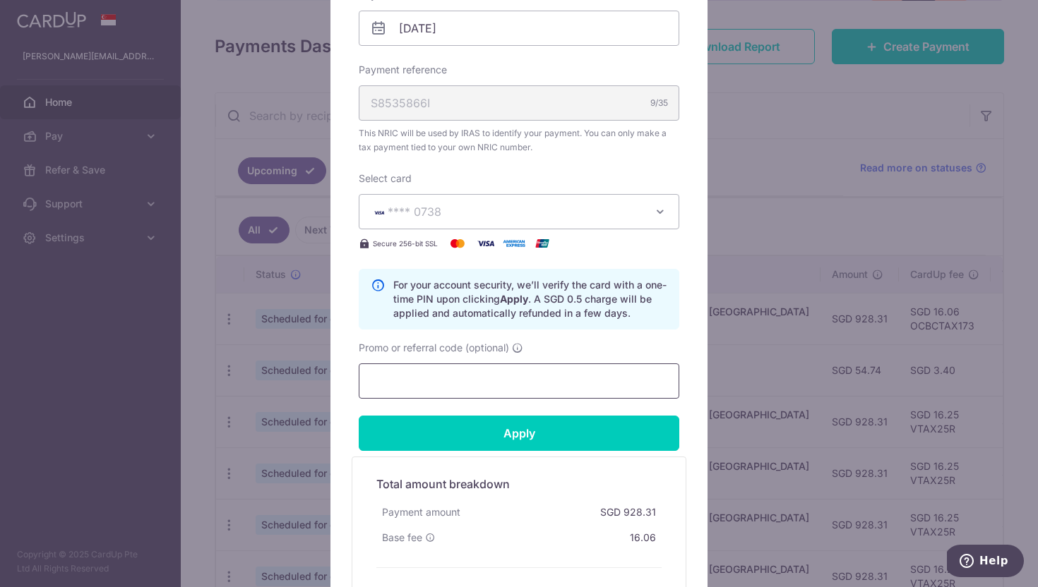
paste input "OCBC155"
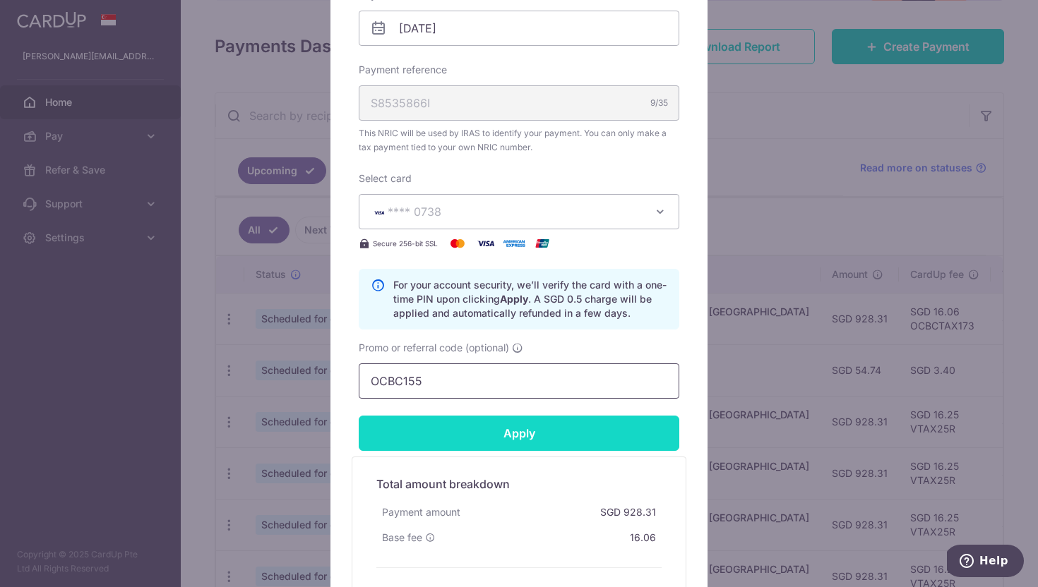
type input "OCBC155"
click at [465, 426] on input "Apply" at bounding box center [519, 433] width 321 height 35
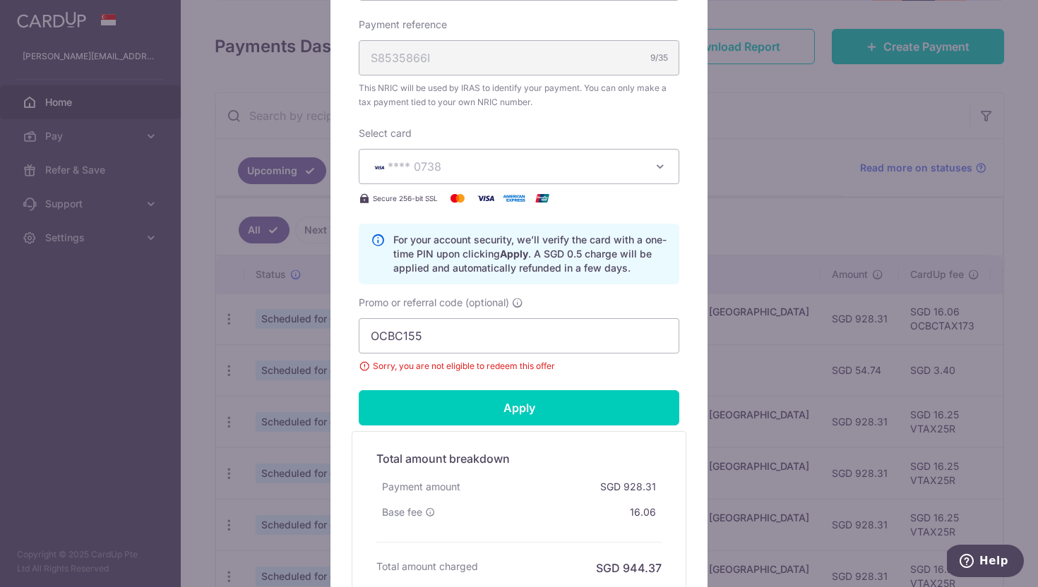
scroll to position [521, 0]
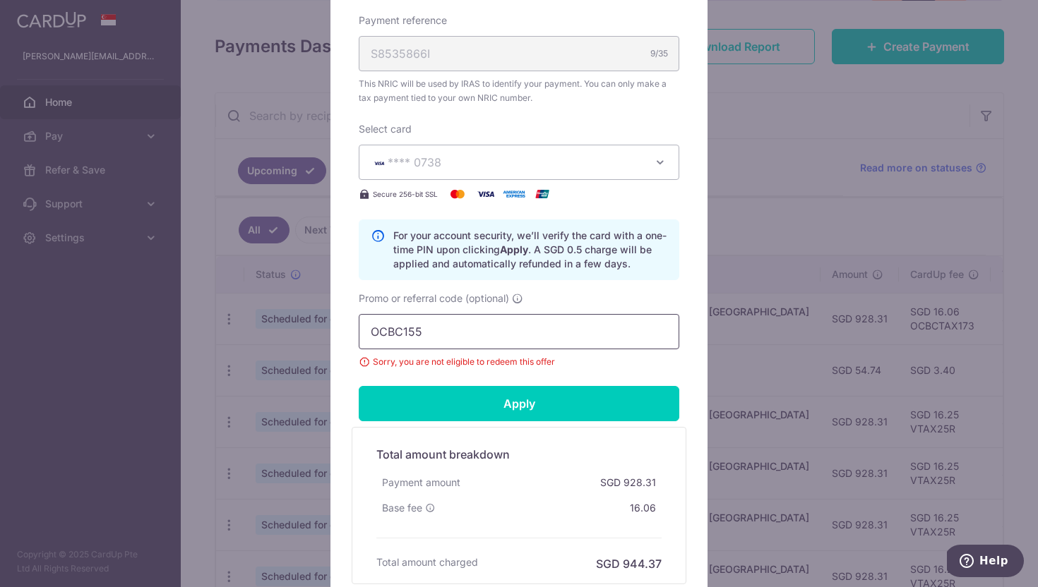
click at [504, 325] on input "OCBC155" at bounding box center [519, 331] width 321 height 35
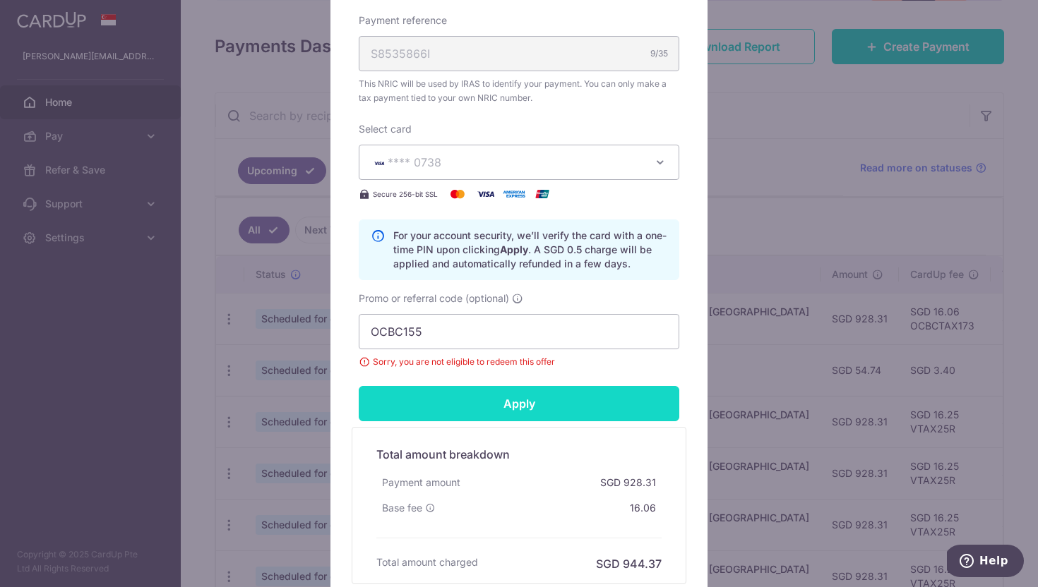
click at [491, 402] on input "Apply" at bounding box center [519, 403] width 321 height 35
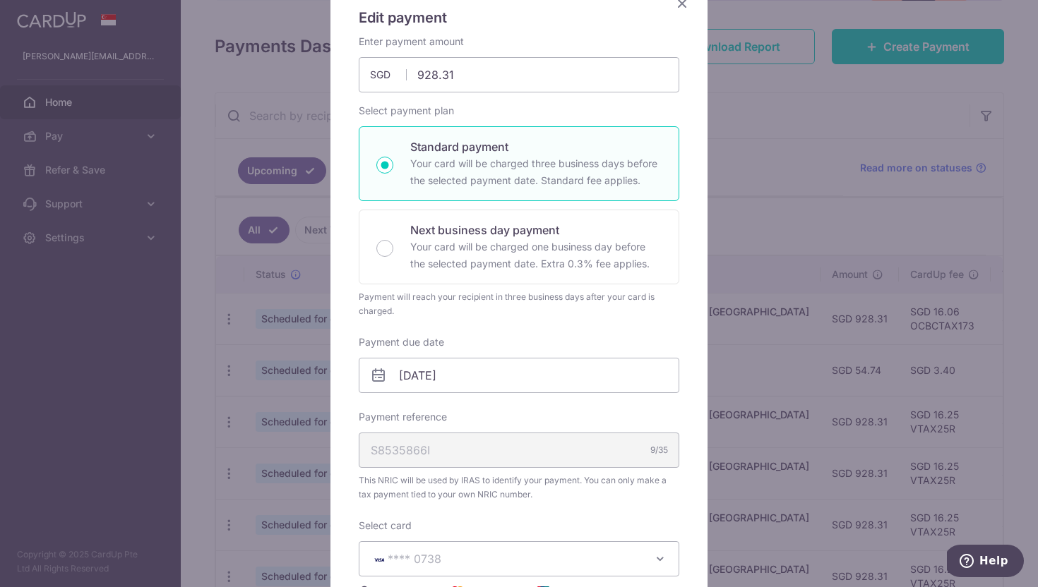
scroll to position [0, 0]
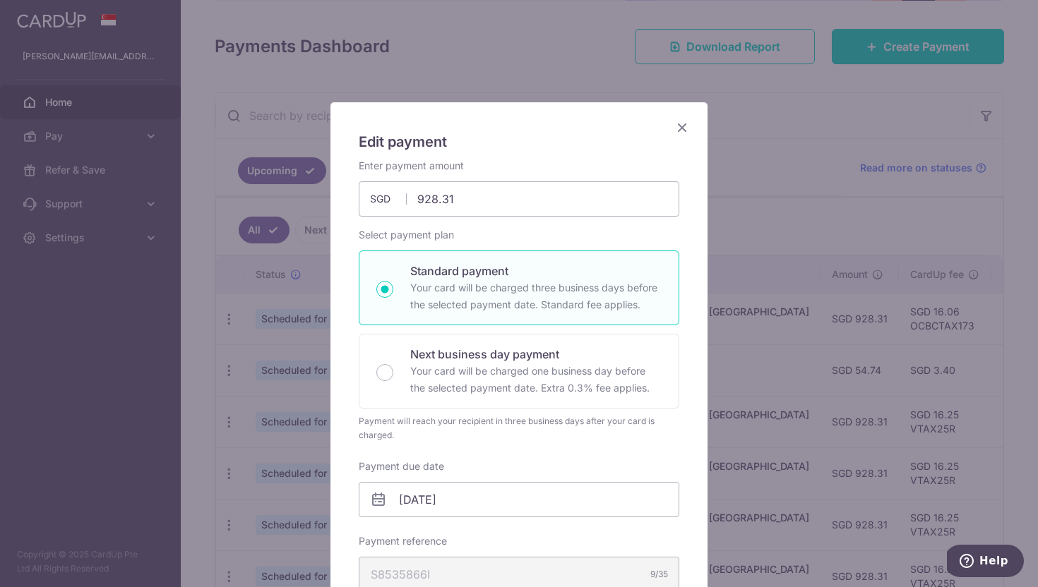
click at [677, 128] on icon "Close" at bounding box center [682, 128] width 17 height 18
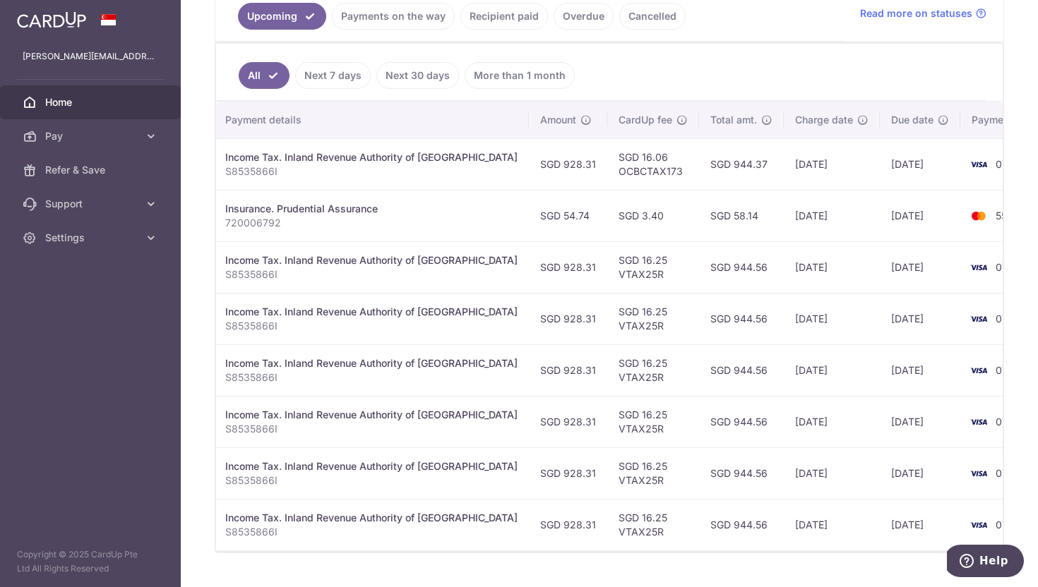
scroll to position [0, 299]
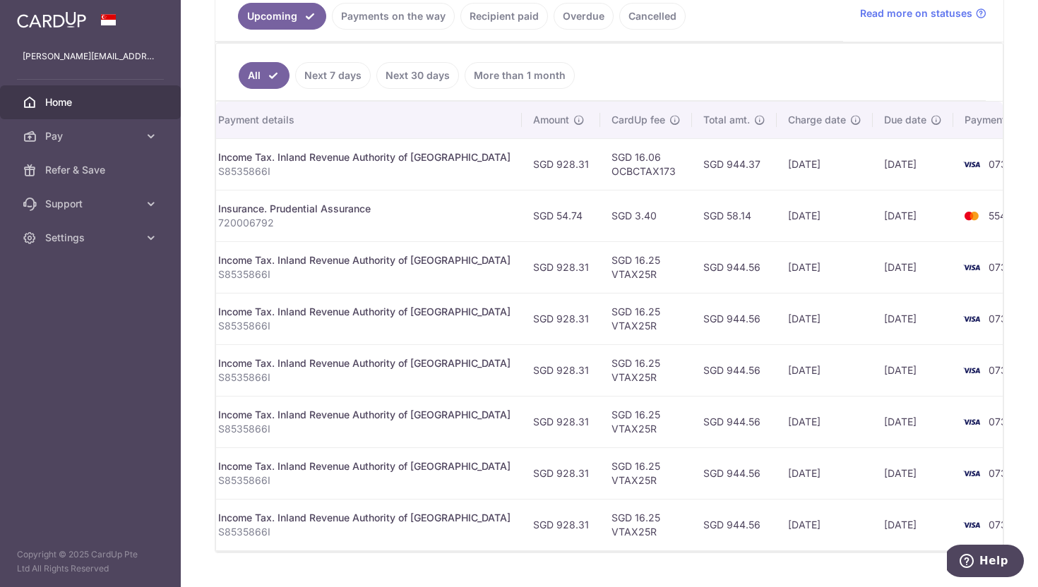
drag, startPoint x: 577, startPoint y: 218, endPoint x: 609, endPoint y: 220, distance: 31.8
click at [609, 220] on td "SGD 3.40" at bounding box center [646, 216] width 92 height 52
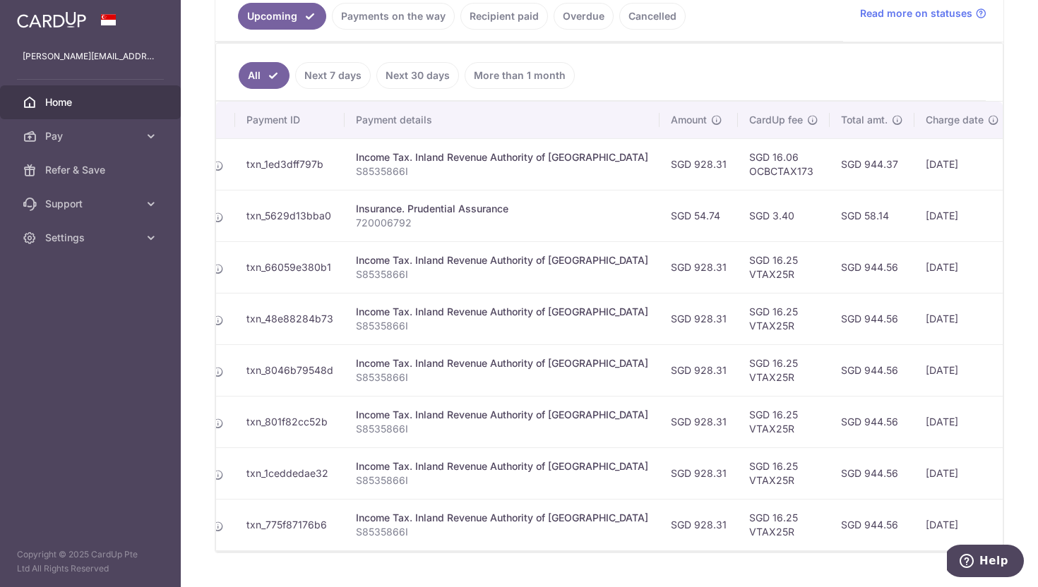
scroll to position [0, 0]
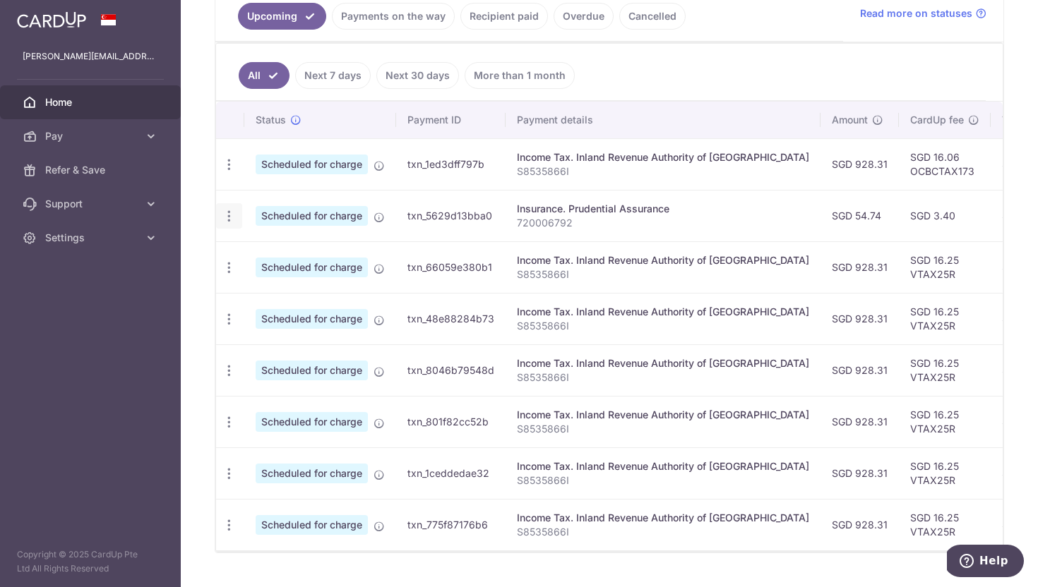
click at [234, 221] on icon "button" at bounding box center [229, 216] width 15 height 15
click at [281, 260] on span "Update payment" at bounding box center [304, 254] width 96 height 17
radio input "true"
type input "54.74"
type input "[DATE]"
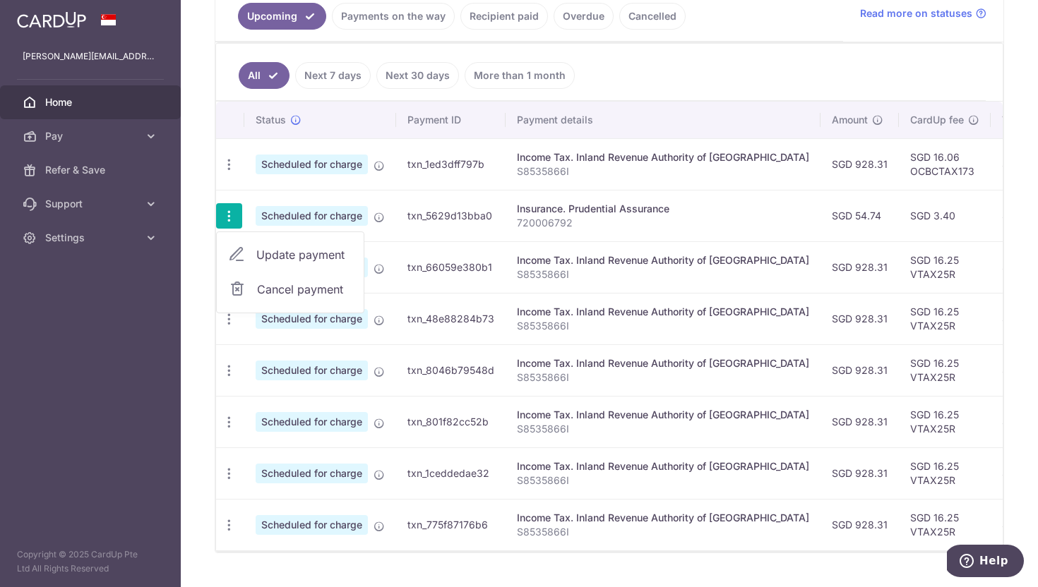
type input "720006792"
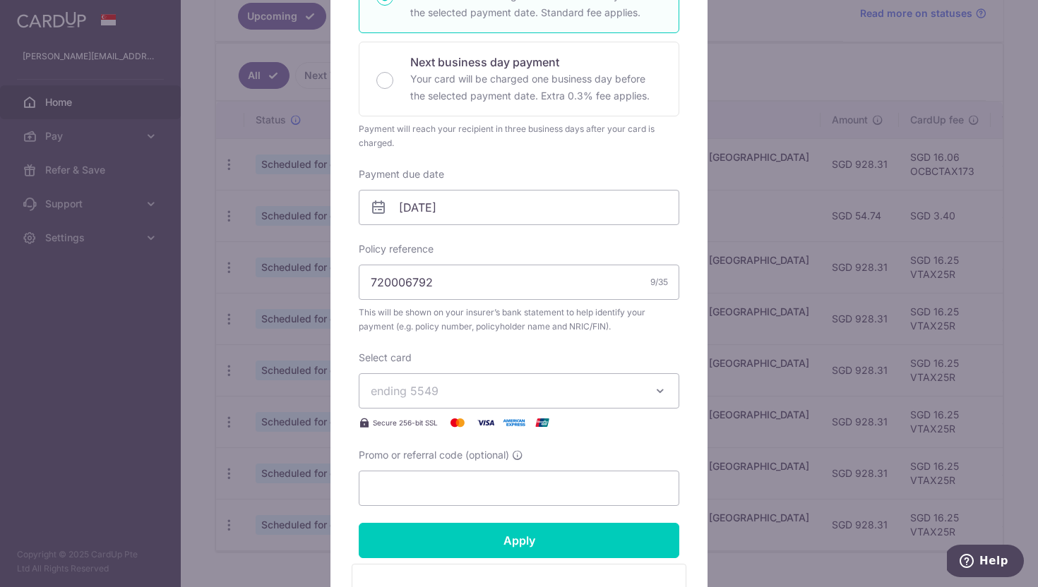
scroll to position [293, 0]
click at [465, 386] on span "ending 5549" at bounding box center [506, 390] width 271 height 17
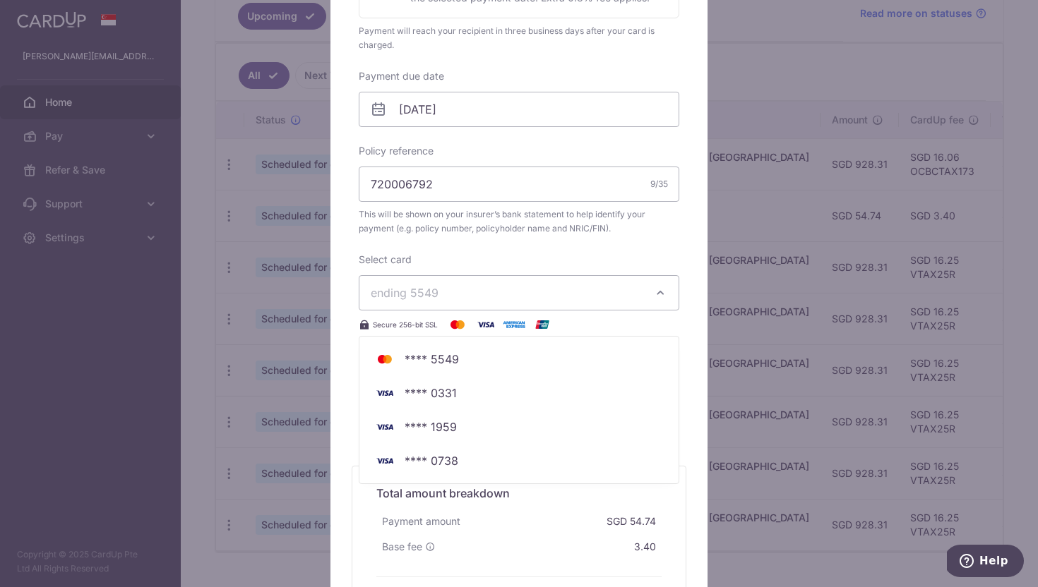
scroll to position [395, 0]
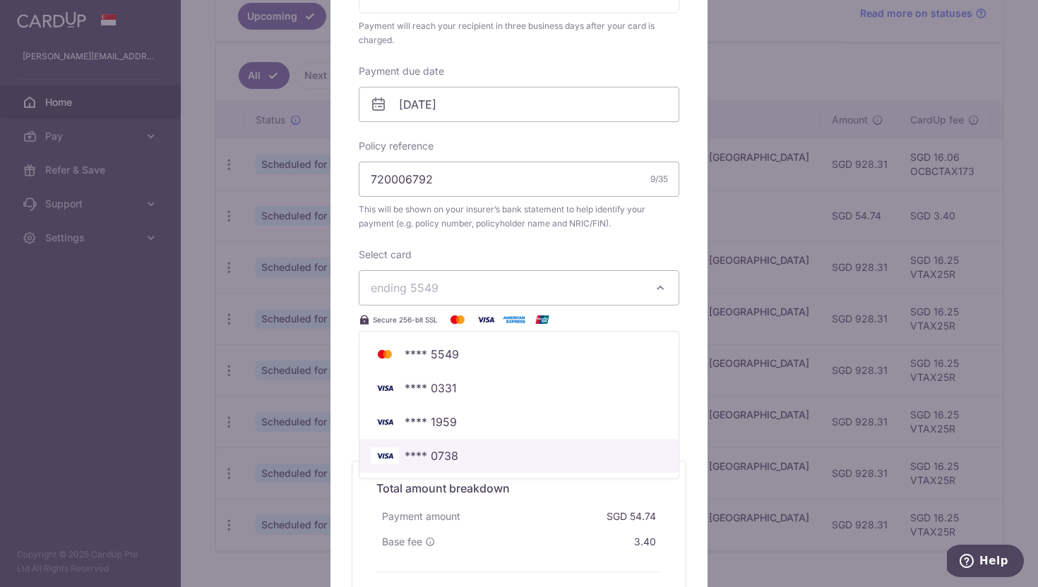
click at [454, 450] on span "**** 0738" at bounding box center [432, 456] width 54 height 17
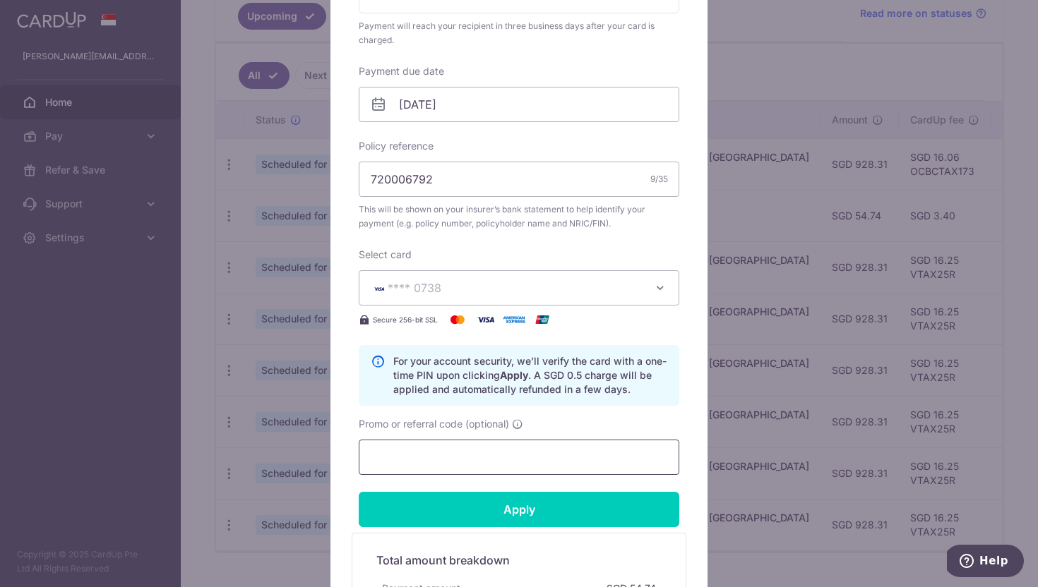
click at [469, 454] on input "Promo or referral code (optional)" at bounding box center [519, 457] width 321 height 35
paste input "OCBC18"
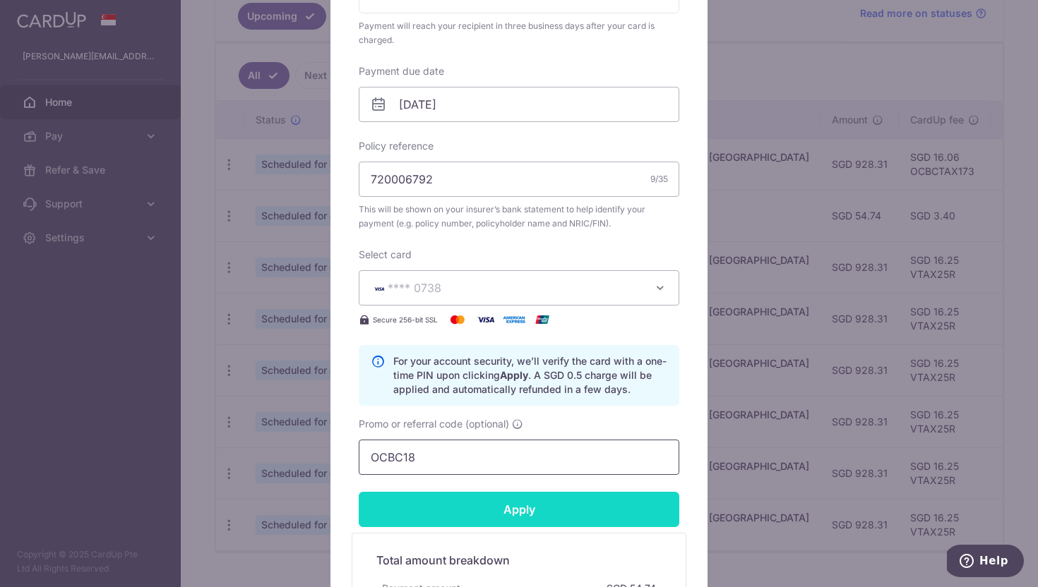
type input "OCBC18"
click at [472, 505] on input "Apply" at bounding box center [519, 509] width 321 height 35
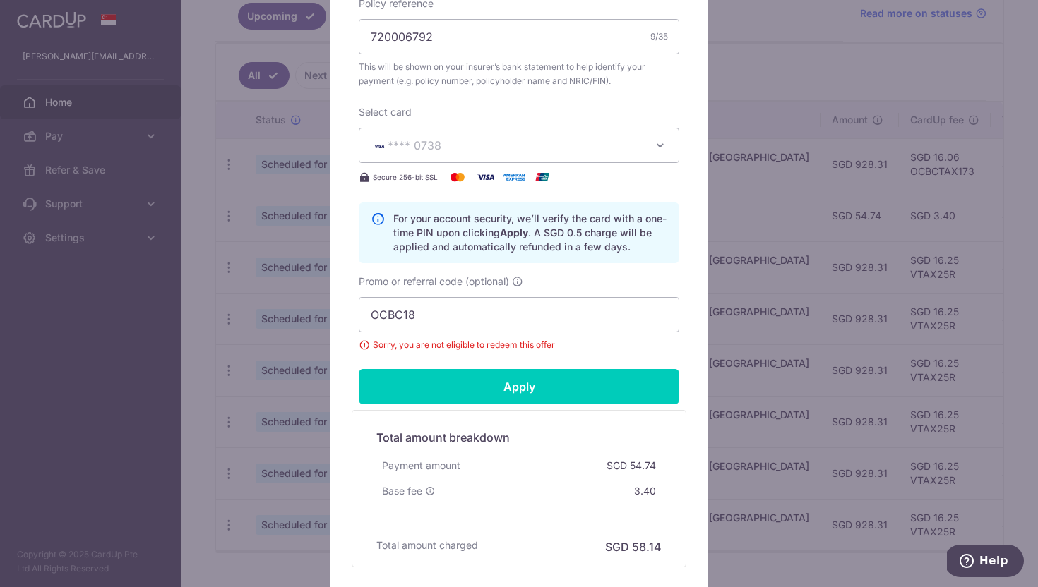
scroll to position [496, 0]
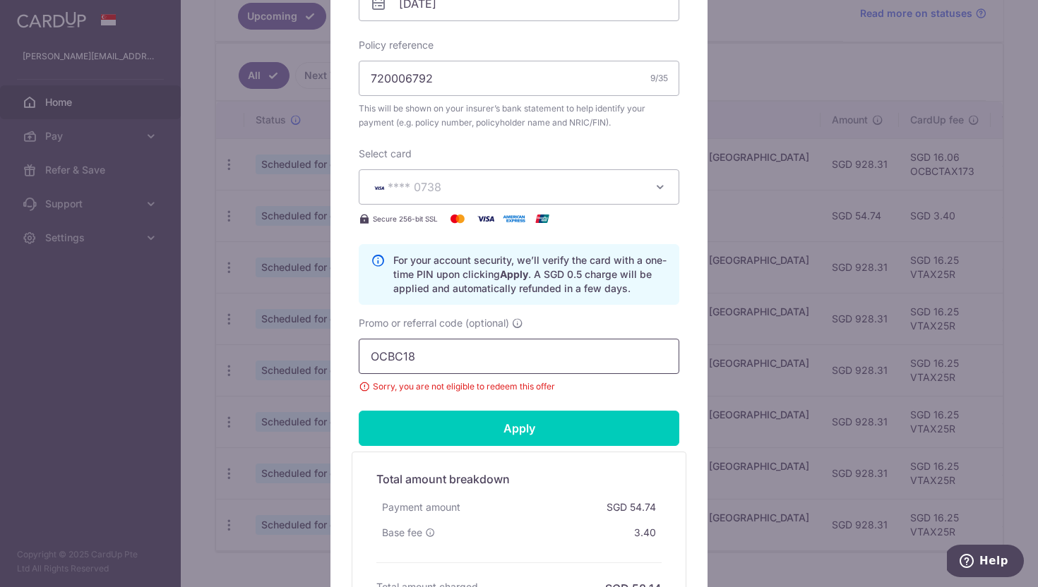
drag, startPoint x: 438, startPoint y: 355, endPoint x: 307, endPoint y: 354, distance: 131.3
click at [307, 354] on div "Edit payment By clicking apply, you will make changes to all payments to Pruden…" at bounding box center [519, 293] width 1038 height 587
drag, startPoint x: 483, startPoint y: 464, endPoint x: 483, endPoint y: 453, distance: 11.3
click at [483, 459] on div "Total amount breakdown Payment amount SGD 54.74 Base fee 3.40 Processing fee Ne…" at bounding box center [519, 530] width 335 height 157
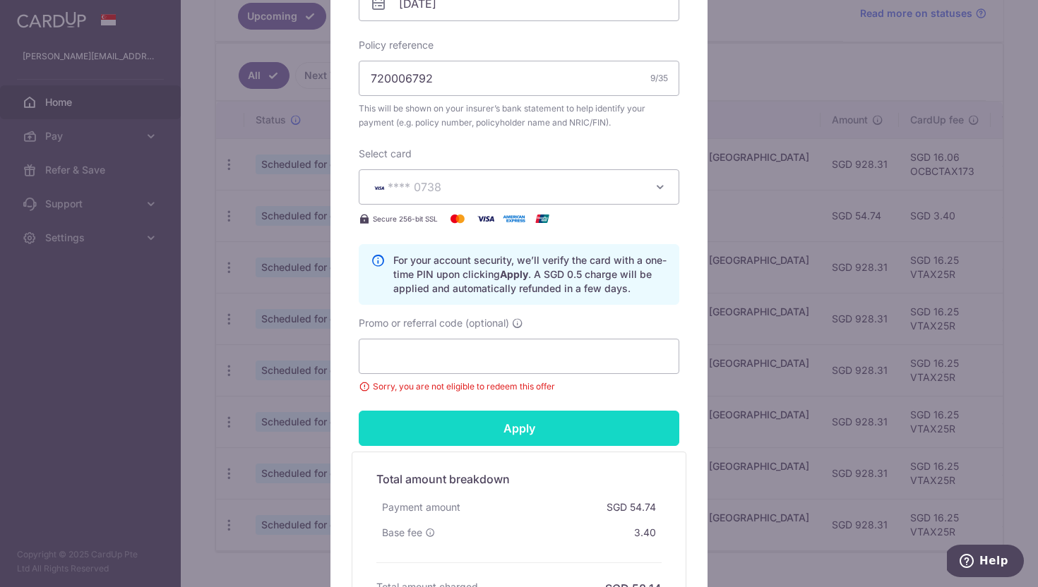
click at [484, 425] on input "Apply" at bounding box center [519, 428] width 321 height 35
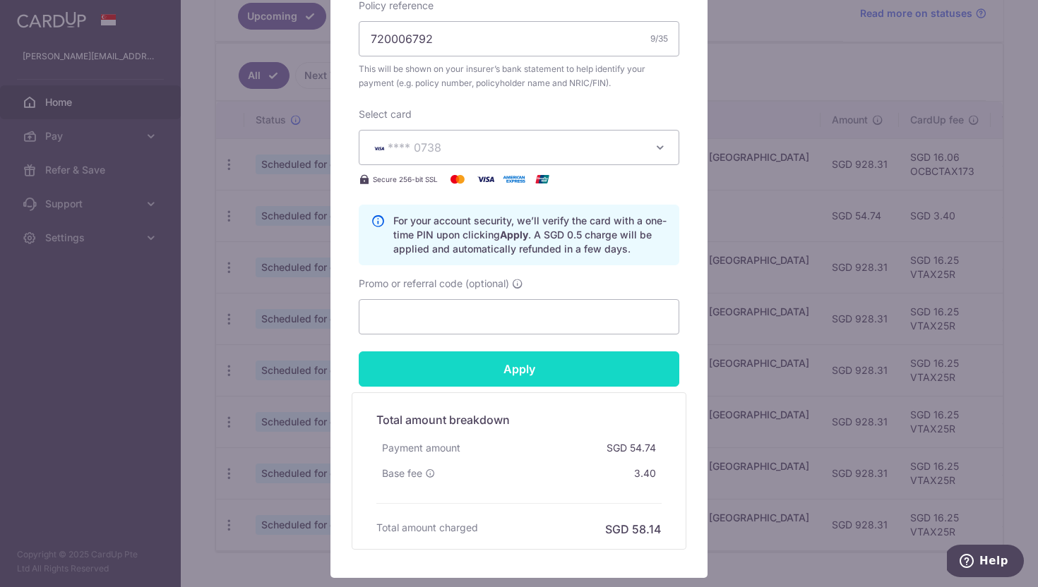
scroll to position [535, 0]
type input "Successfully Applied"
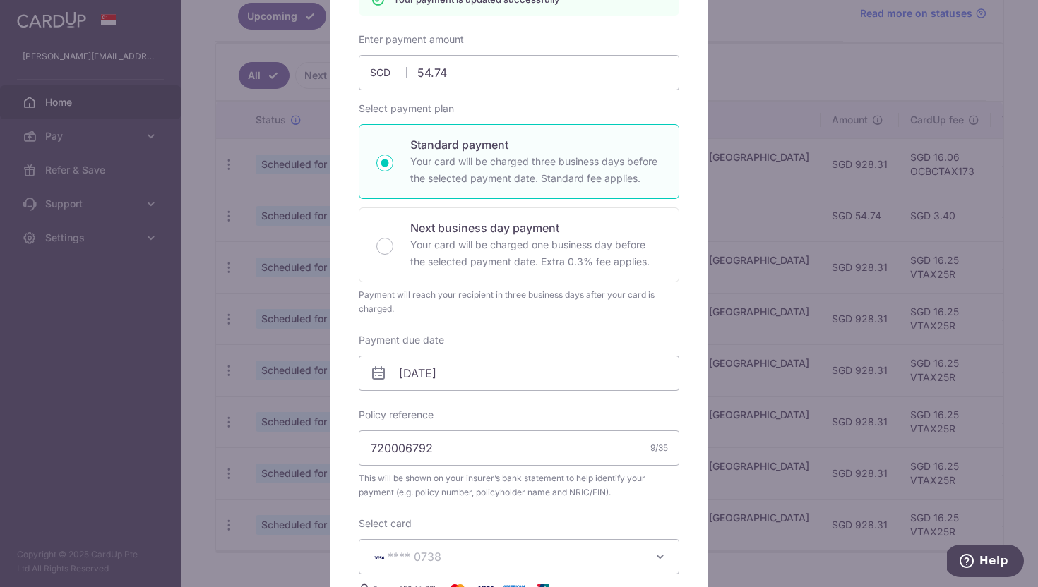
scroll to position [0, 0]
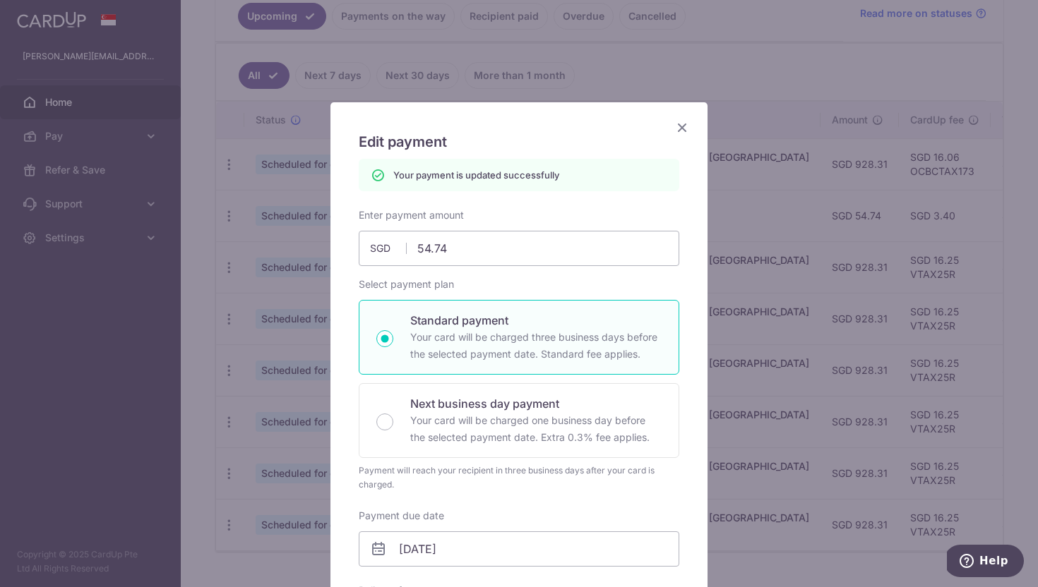
click at [684, 132] on icon "Close" at bounding box center [682, 128] width 17 height 18
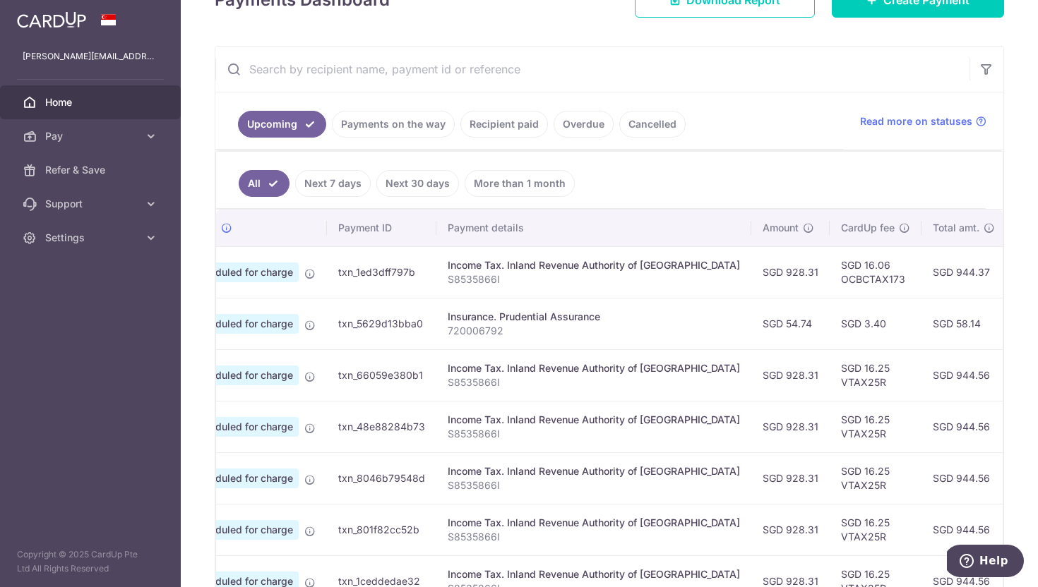
scroll to position [0, 25]
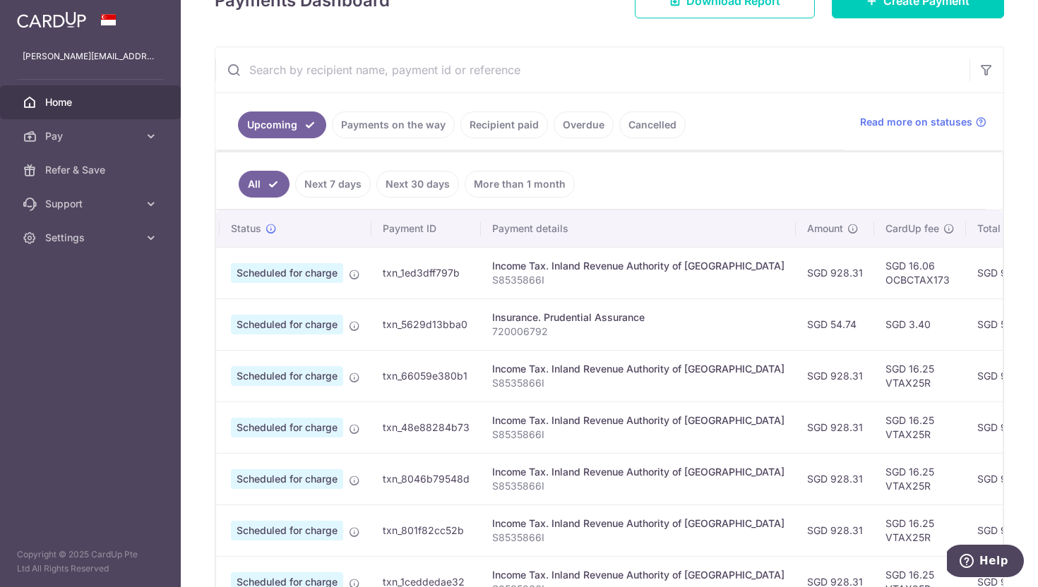
click at [300, 296] on td "Scheduled for charge" at bounding box center [296, 273] width 152 height 52
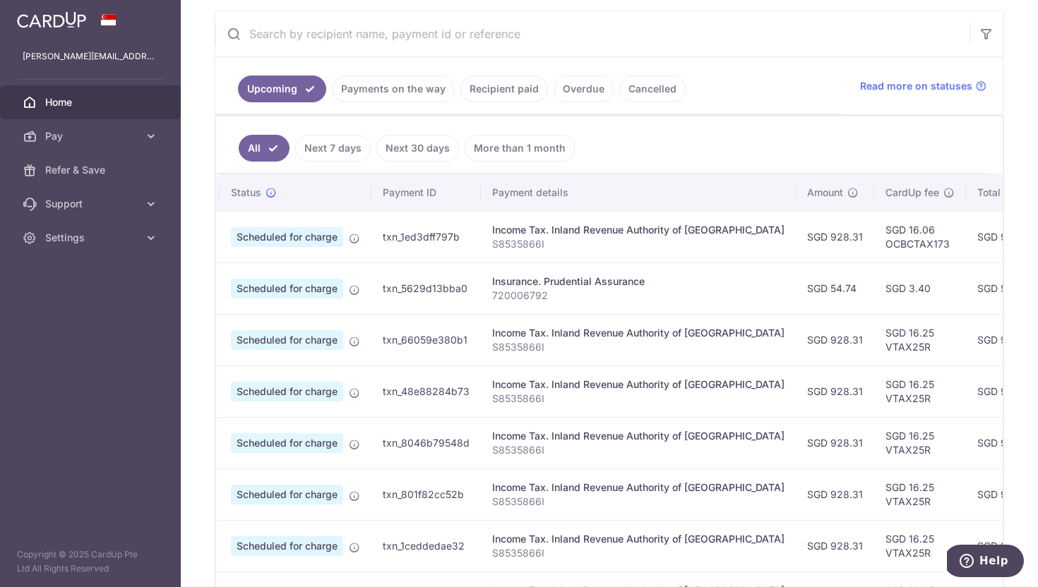
scroll to position [0, 0]
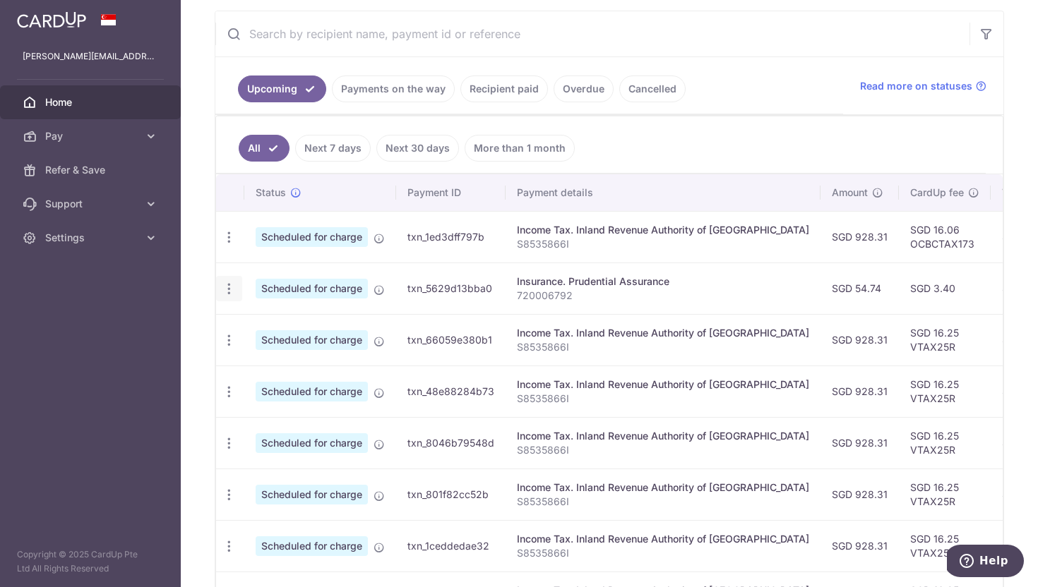
click at [226, 291] on icon "button" at bounding box center [229, 289] width 15 height 15
click at [276, 325] on span "Update payment" at bounding box center [304, 327] width 96 height 17
radio input "true"
type input "54.74"
type input "[DATE]"
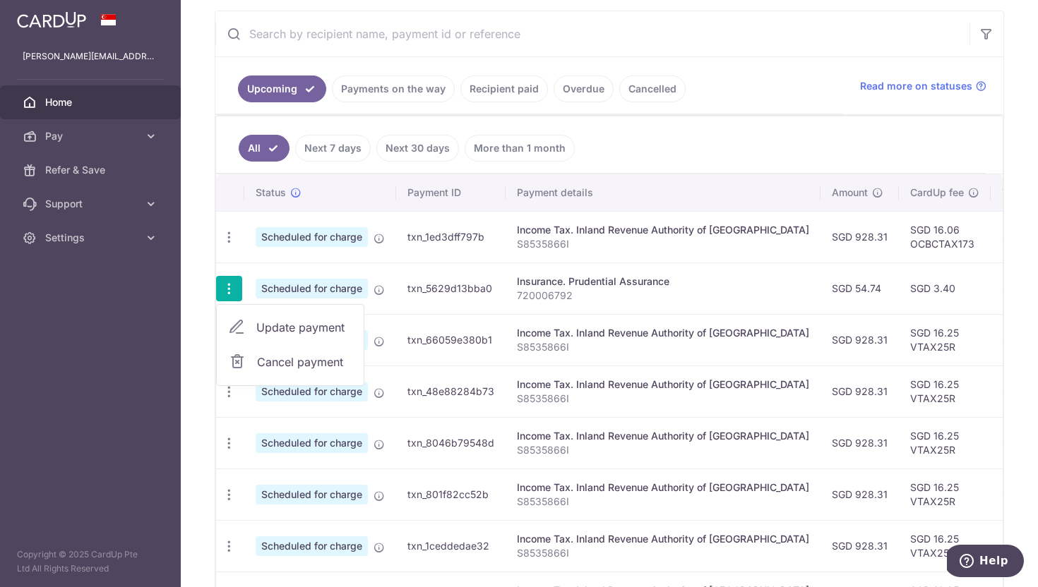
type input "720006792"
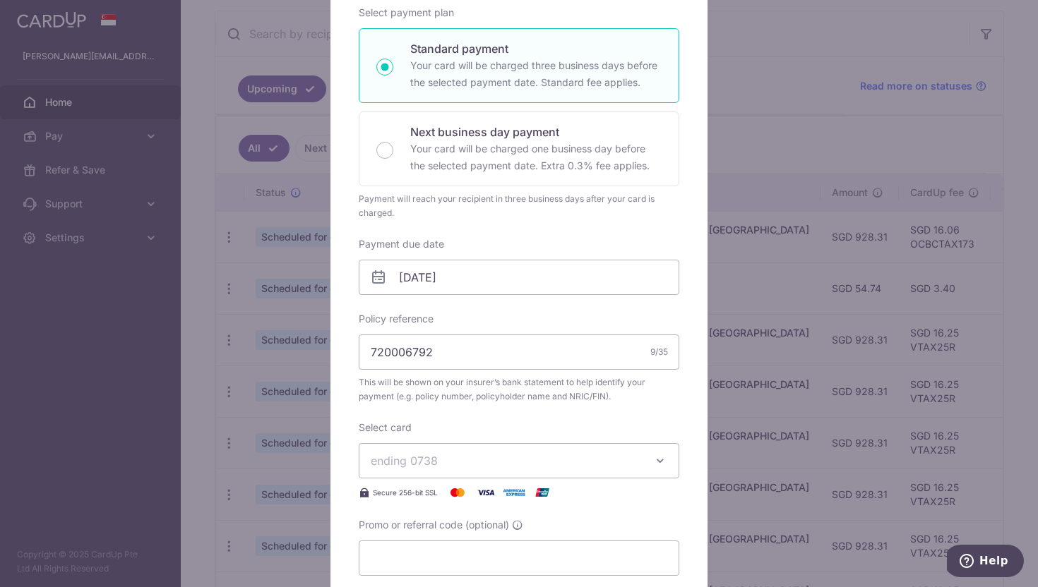
scroll to position [228, 0]
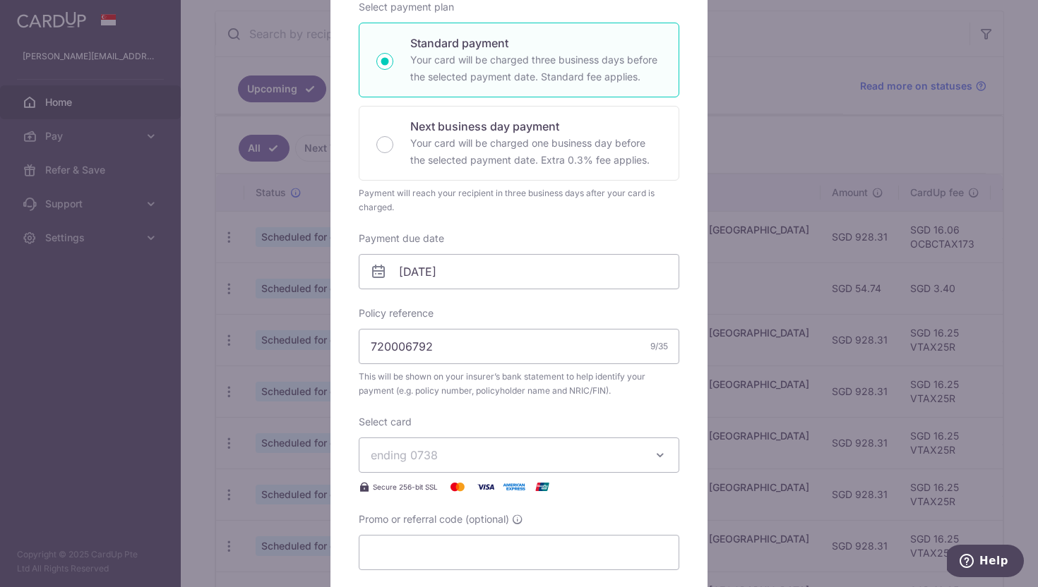
click at [497, 458] on span "ending 0738" at bounding box center [506, 455] width 271 height 17
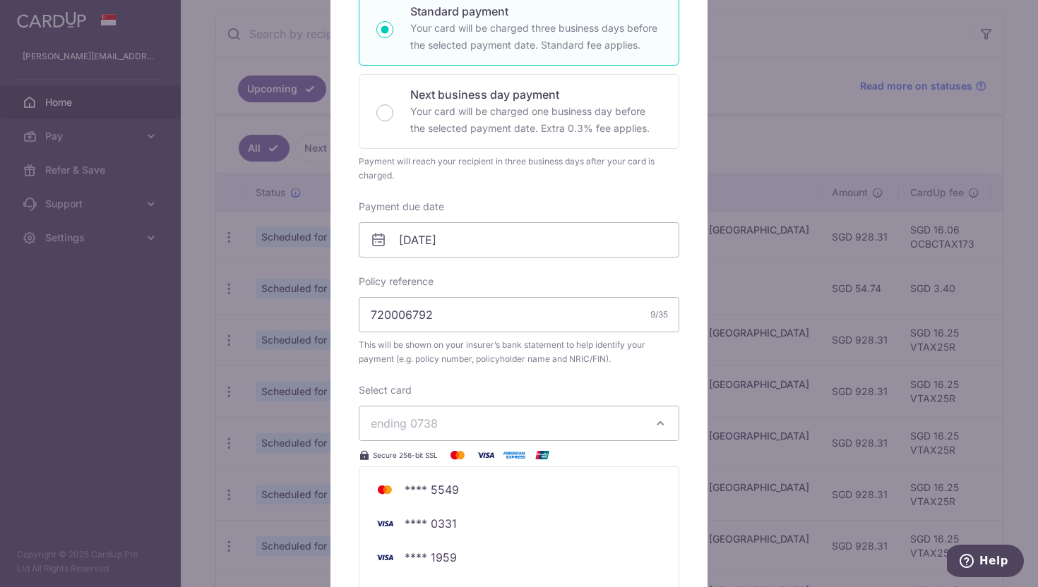
scroll to position [286, 0]
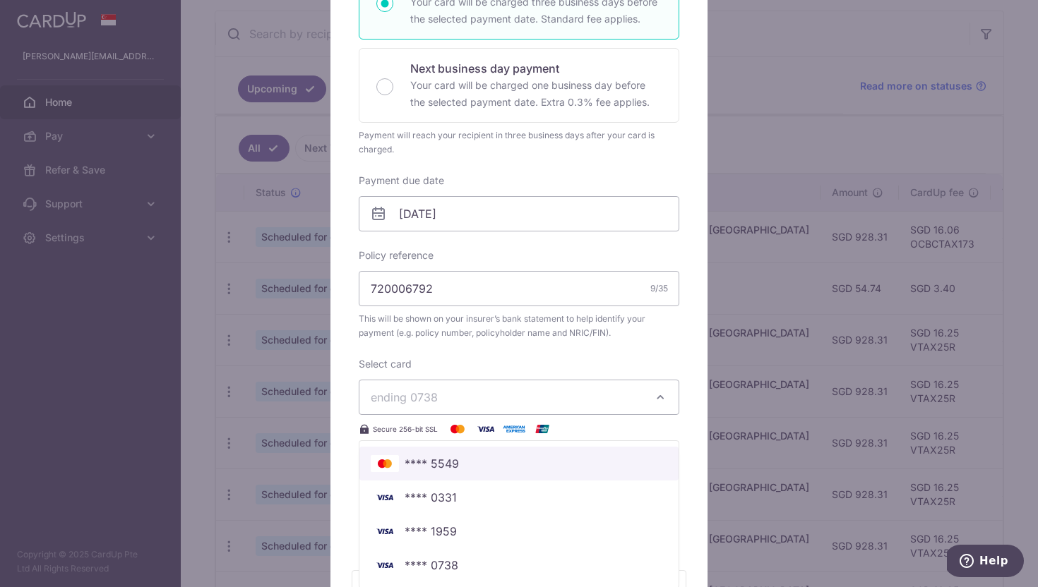
click at [517, 463] on span "**** 5549" at bounding box center [519, 463] width 297 height 17
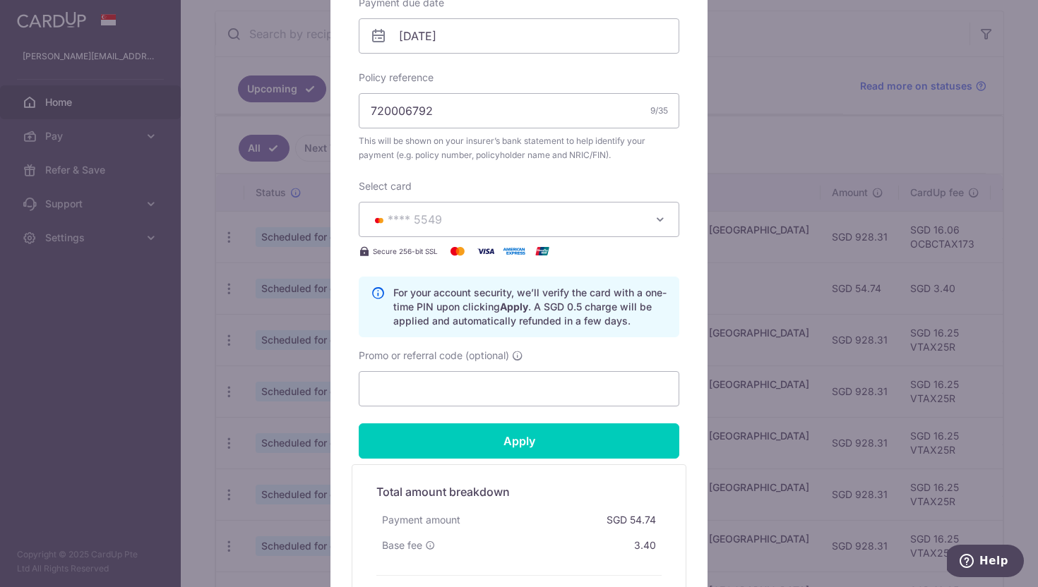
scroll to position [525, 0]
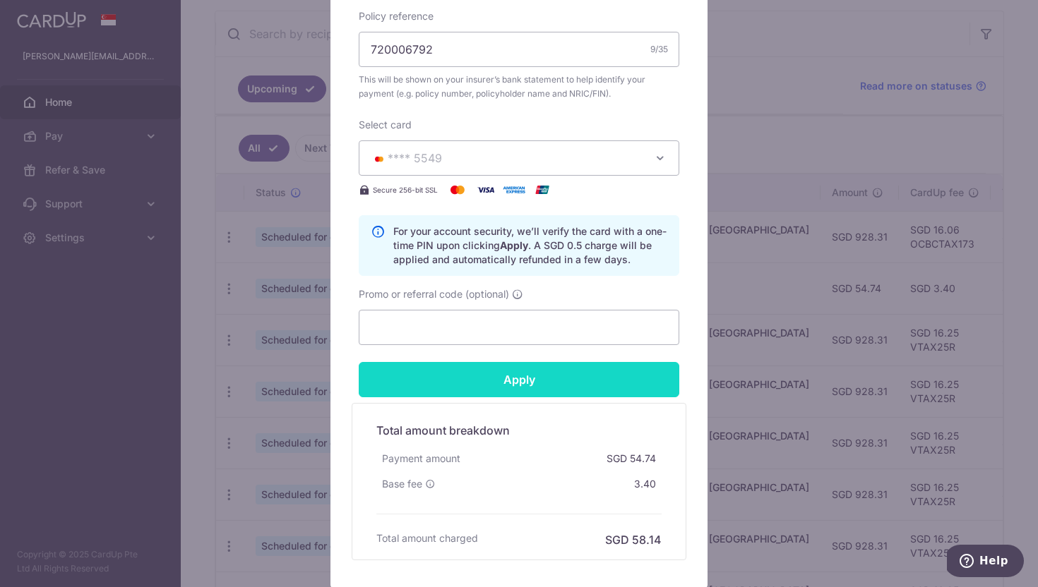
click at [541, 373] on input "Apply" at bounding box center [519, 379] width 321 height 35
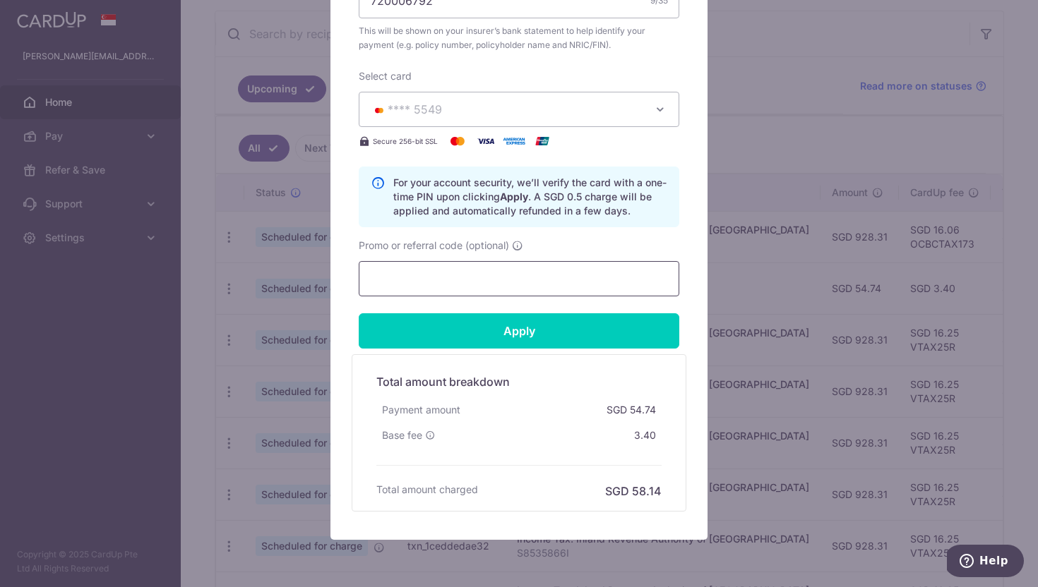
scroll to position [586, 0]
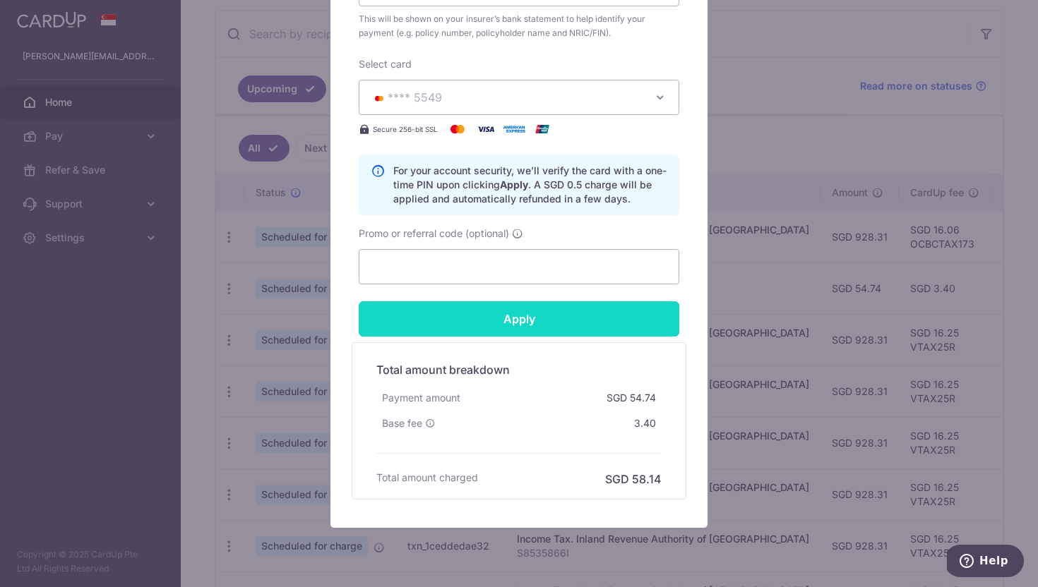
type input "Successfully Applied"
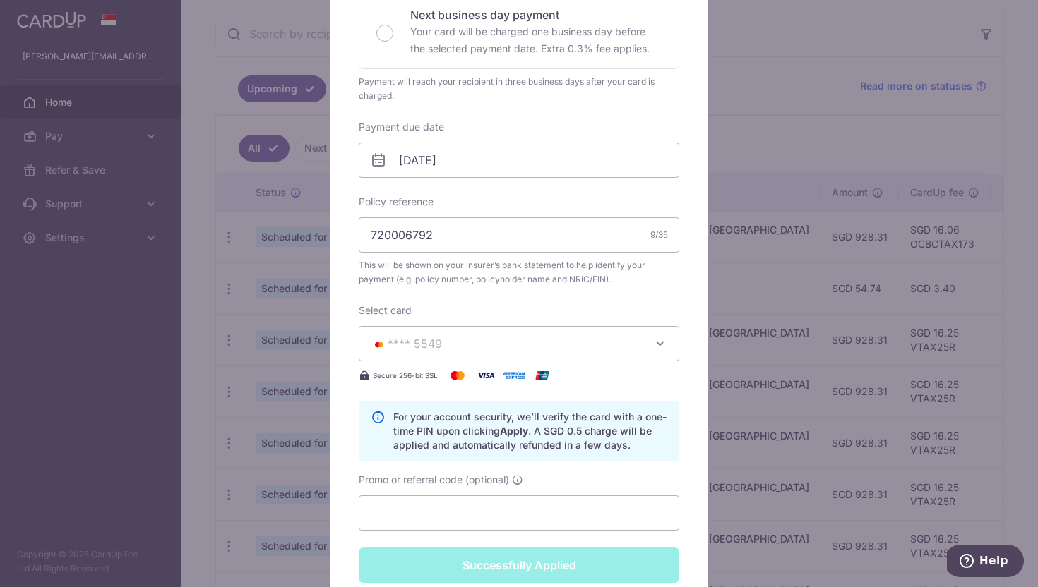
scroll to position [52, 0]
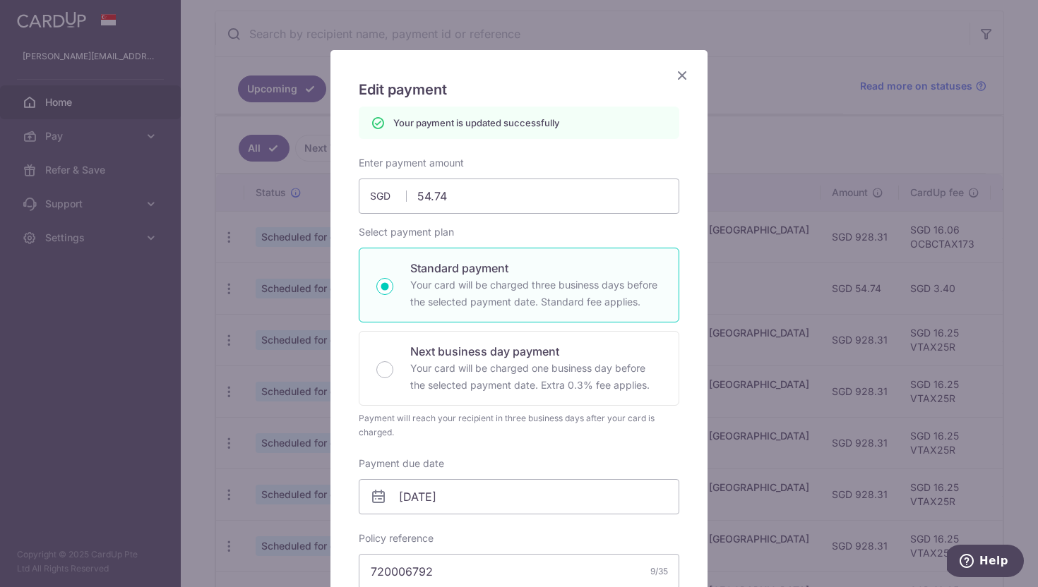
click at [681, 74] on icon "Close" at bounding box center [682, 75] width 17 height 18
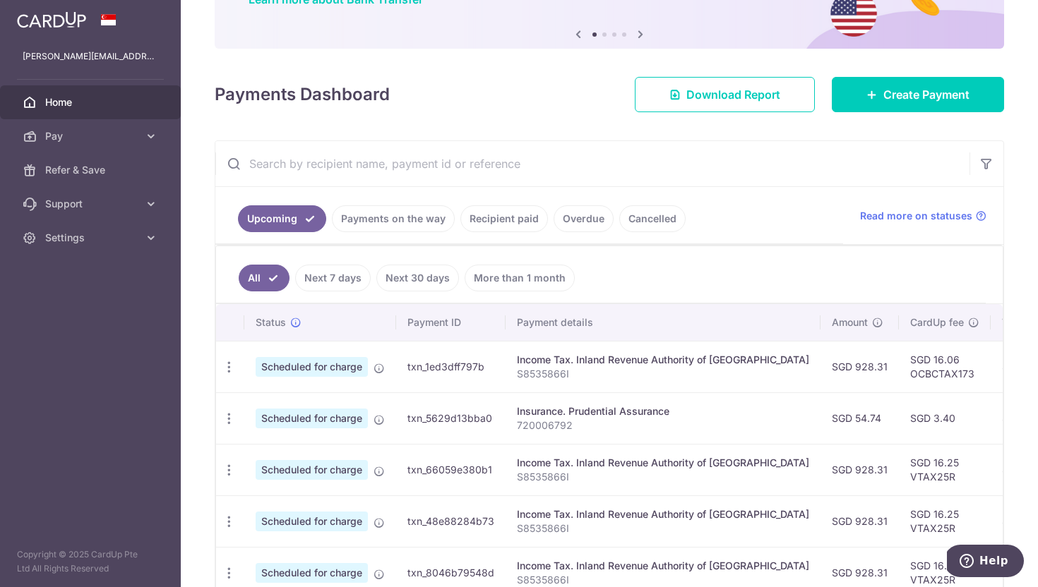
scroll to position [136, 0]
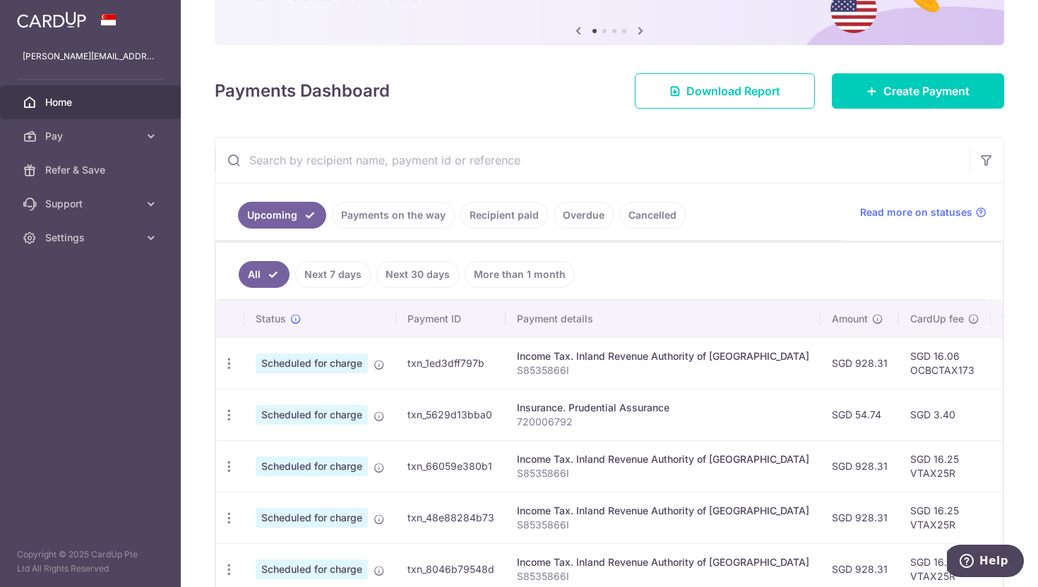
drag, startPoint x: 800, startPoint y: 419, endPoint x: 885, endPoint y: 426, distance: 85.0
click at [885, 426] on tr "Update payment Cancel payment Scheduled for charge txn_5629d13bba0 Insurance. P…" at bounding box center [787, 415] width 1143 height 52
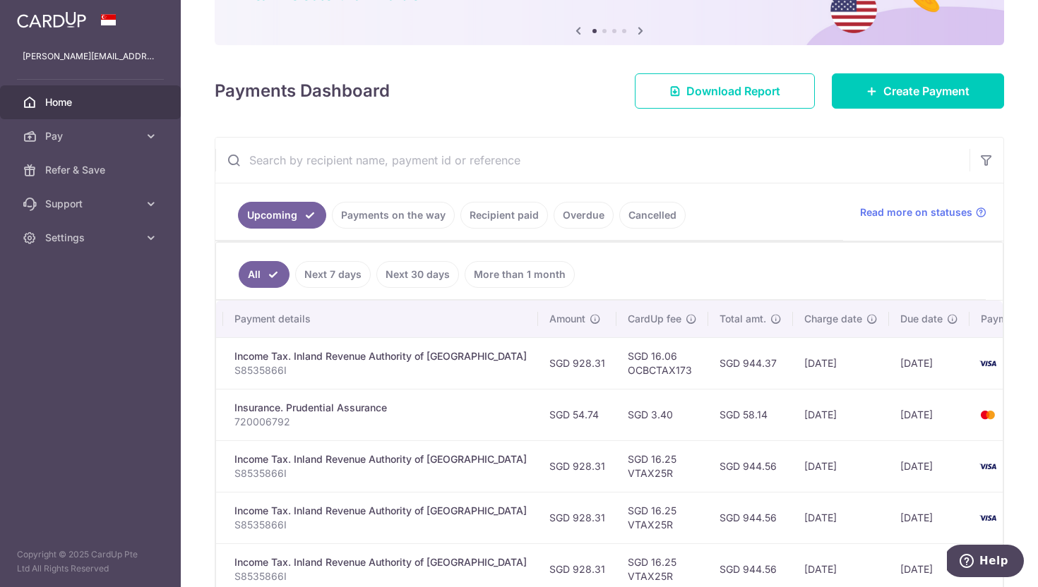
scroll to position [0, 299]
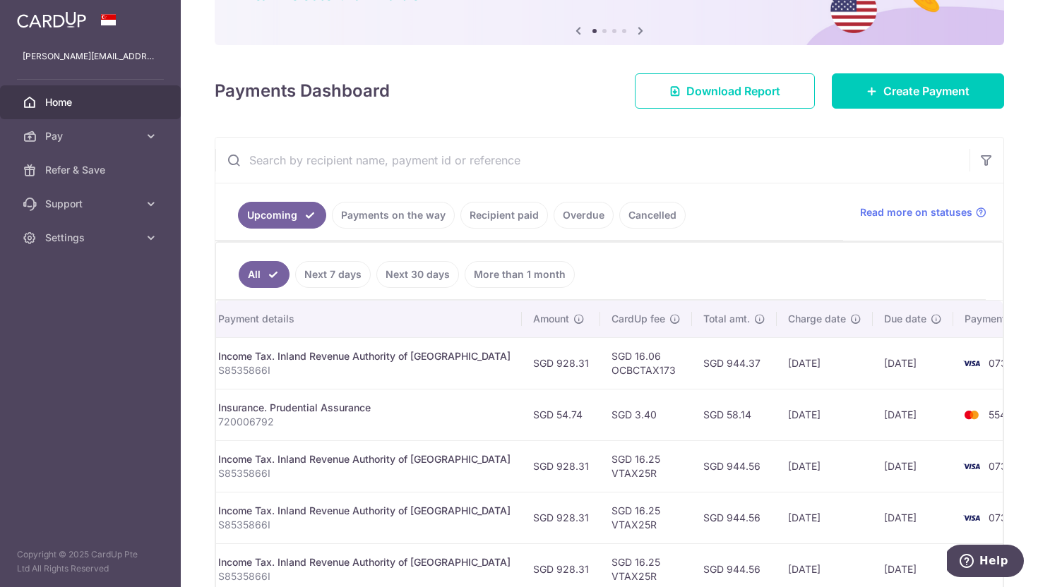
click at [692, 360] on td "SGD 944.37" at bounding box center [734, 363] width 85 height 52
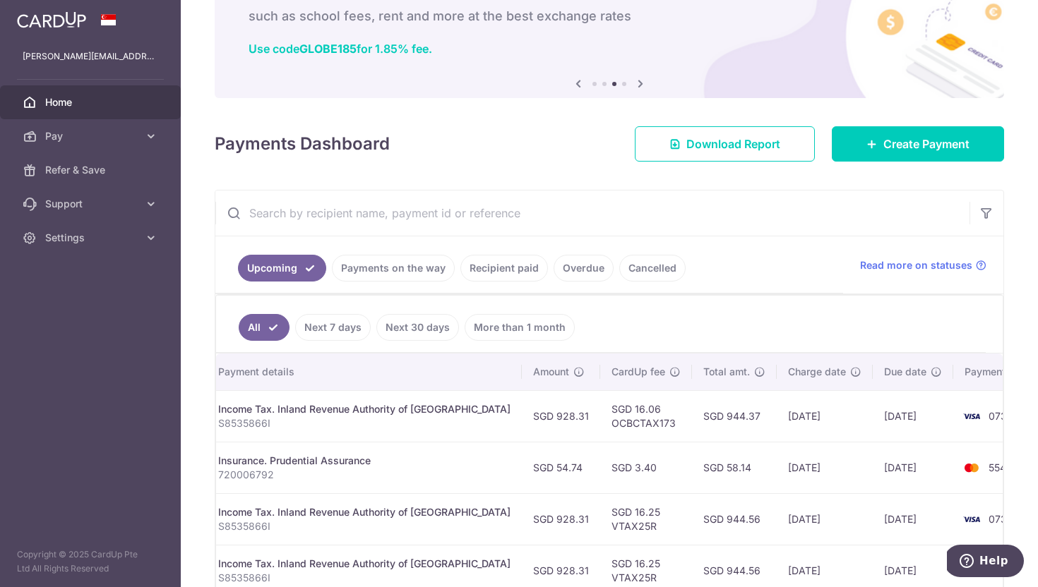
scroll to position [0, 0]
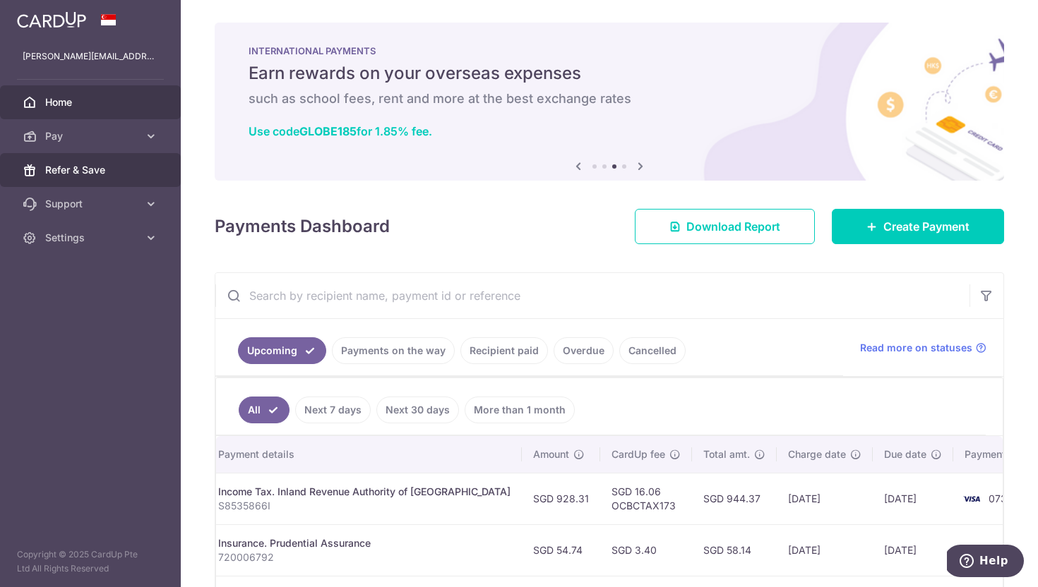
click at [119, 179] on link "Refer & Save" at bounding box center [90, 170] width 181 height 34
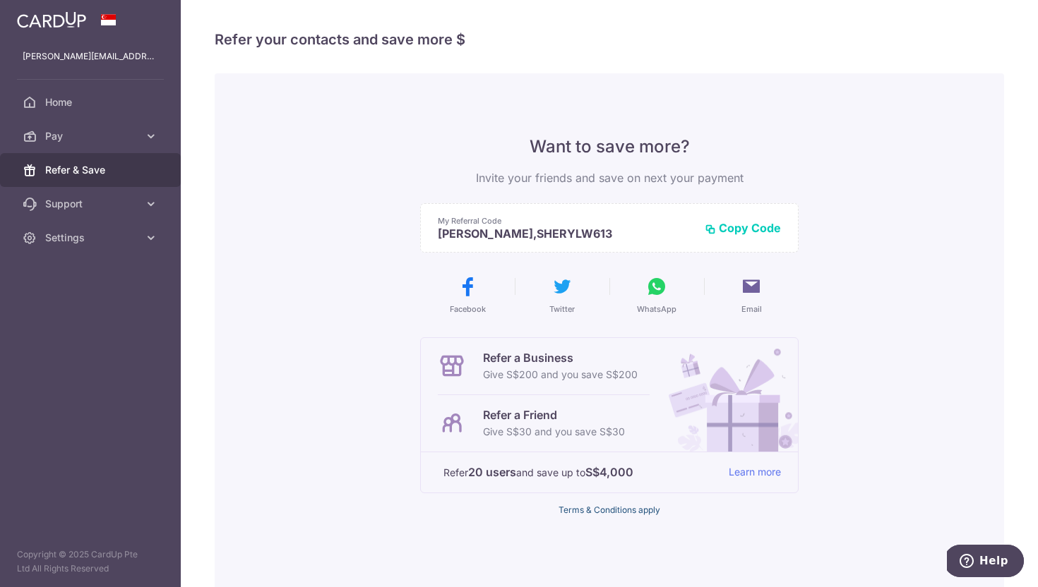
click at [625, 512] on link "Terms & Conditions apply" at bounding box center [609, 510] width 102 height 11
